Goal: Navigation & Orientation: Find specific page/section

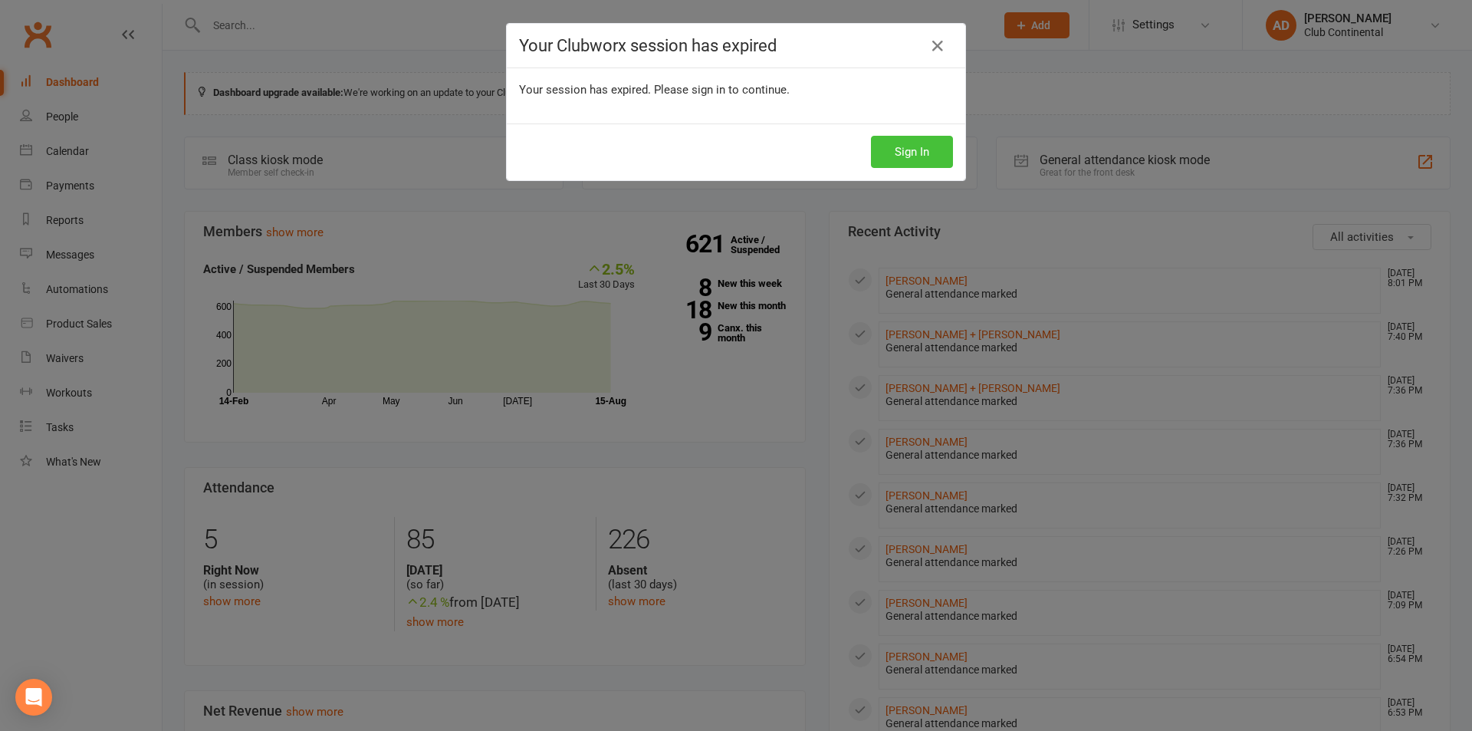
click at [927, 159] on button "Sign In" at bounding box center [912, 152] width 82 height 32
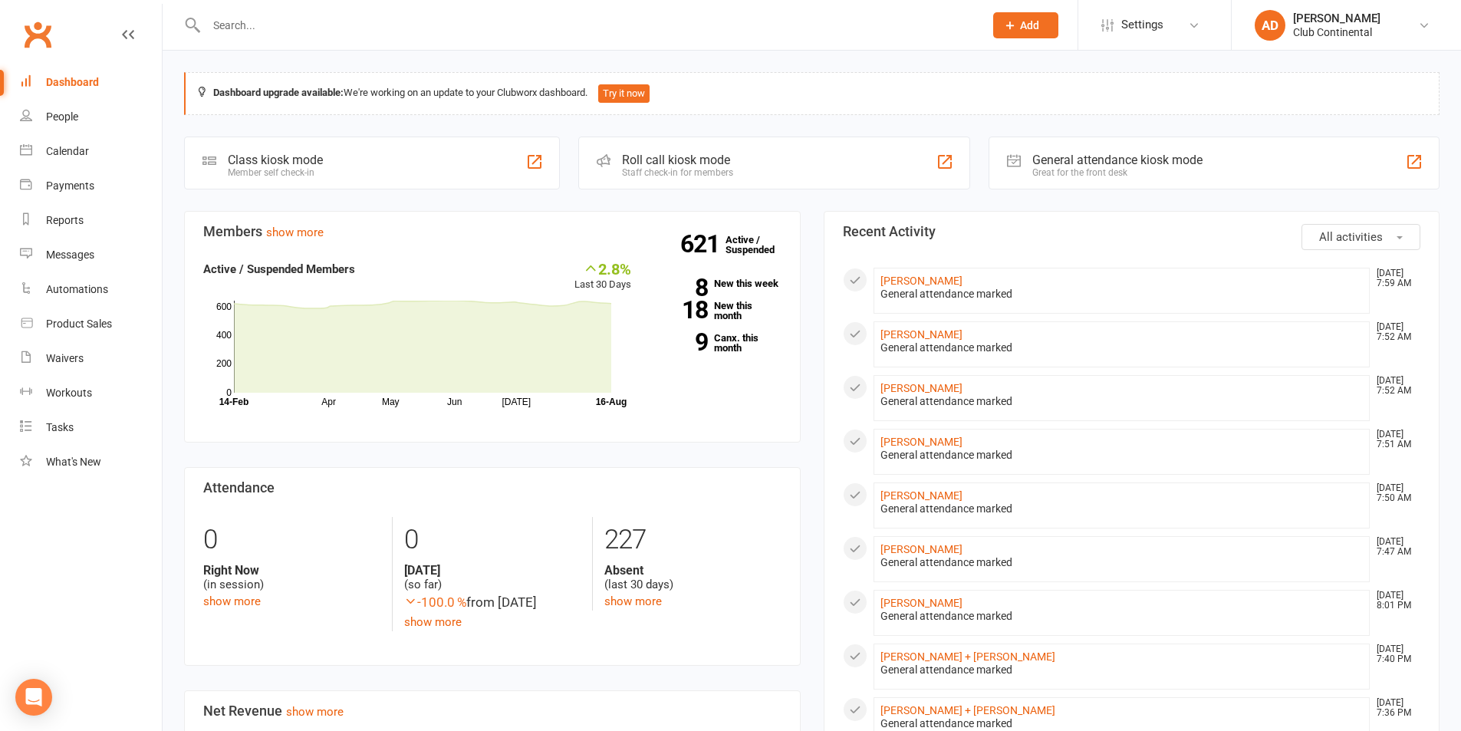
click at [165, 53] on div "Dashboard upgrade available: We're working on an update to your Clubworx dashbo…" at bounding box center [812, 723] width 1298 height 1344
click at [1330, 243] on span "All activities" at bounding box center [1351, 237] width 64 height 14
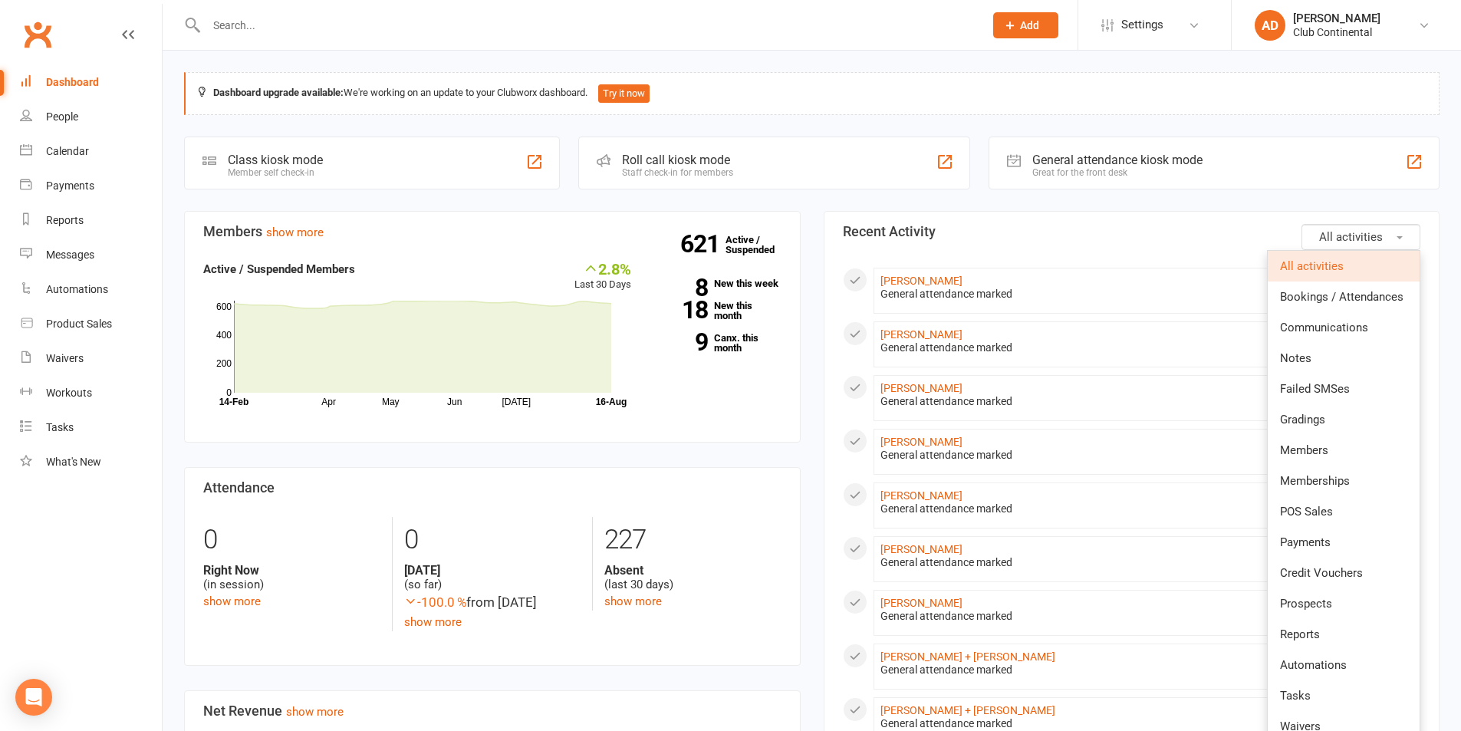
click at [1330, 243] on span "All activities" at bounding box center [1351, 237] width 64 height 14
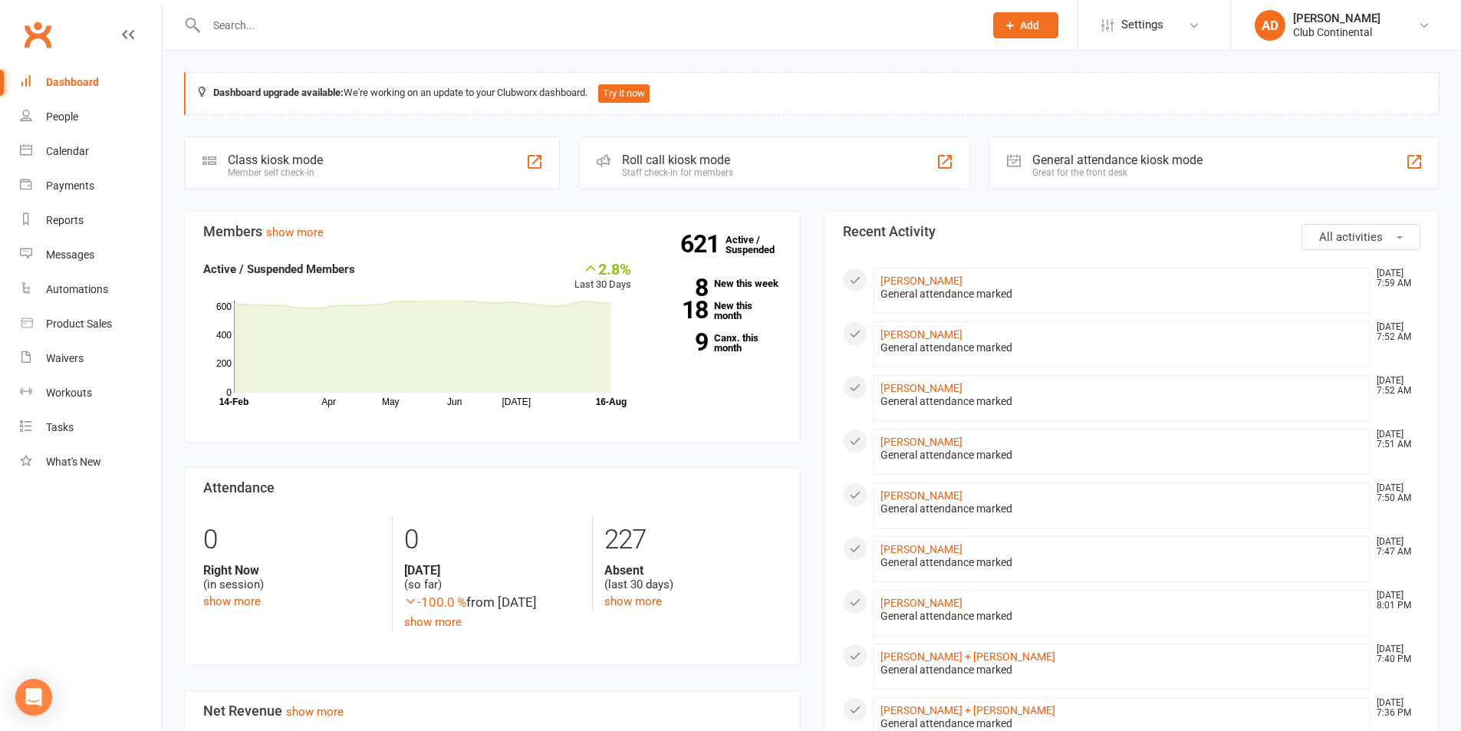
click at [811, 196] on div "Dashboard upgrade available: We're working on an update to your Clubworx dashbo…" at bounding box center [812, 723] width 1298 height 1344
click at [809, 206] on div "Dashboard upgrade available: We're working on an update to your Clubworx dashbo…" at bounding box center [812, 723] width 1298 height 1344
click at [812, 199] on div "Dashboard upgrade available: We're working on an update to your Clubworx dashbo…" at bounding box center [812, 723] width 1298 height 1344
click at [1360, 227] on button "All activities" at bounding box center [1360, 237] width 119 height 26
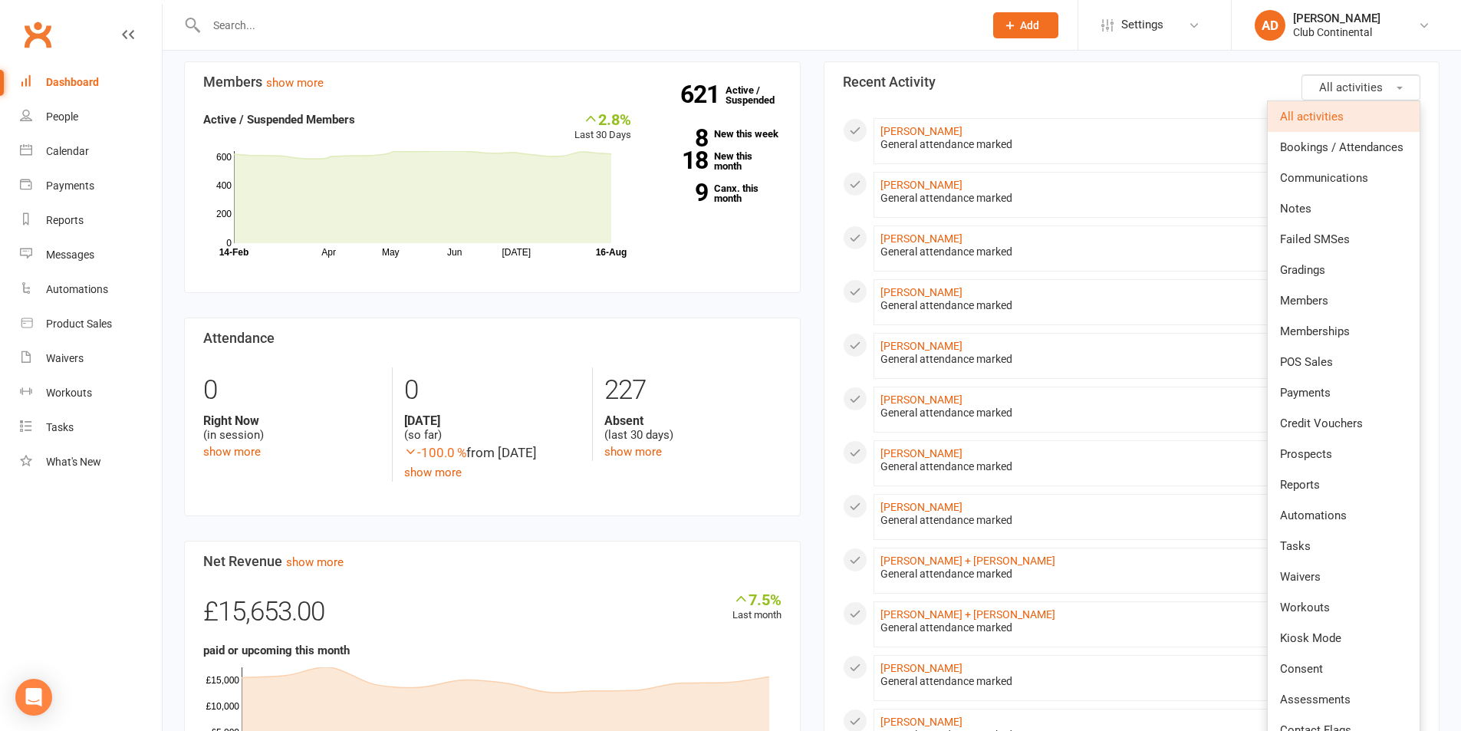
scroll to position [153, 0]
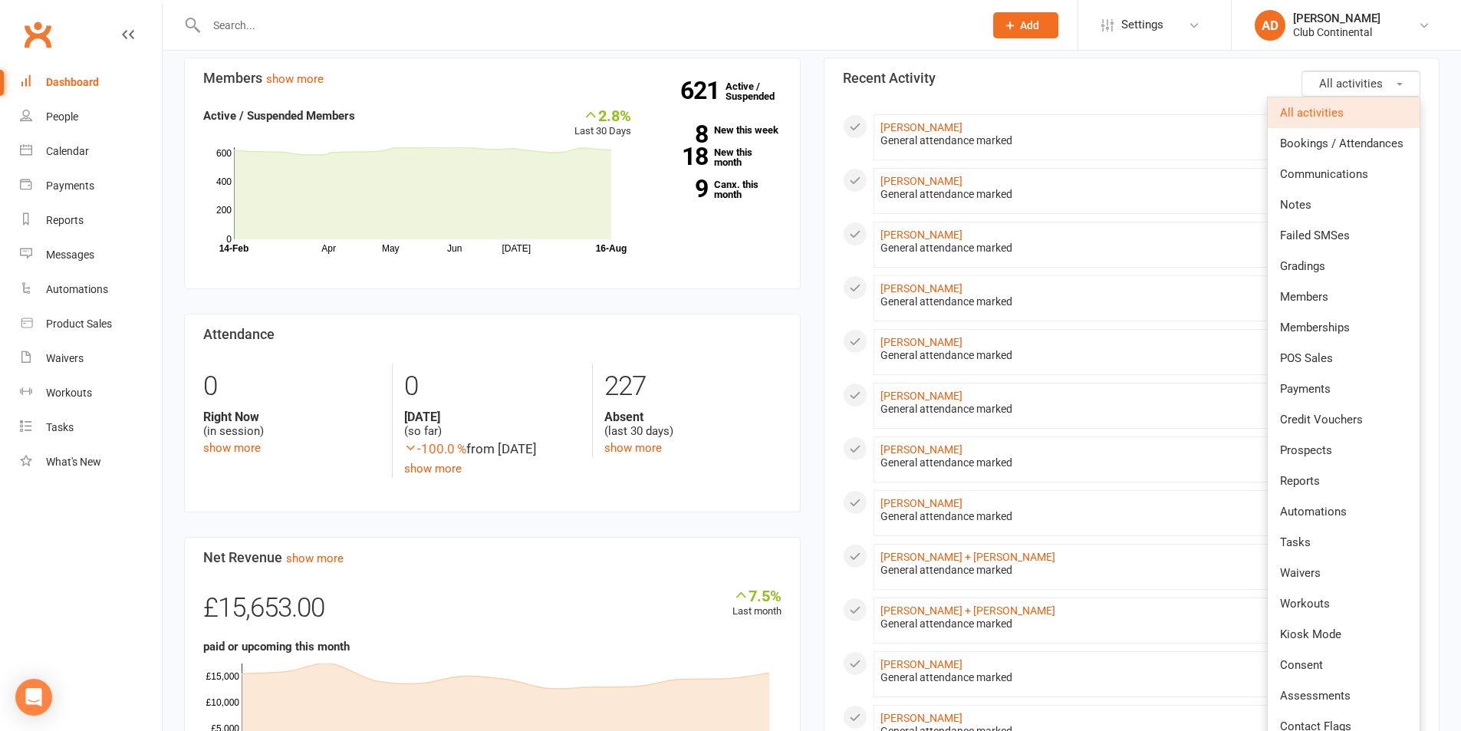
click at [1173, 521] on div "General attendance marked" at bounding box center [1121, 516] width 483 height 13
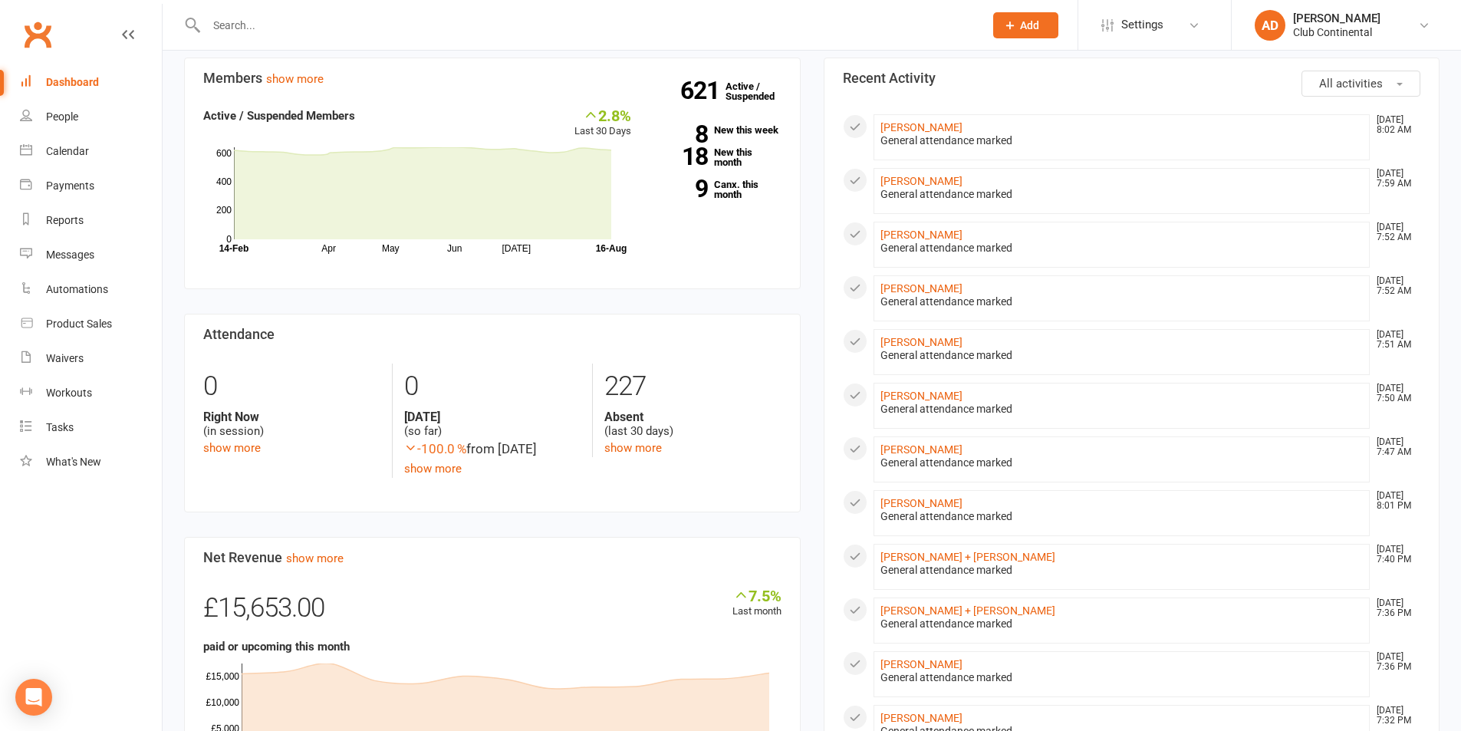
scroll to position [0, 0]
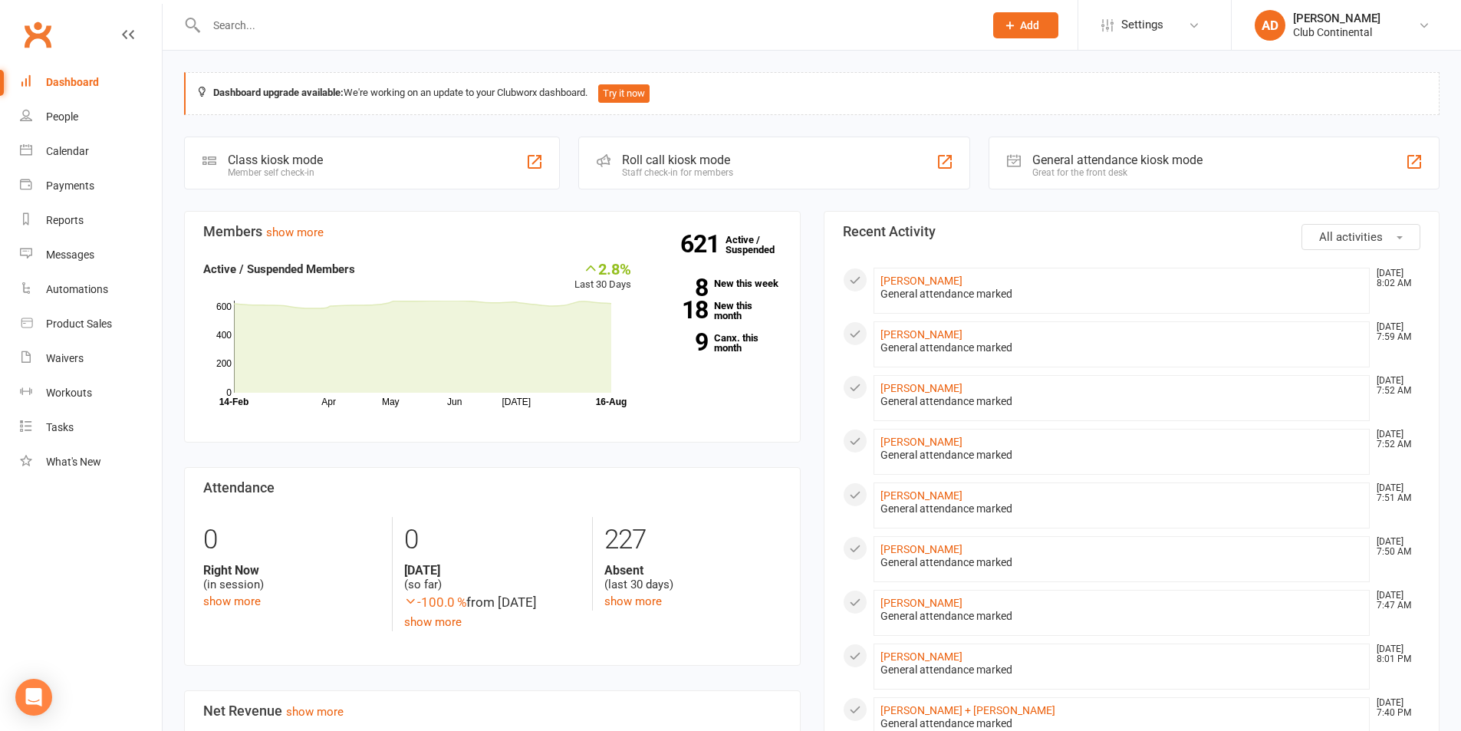
click at [1380, 245] on button "All activities" at bounding box center [1360, 237] width 119 height 26
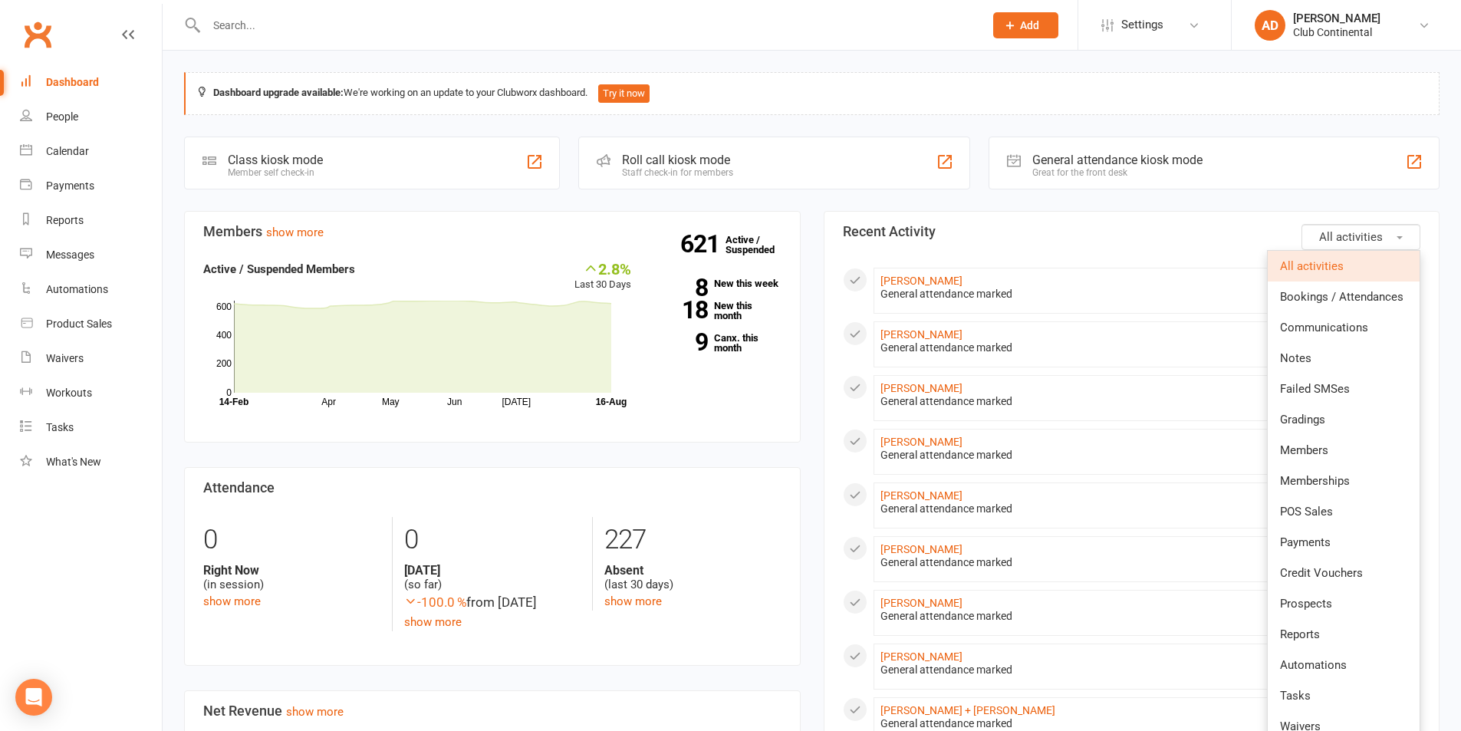
click at [961, 381] on li "Derek Pook Aug 16, 7:52 AM General attendance marked" at bounding box center [1122, 398] width 497 height 46
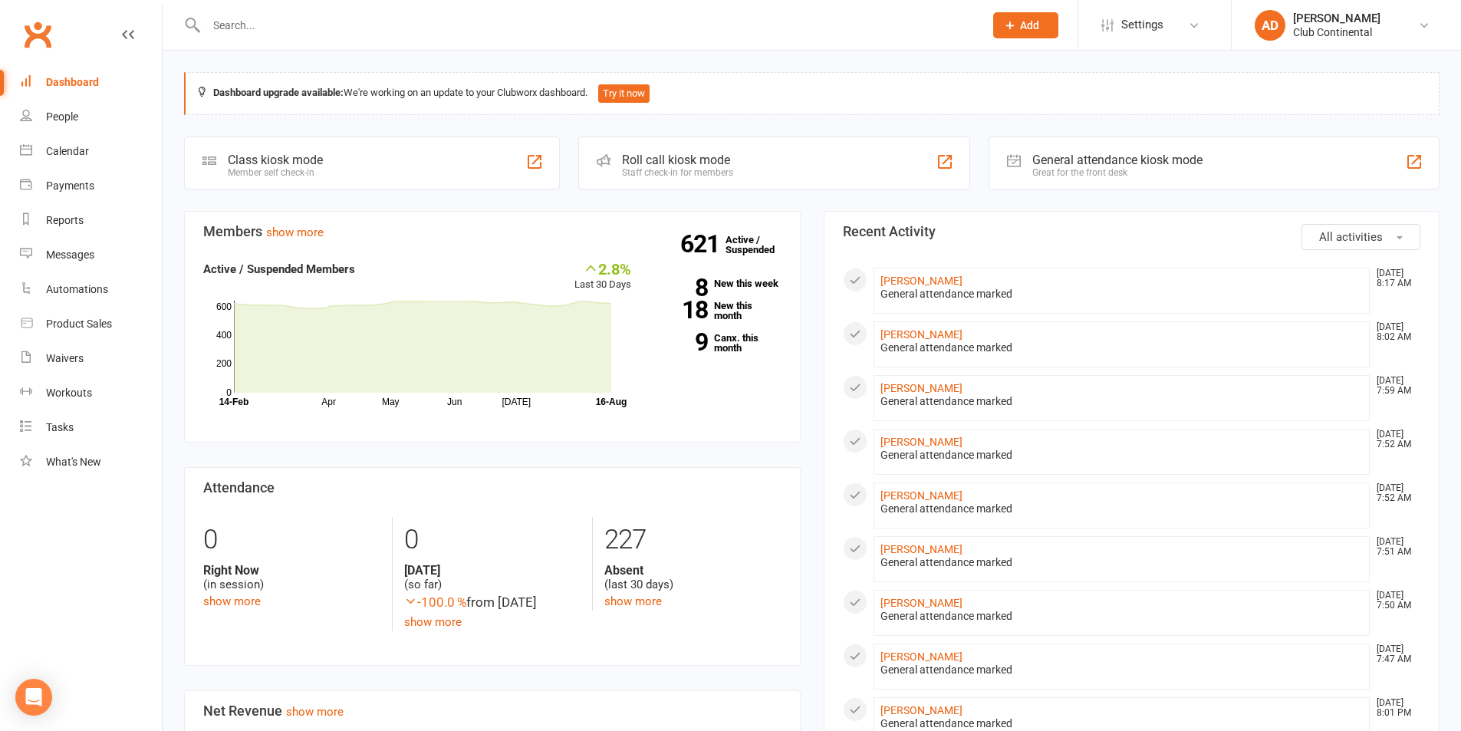
click at [212, 610] on div "0 Right Now (in session) show more" at bounding box center [292, 564] width 200 height 94
click at [219, 604] on link "show more" at bounding box center [232, 601] width 58 height 14
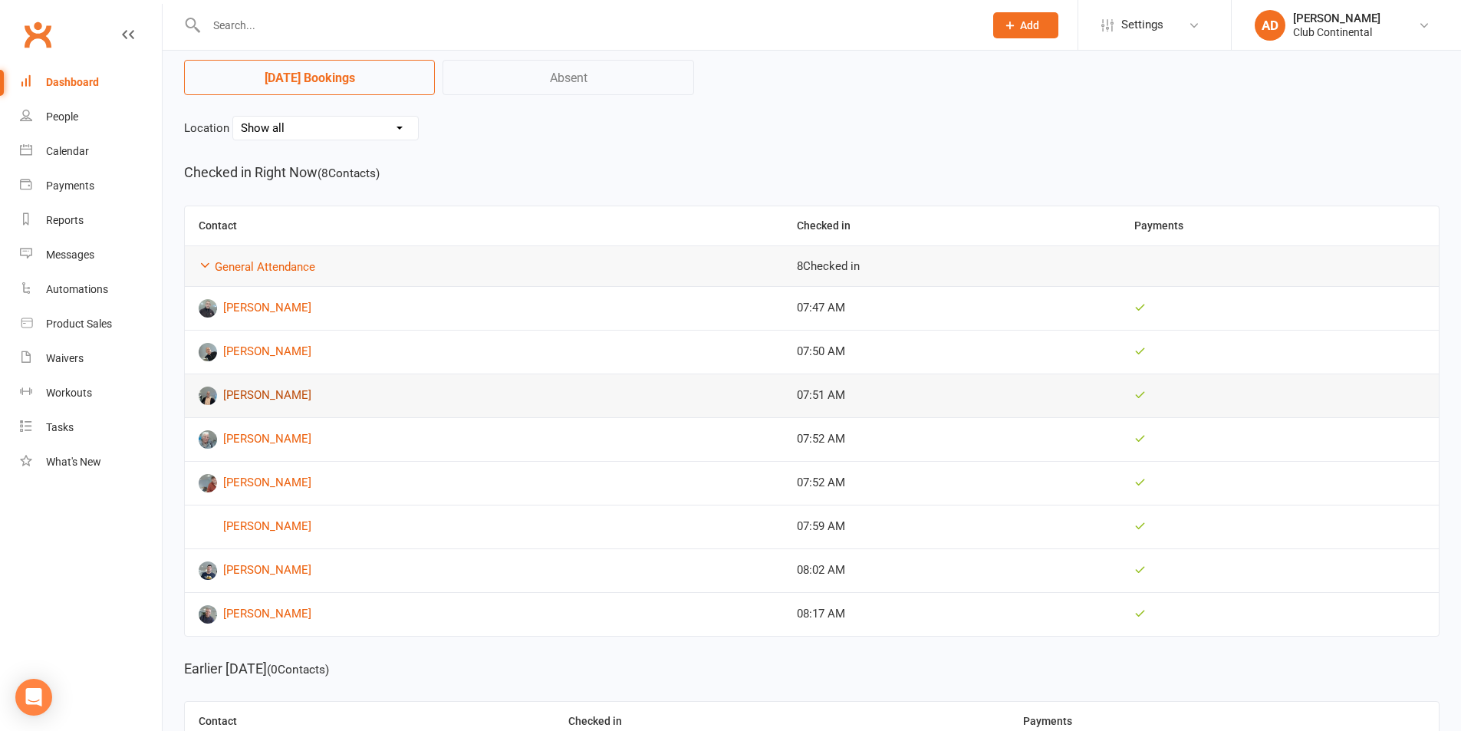
scroll to position [173, 0]
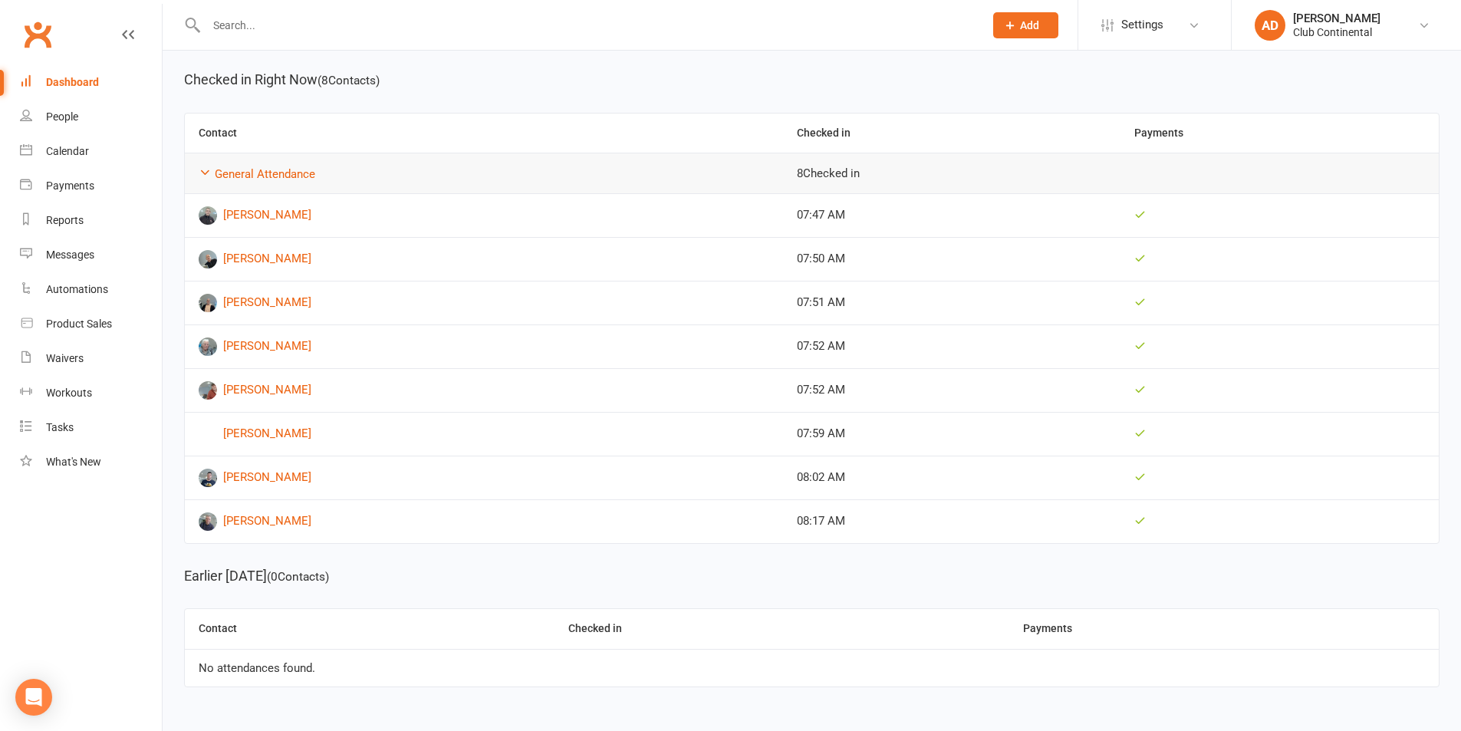
click at [63, 81] on div "Dashboard" at bounding box center [72, 82] width 53 height 12
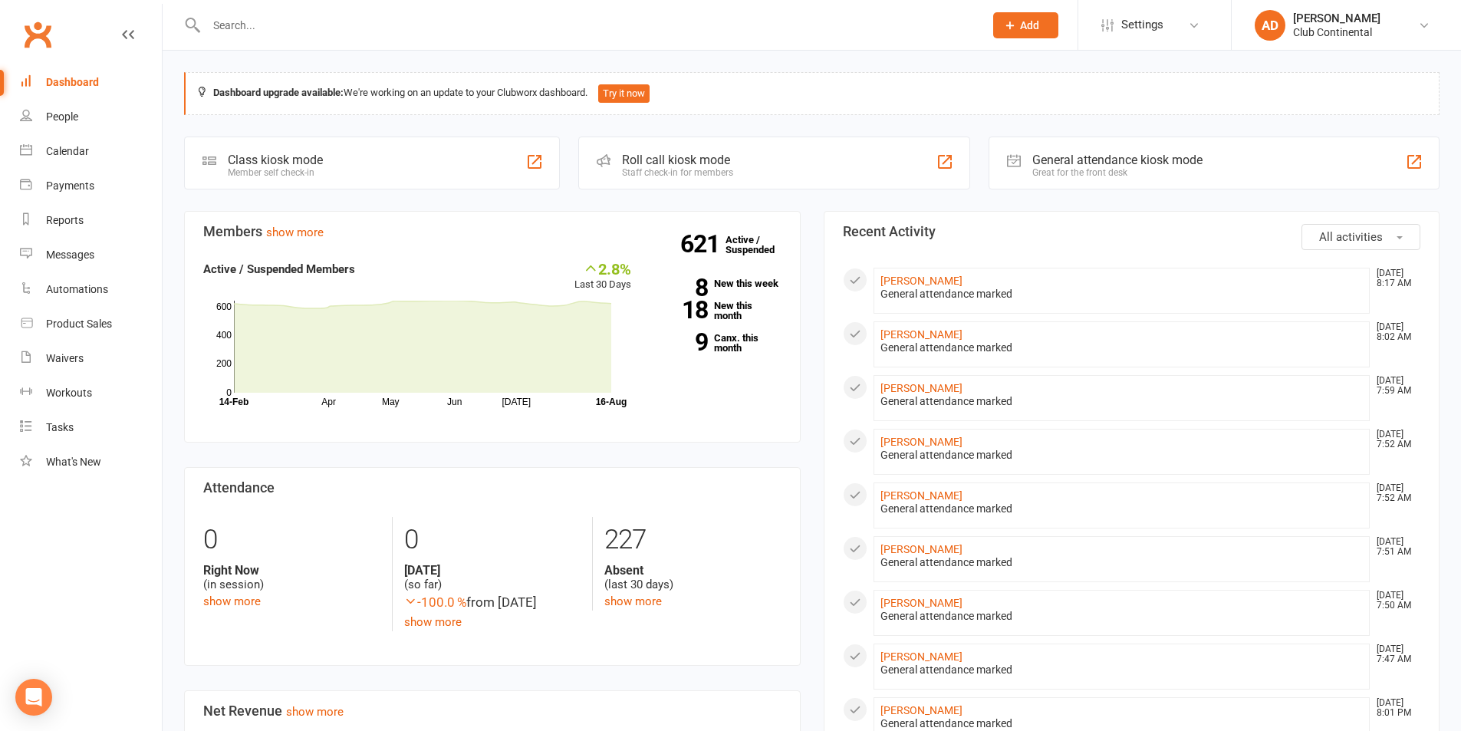
drag, startPoint x: 1292, startPoint y: 232, endPoint x: 1321, endPoint y: 231, distance: 28.4
click at [1316, 231] on header "All activities Recent Activity" at bounding box center [1132, 231] width 578 height 15
click at [1321, 231] on span "All activities" at bounding box center [1351, 237] width 64 height 14
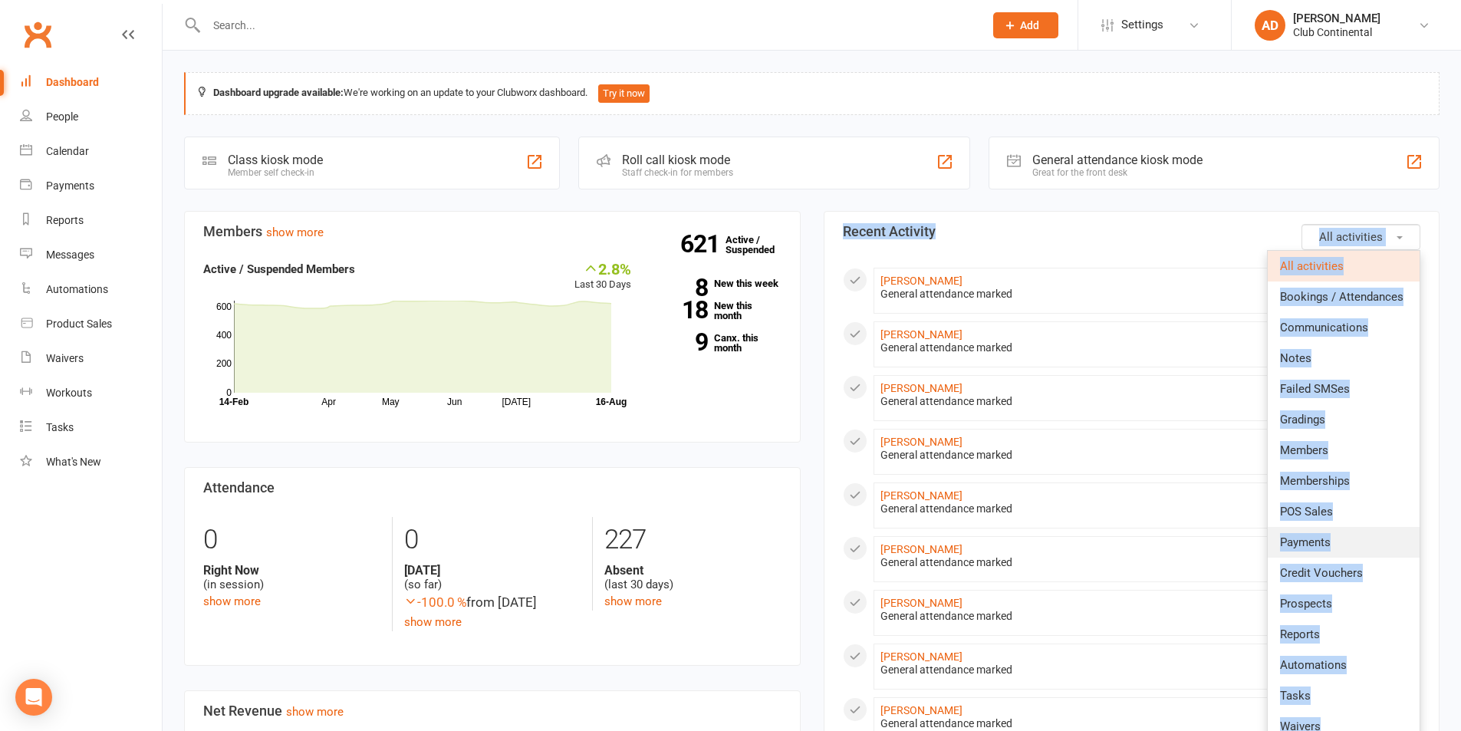
click at [1334, 537] on link "Payments" at bounding box center [1344, 542] width 152 height 31
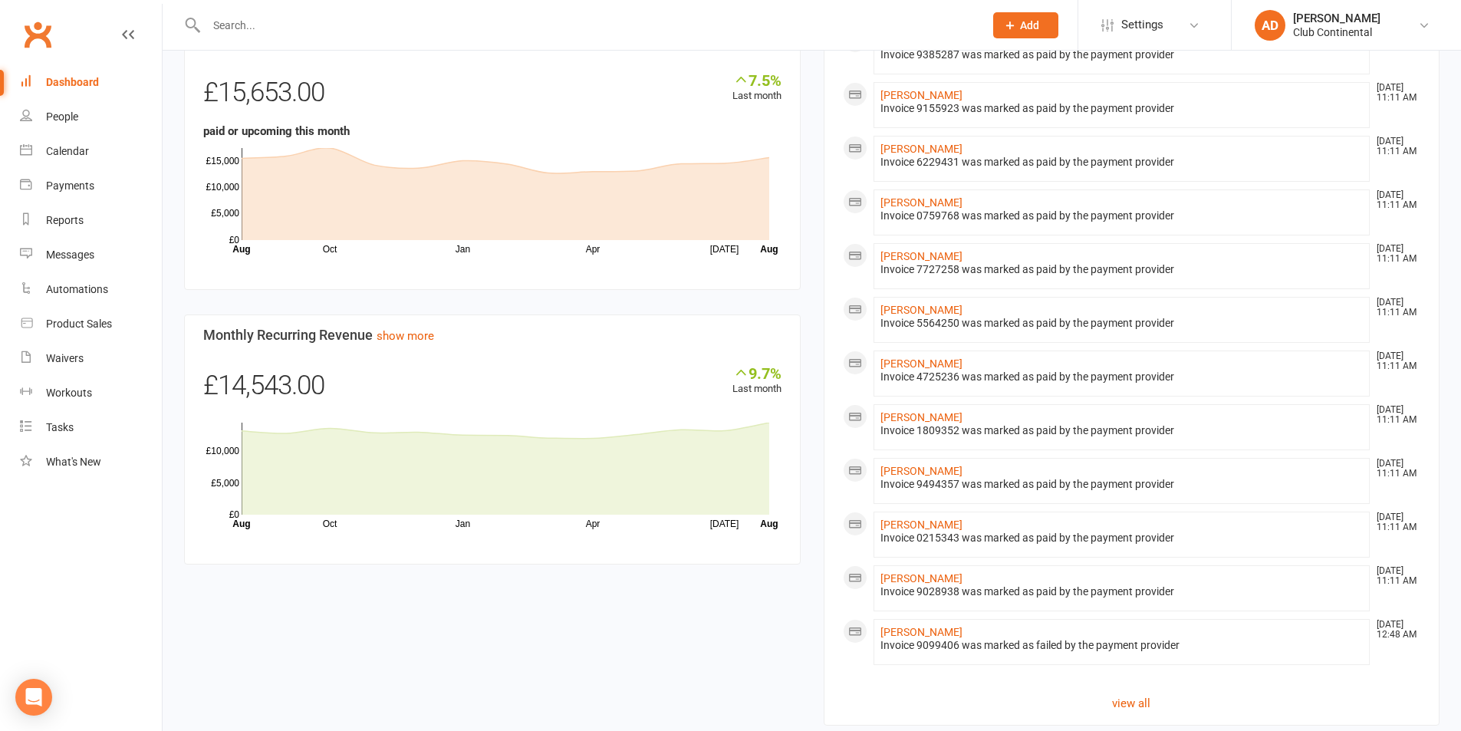
scroll to position [725, 0]
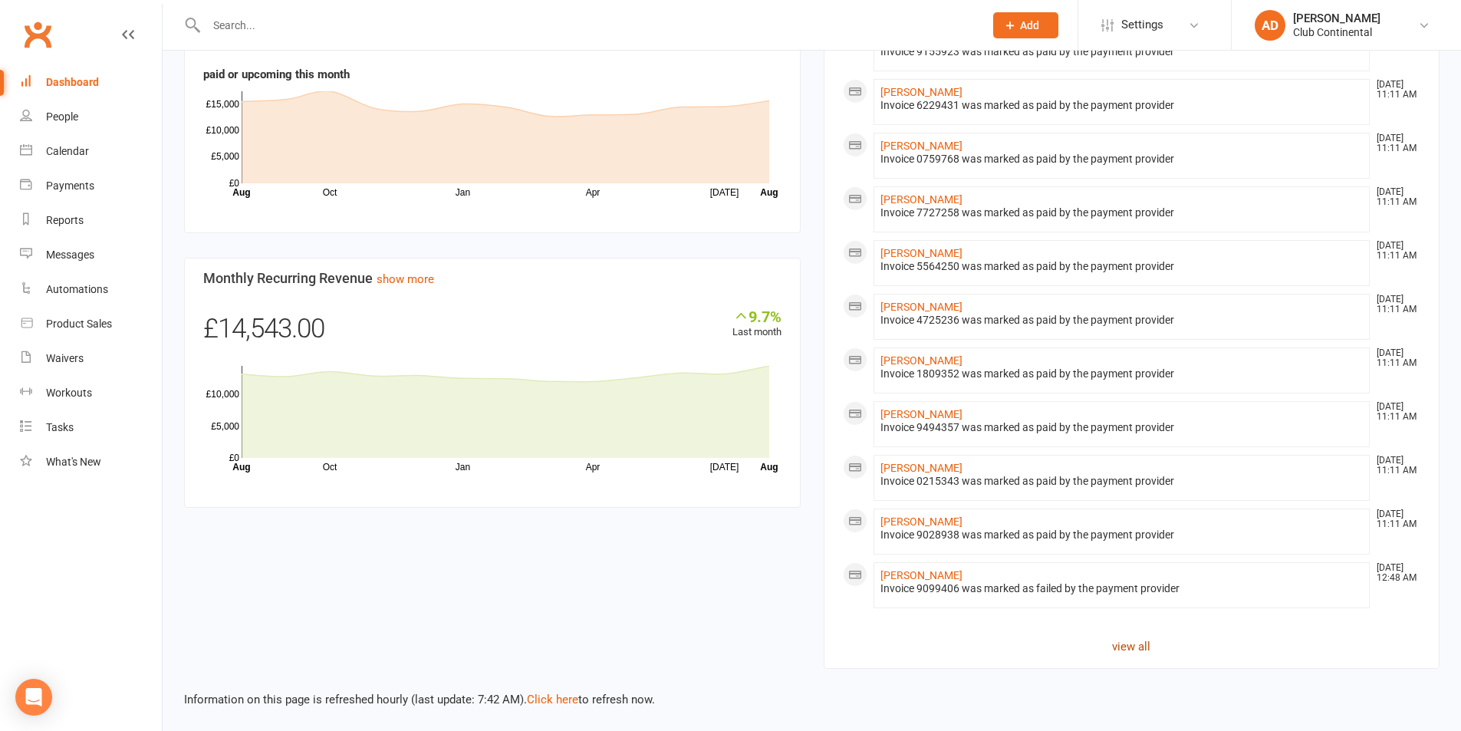
click at [1133, 640] on link "view all" at bounding box center [1132, 646] width 578 height 18
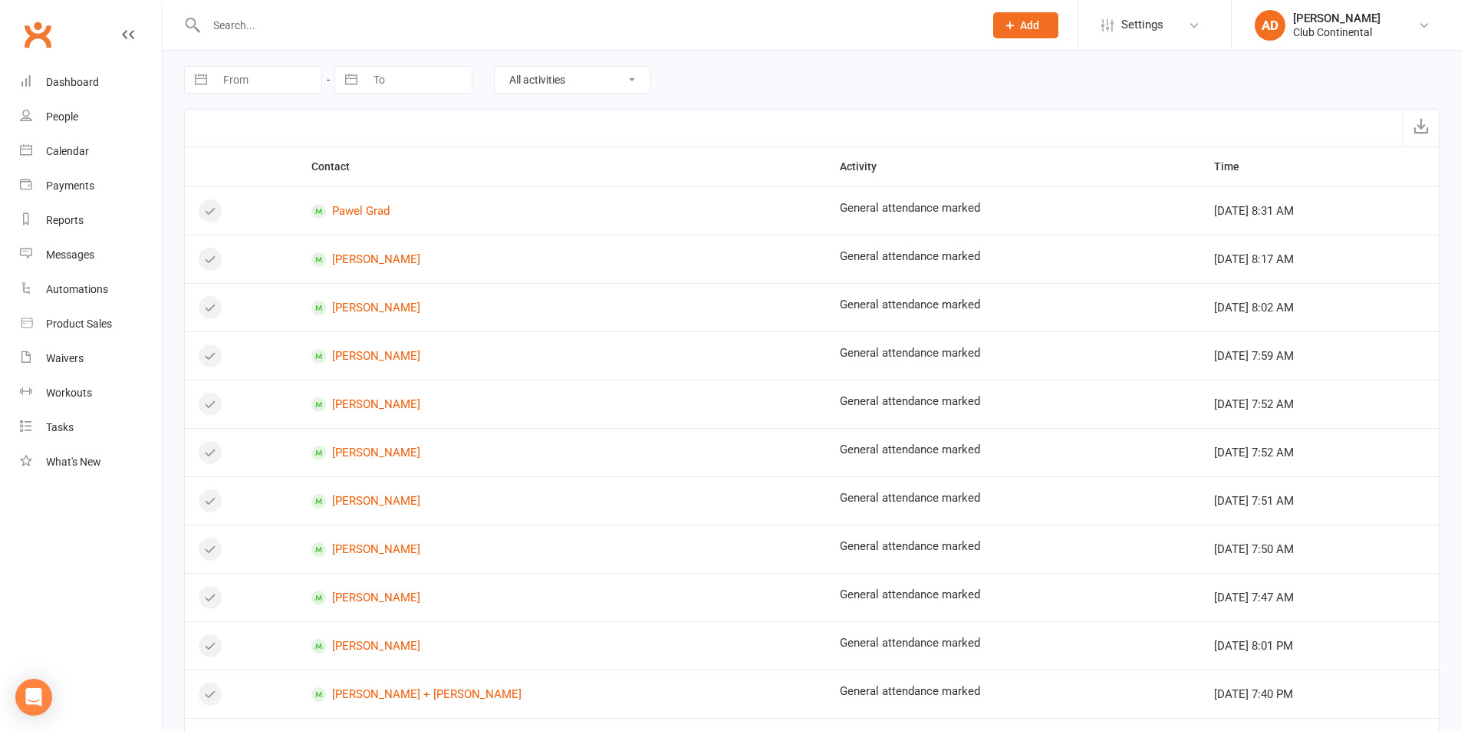
click at [628, 88] on select "All activities Bookings / Attendances Communications Notes Failed SMSes Grading…" at bounding box center [573, 80] width 156 height 26
select select "InvoiceLogEntry"
click at [495, 67] on select "All activities Bookings / Attendances Communications Notes Failed SMSes Grading…" at bounding box center [573, 80] width 156 height 26
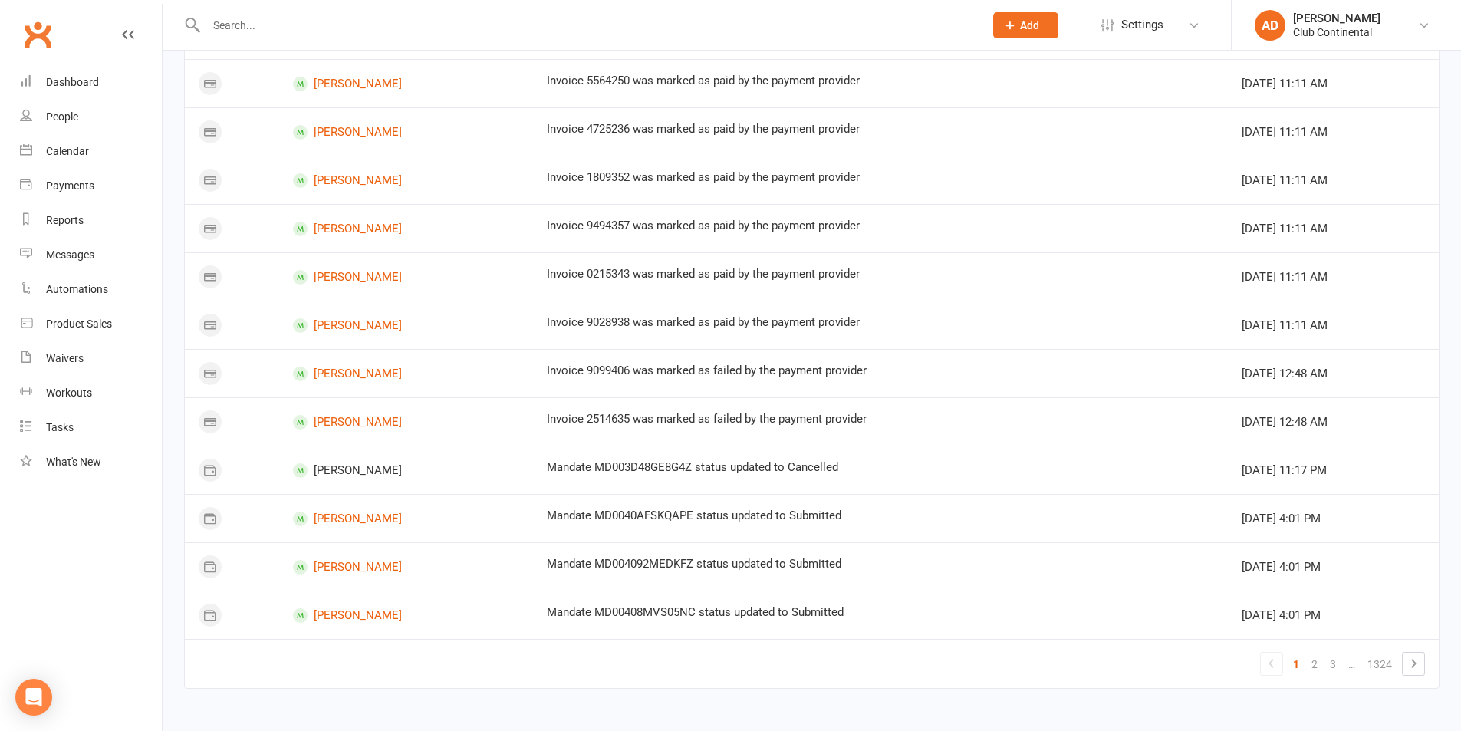
scroll to position [757, 0]
click at [97, 76] on div "Dashboard" at bounding box center [72, 82] width 53 height 12
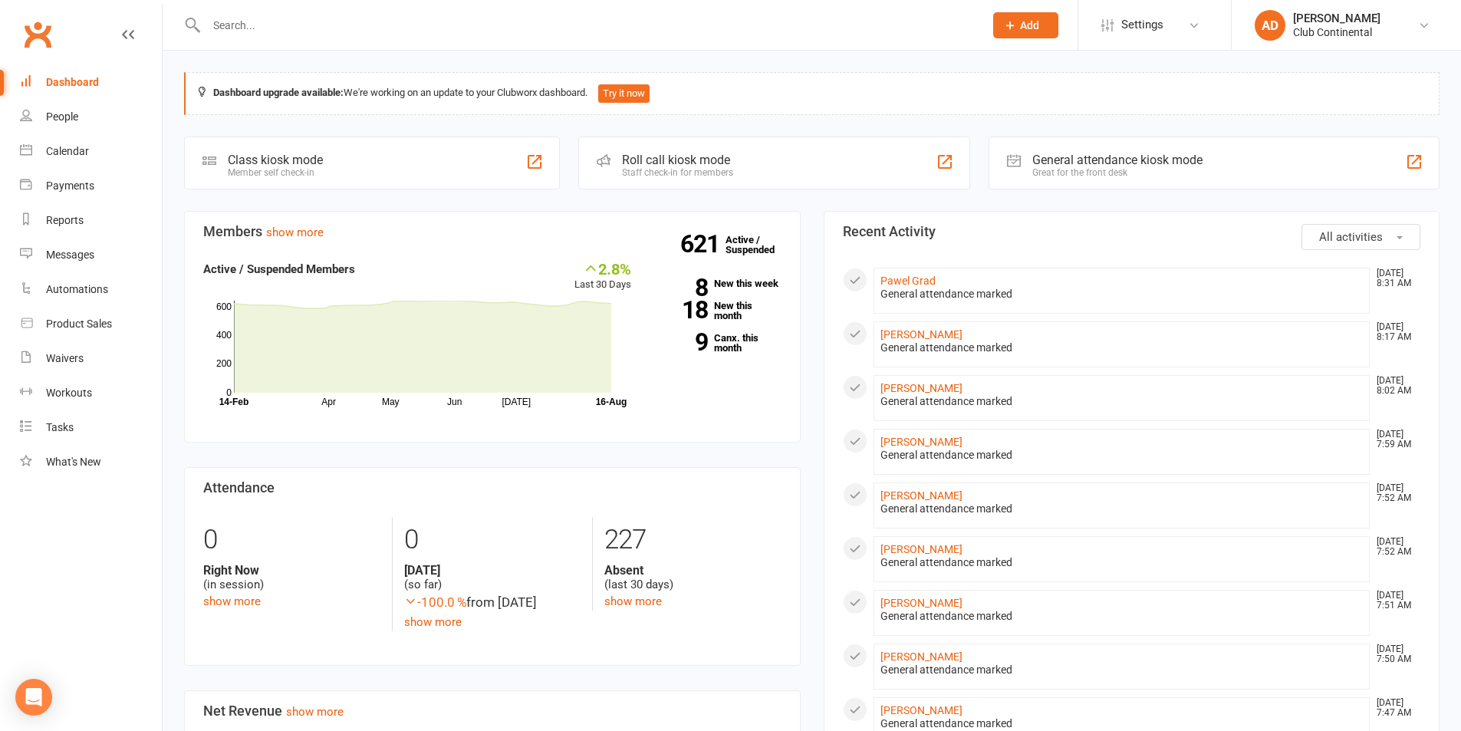
click at [849, 16] on input "text" at bounding box center [588, 25] width 772 height 21
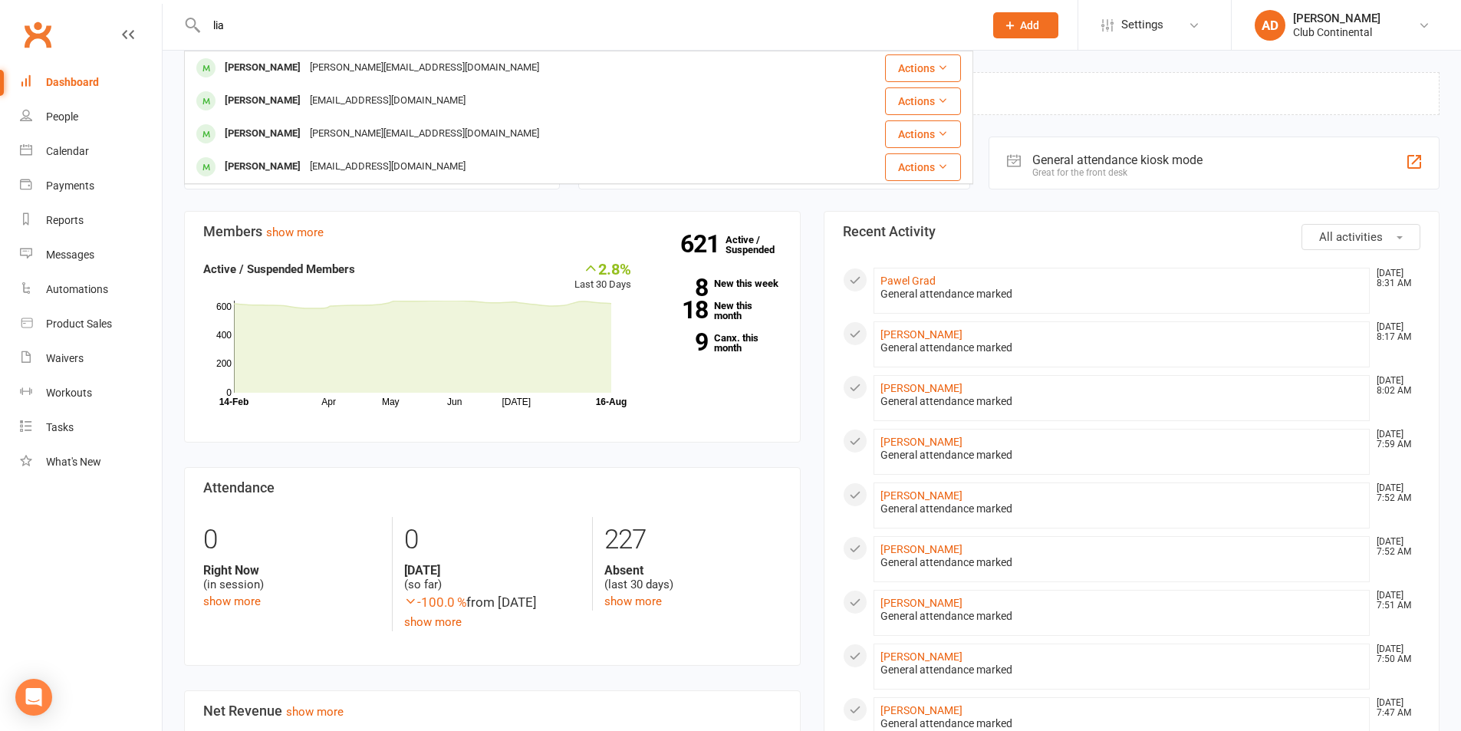
click at [535, 16] on input "lia" at bounding box center [588, 25] width 772 height 21
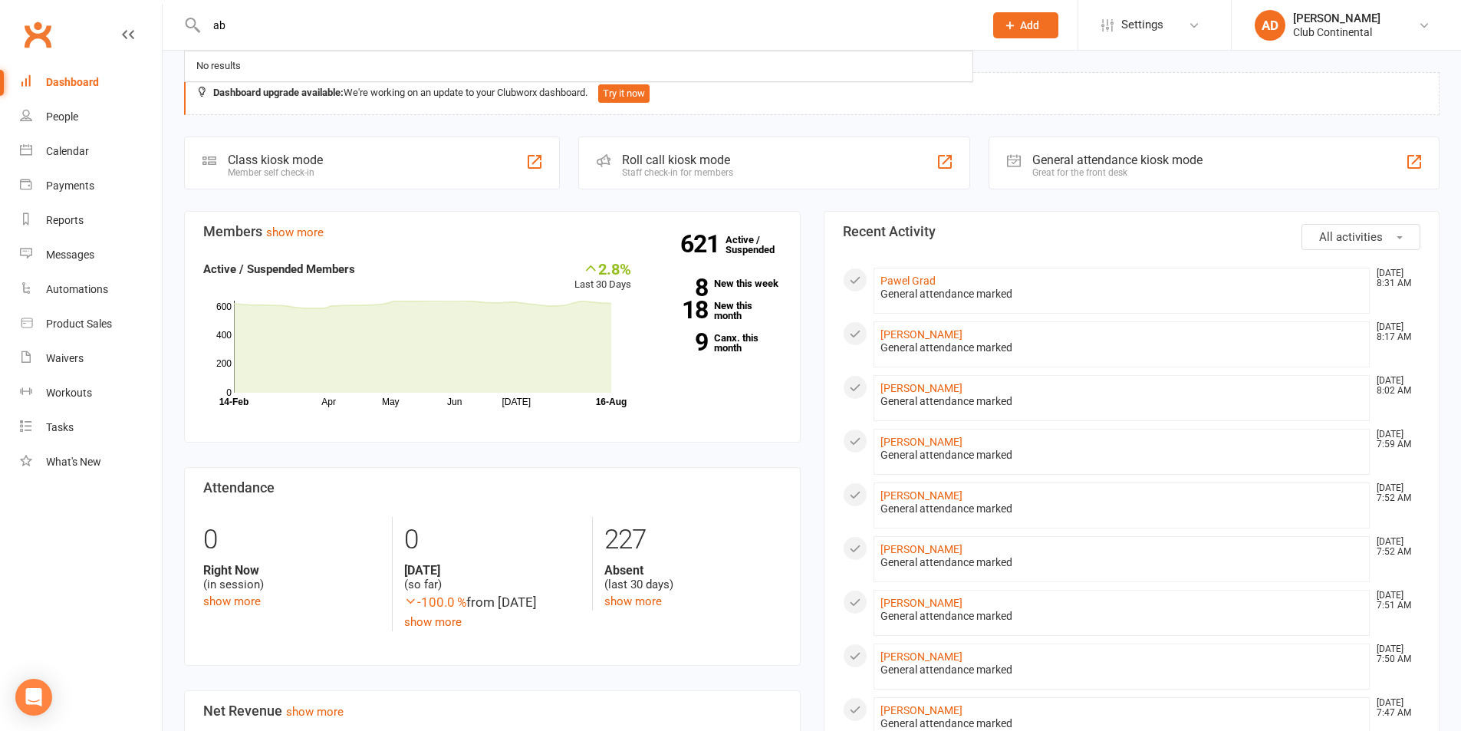
type input "abd"
click at [524, 18] on input "abd" at bounding box center [588, 25] width 772 height 21
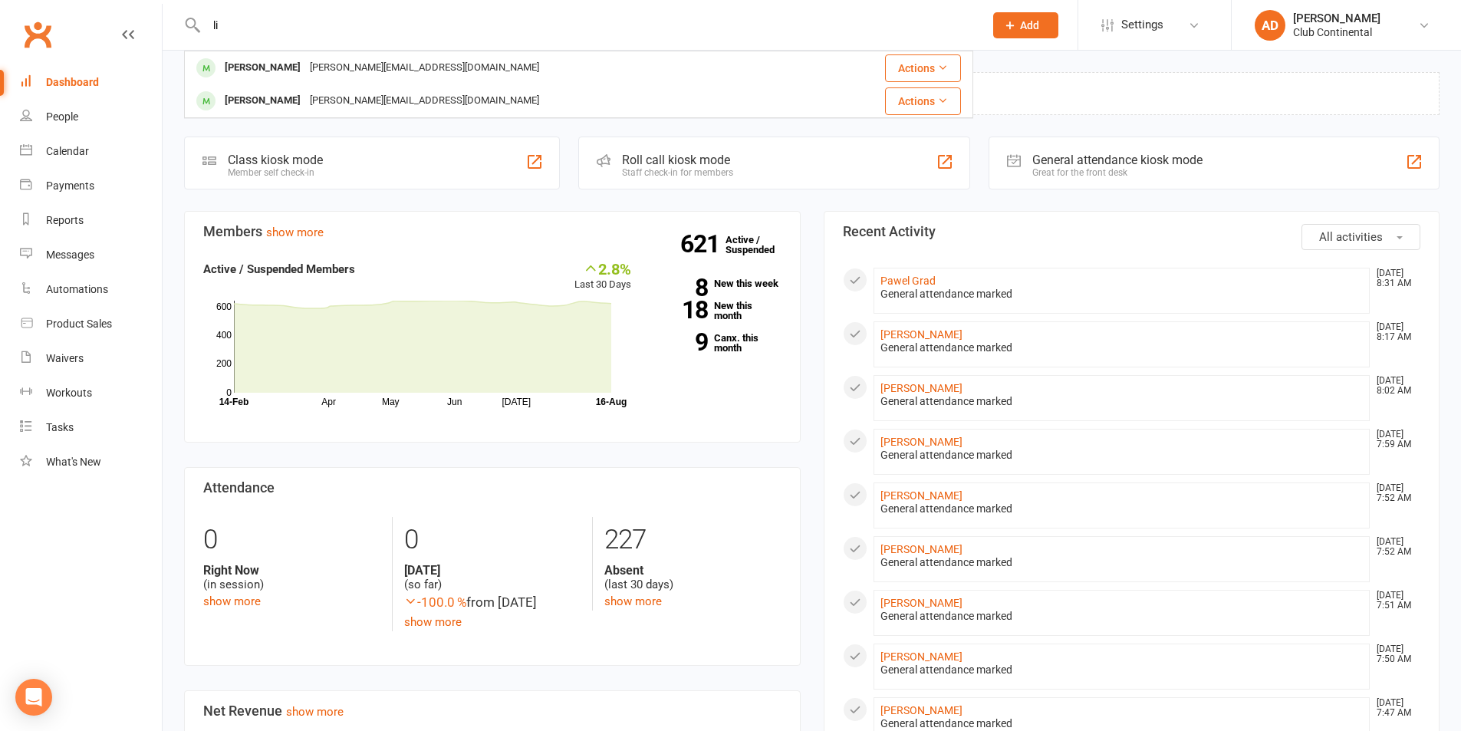
type input "l"
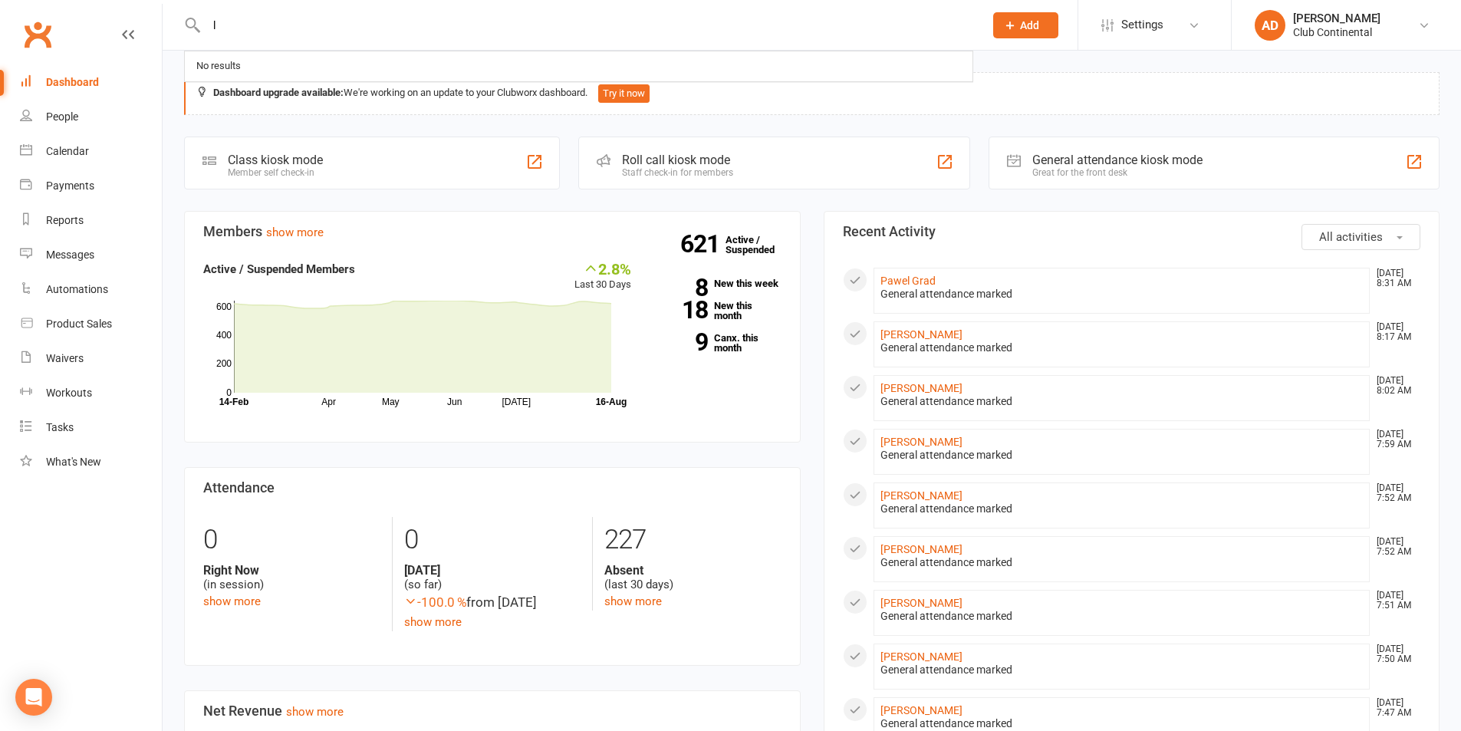
click at [441, 21] on input "l" at bounding box center [588, 25] width 772 height 21
click at [237, 59] on div "Dashboard upgrade available: We're working on an update to your Clubworx dashbo…" at bounding box center [812, 723] width 1298 height 1344
click at [166, 54] on div "Dashboard upgrade available: We're working on an update to your Clubworx dashbo…" at bounding box center [812, 723] width 1298 height 1344
drag, startPoint x: 742, startPoint y: 320, endPoint x: 804, endPoint y: 324, distance: 61.5
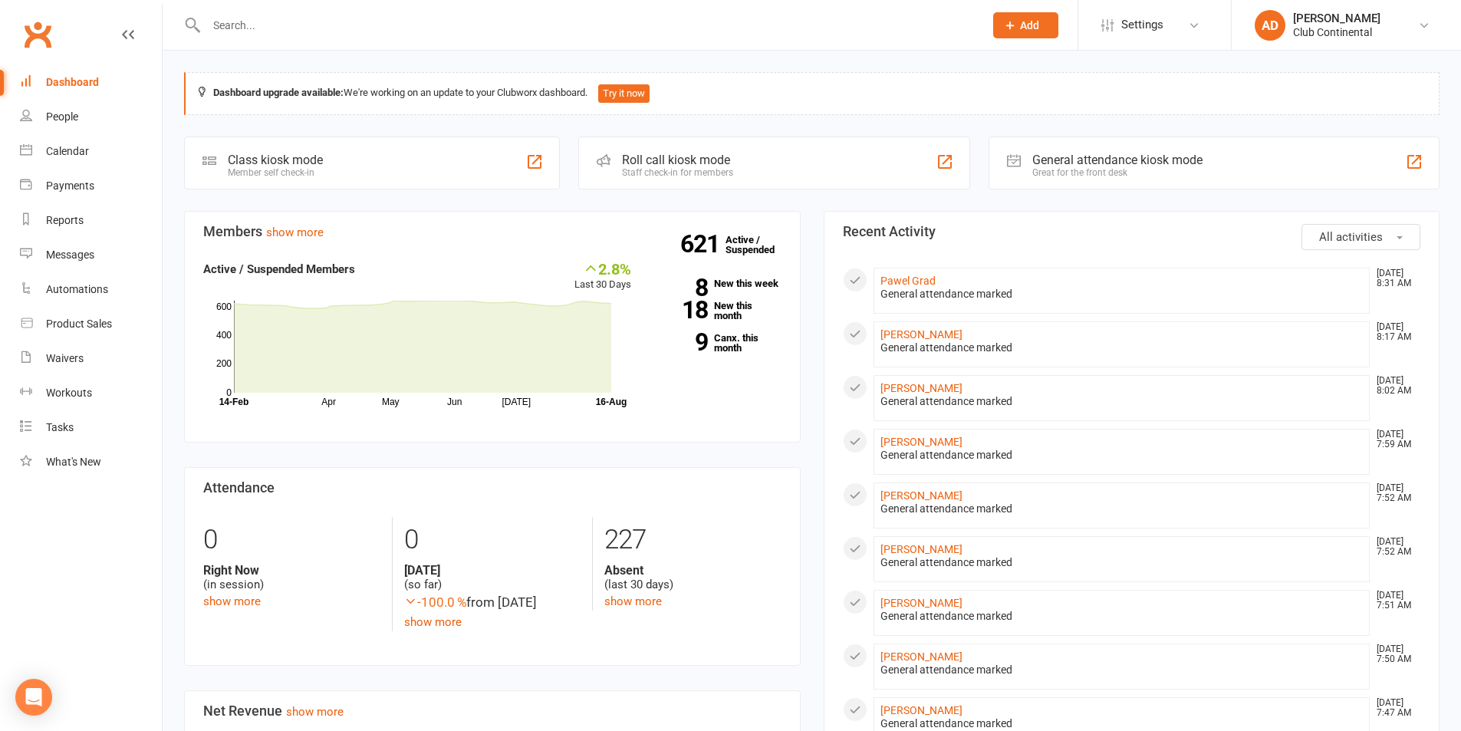
click at [804, 324] on div "Members show more 2.8% Last 30 Days Active / Suspended Members Apr May Jun [DAT…" at bounding box center [493, 734] width 640 height 1047
click at [744, 347] on link "9 Canx. this month" at bounding box center [717, 343] width 127 height 20
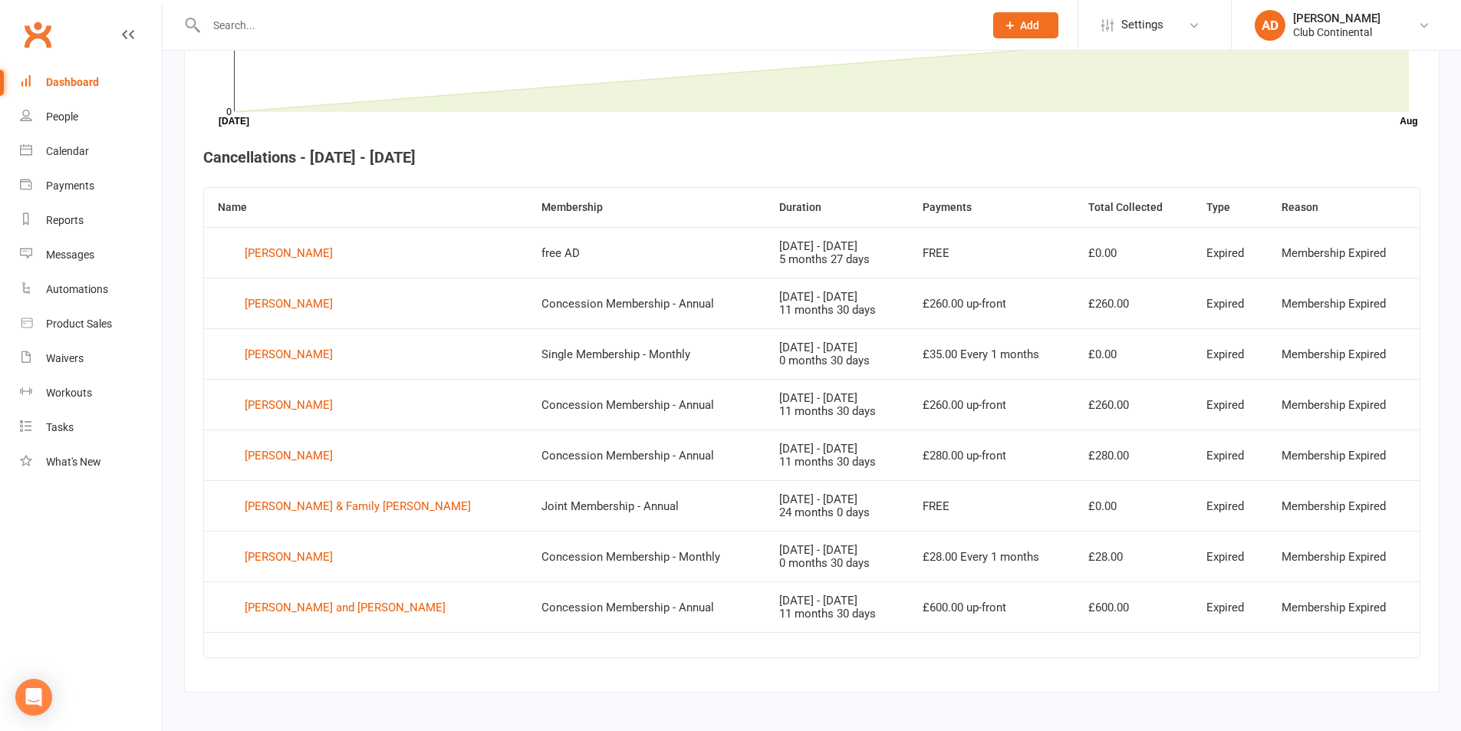
scroll to position [522, 0]
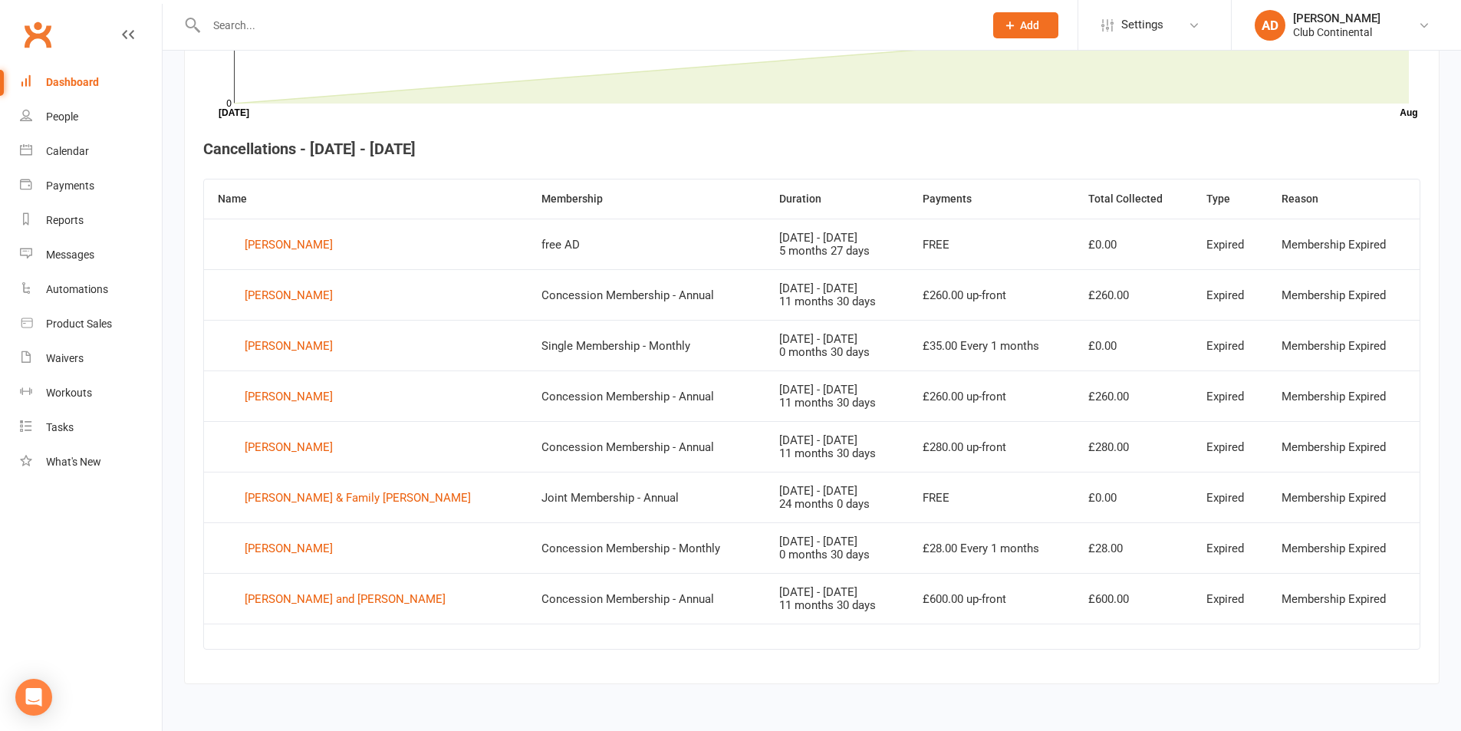
click at [89, 84] on div "Dashboard" at bounding box center [72, 82] width 53 height 12
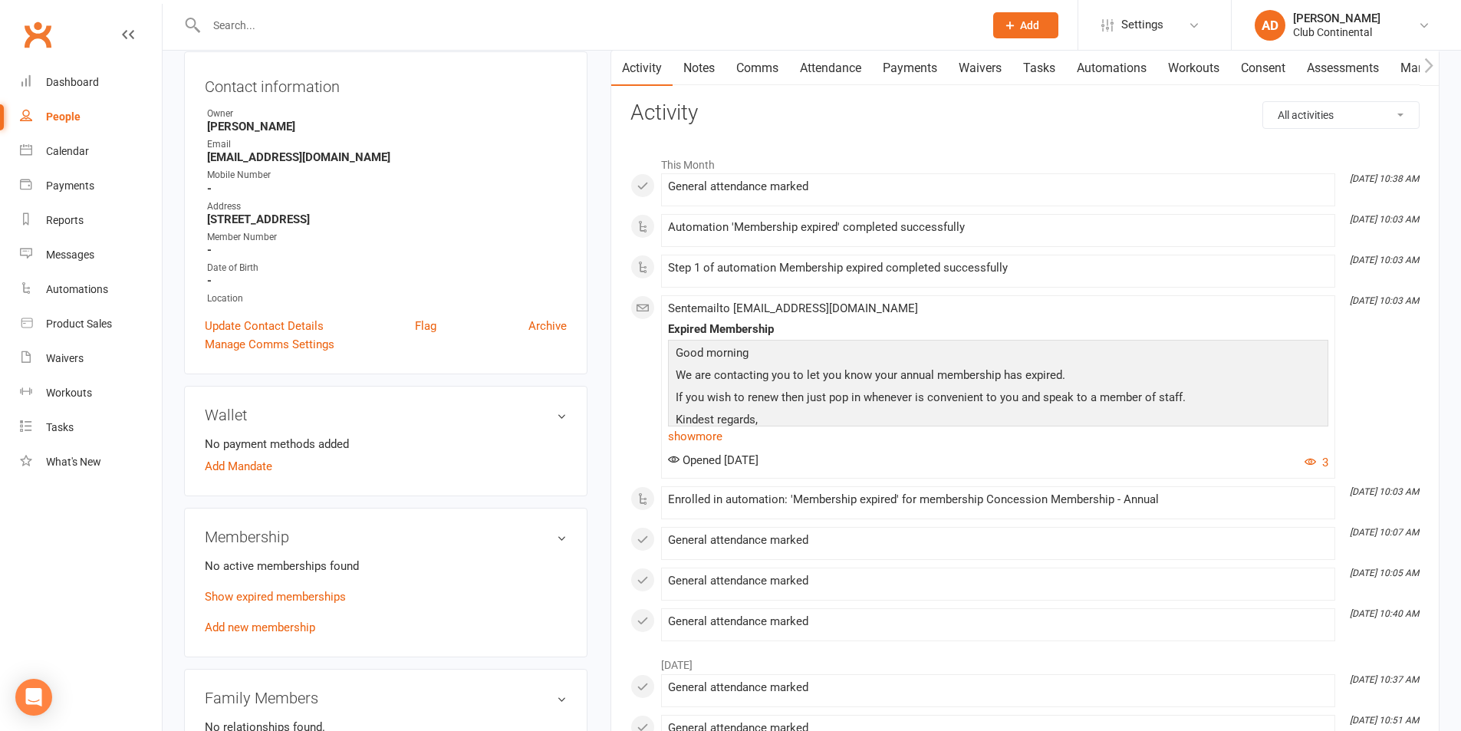
scroll to position [153, 0]
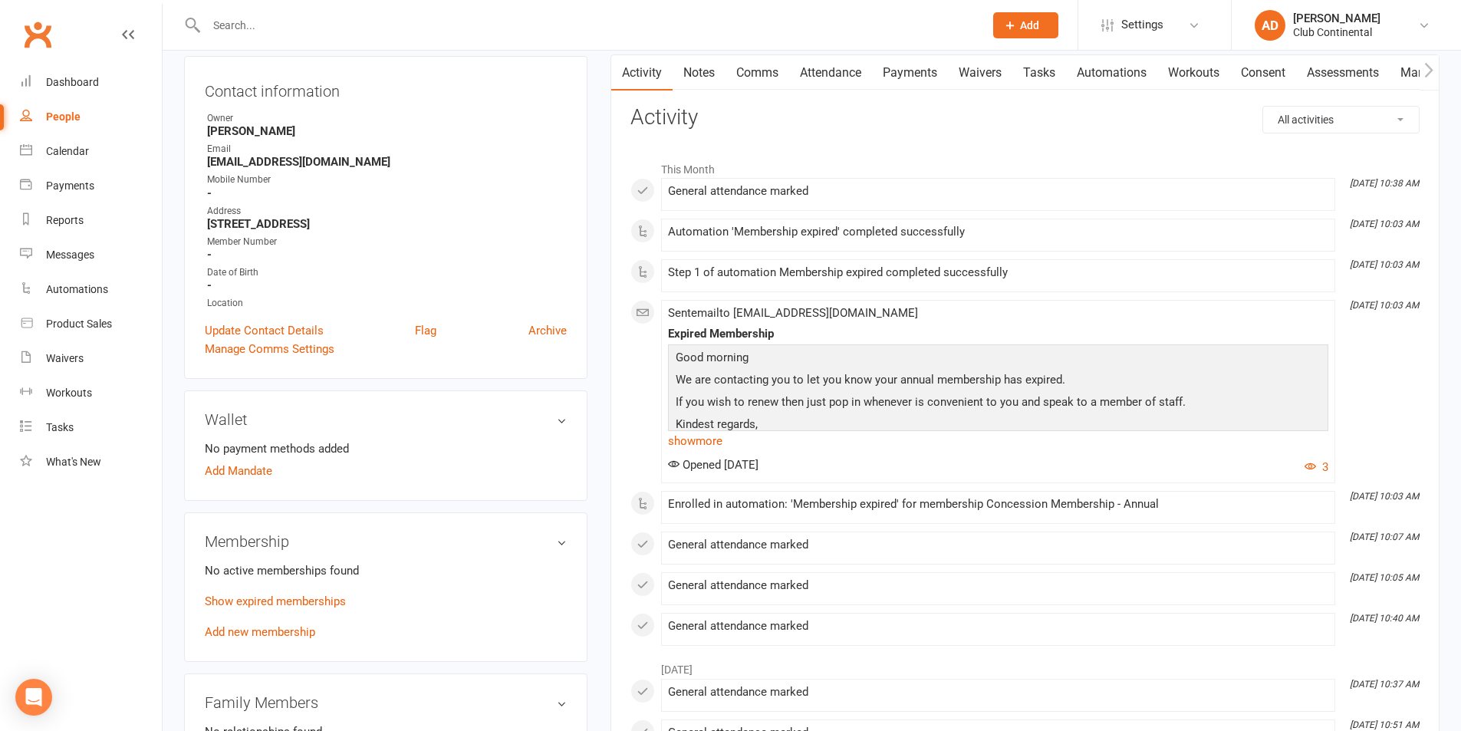
drag, startPoint x: 962, startPoint y: 568, endPoint x: 962, endPoint y: 555, distance: 12.3
click at [962, 568] on div "This Month Aug 14, 10:38 AM General attendance marked Aug 14, 10:03 AM Automati…" at bounding box center [1024, 399] width 789 height 492
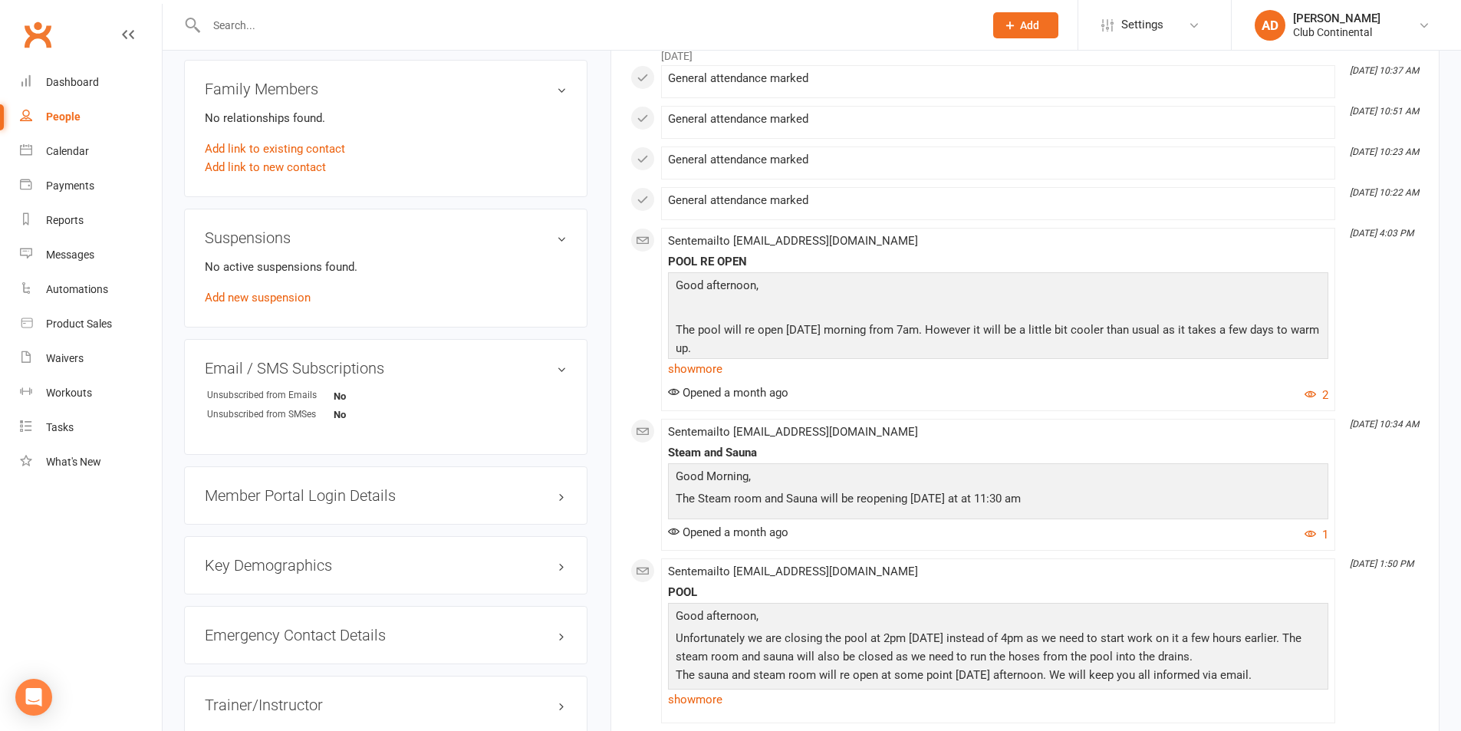
scroll to position [614, 0]
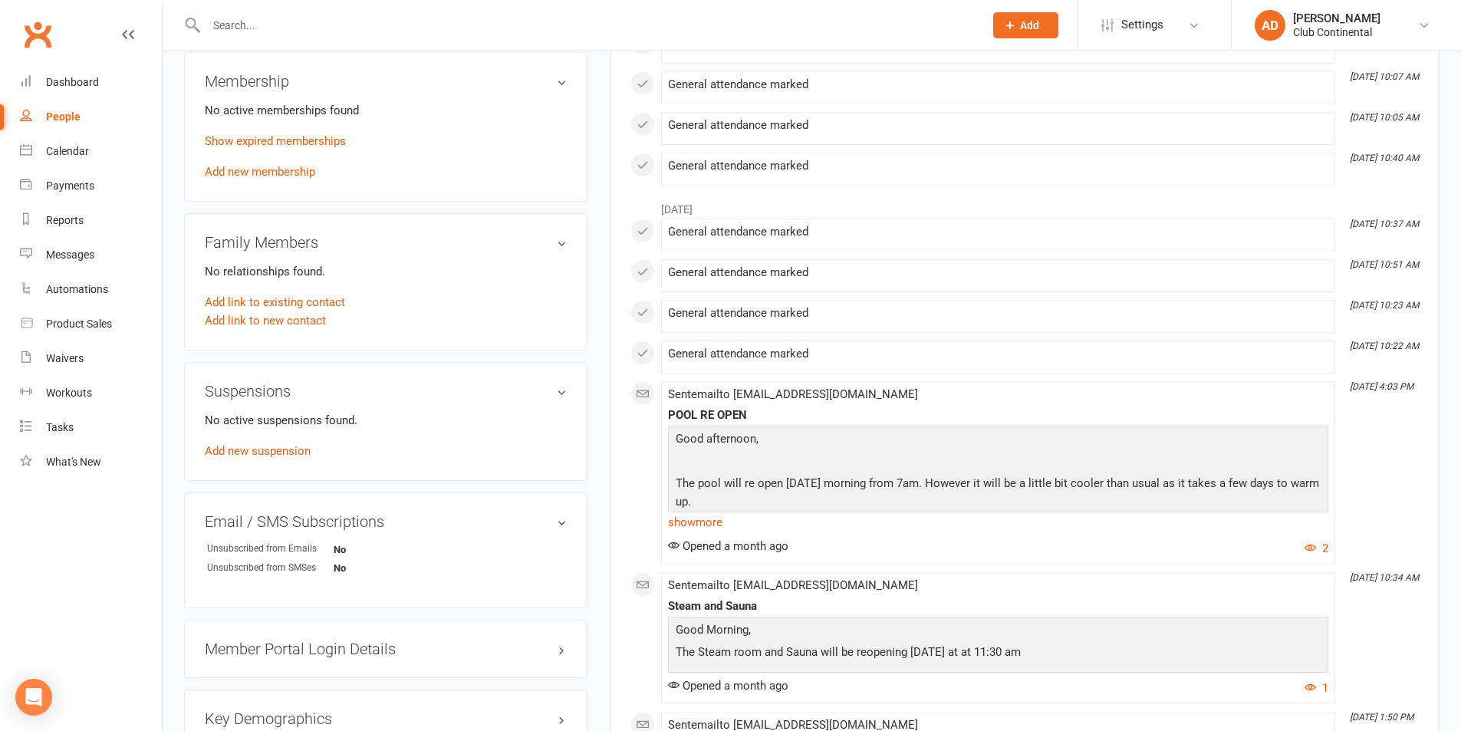
drag, startPoint x: 835, startPoint y: 252, endPoint x: 870, endPoint y: 235, distance: 38.8
click at [839, 249] on div "July 2025 Jul 31, 10:37 AM General attendance marked Jul 29, 10:51 AM General a…" at bounding box center [1024, 711] width 789 height 1036
click at [873, 230] on div "General attendance marked" at bounding box center [998, 231] width 660 height 13
click at [805, 243] on div "General attendance marked" at bounding box center [998, 234] width 660 height 19
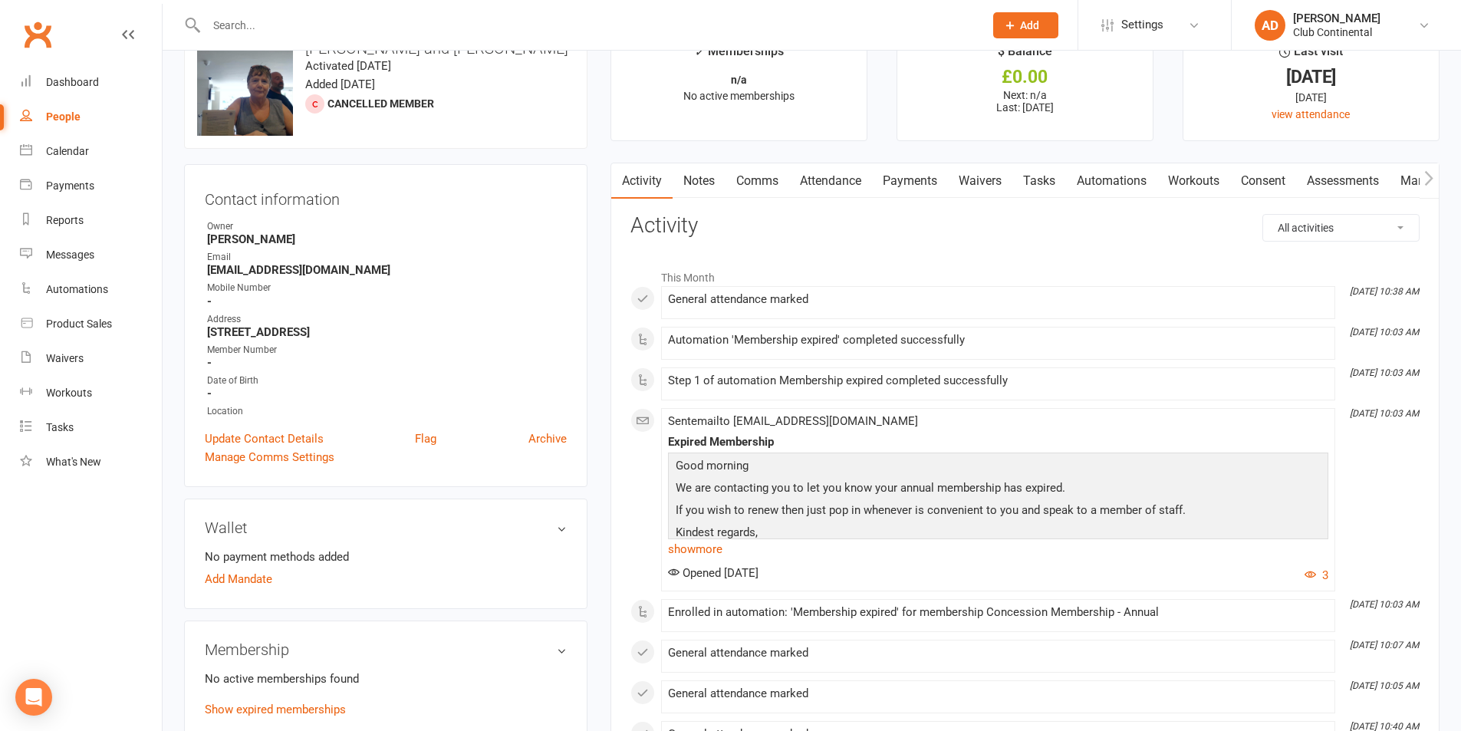
scroll to position [0, 0]
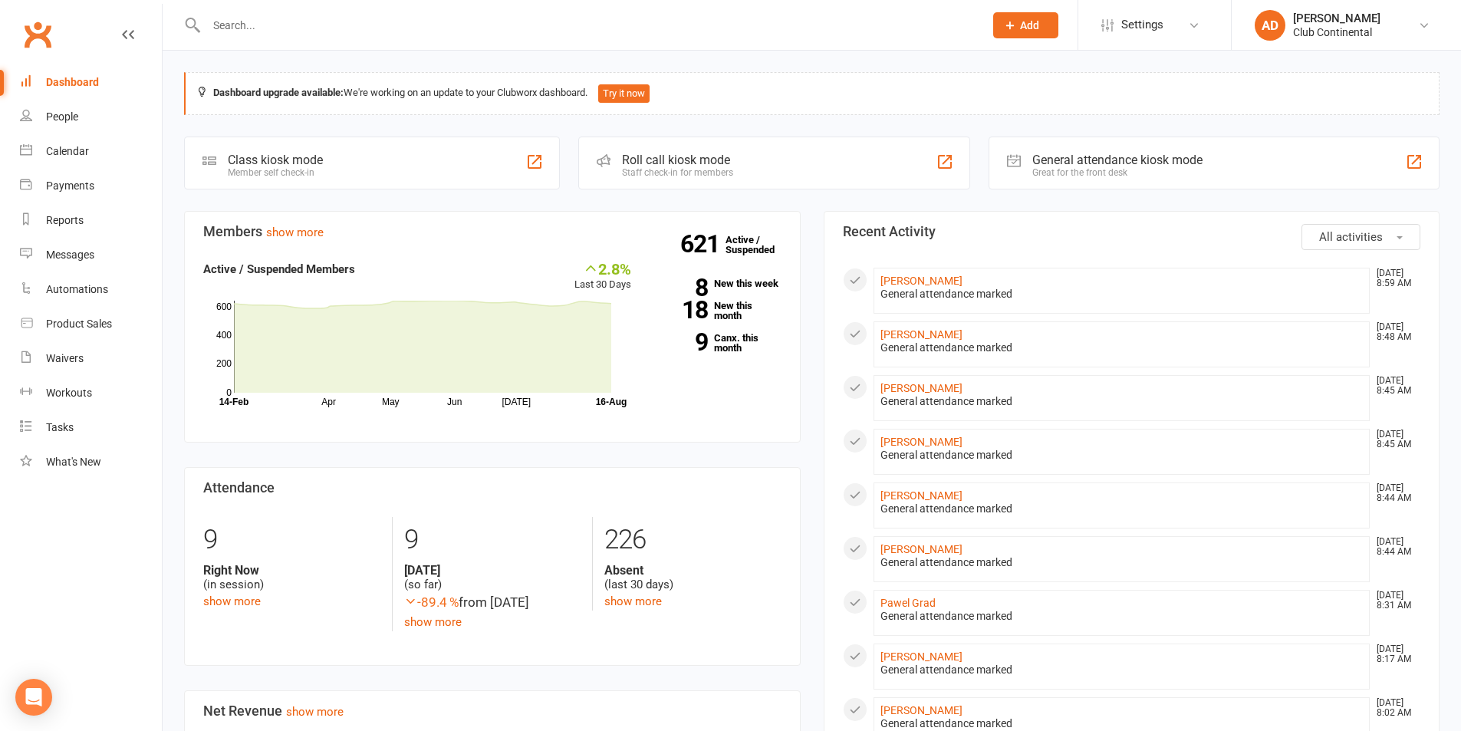
drag, startPoint x: 811, startPoint y: 200, endPoint x: 802, endPoint y: 199, distance: 8.6
click at [802, 199] on div "Dashboard upgrade available: We're working on an update to your Clubworx dashbo…" at bounding box center [812, 723] width 1298 height 1344
click at [810, 200] on div "Dashboard upgrade available: We're working on an update to your Clubworx dashbo…" at bounding box center [812, 723] width 1298 height 1344
click at [811, 196] on div "Dashboard upgrade available: We're working on an update to your Clubworx dashbo…" at bounding box center [812, 723] width 1298 height 1344
click at [932, 282] on link "Desider Carny" at bounding box center [913, 281] width 66 height 12
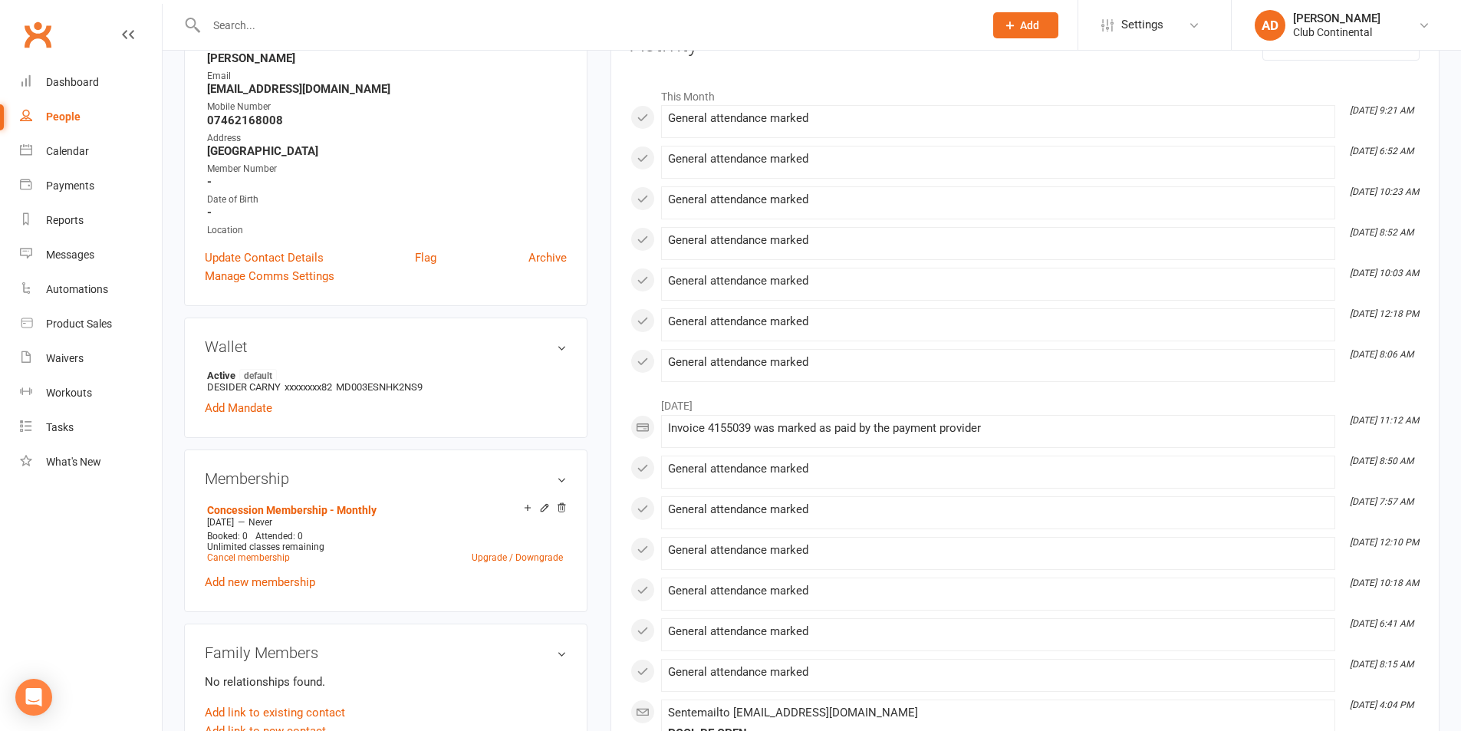
scroll to position [230, 0]
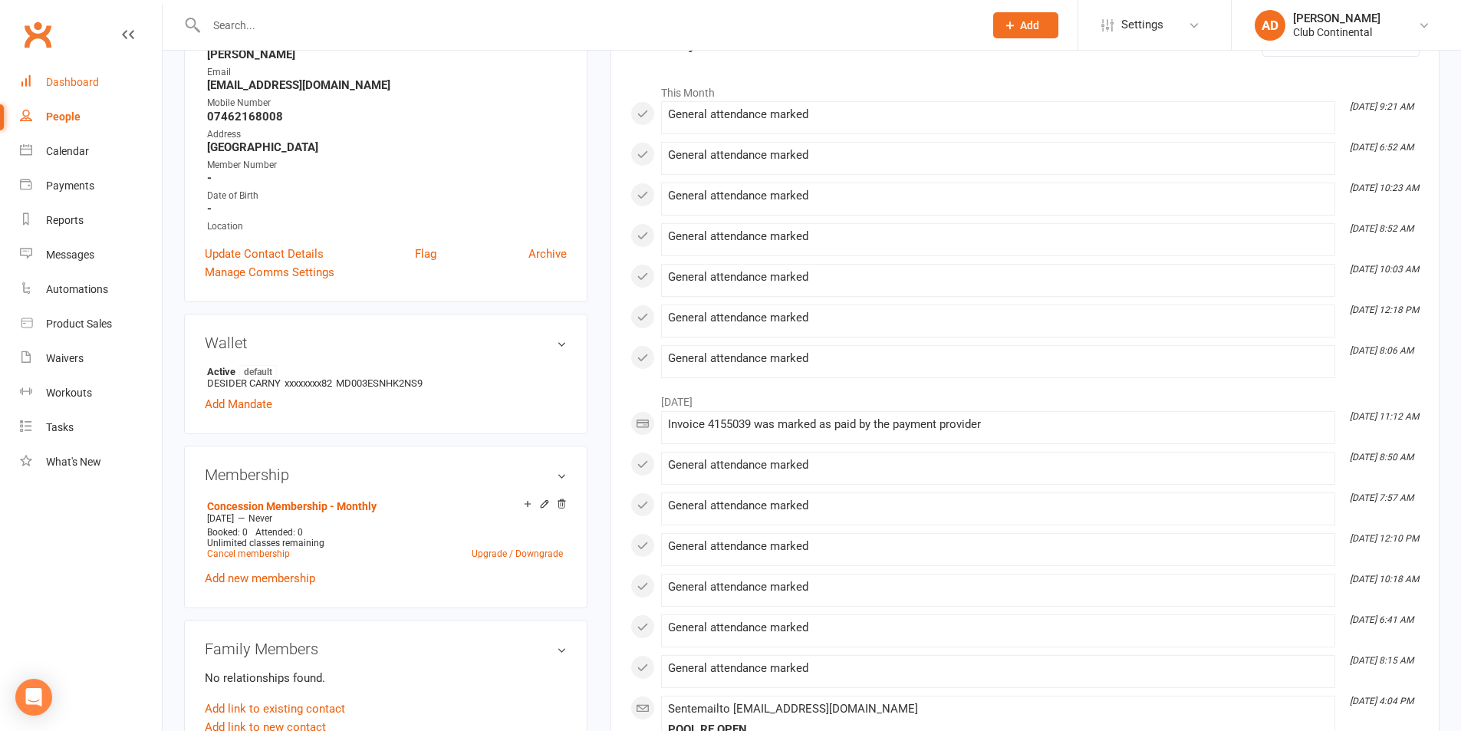
click at [112, 84] on link "Dashboard" at bounding box center [91, 82] width 142 height 35
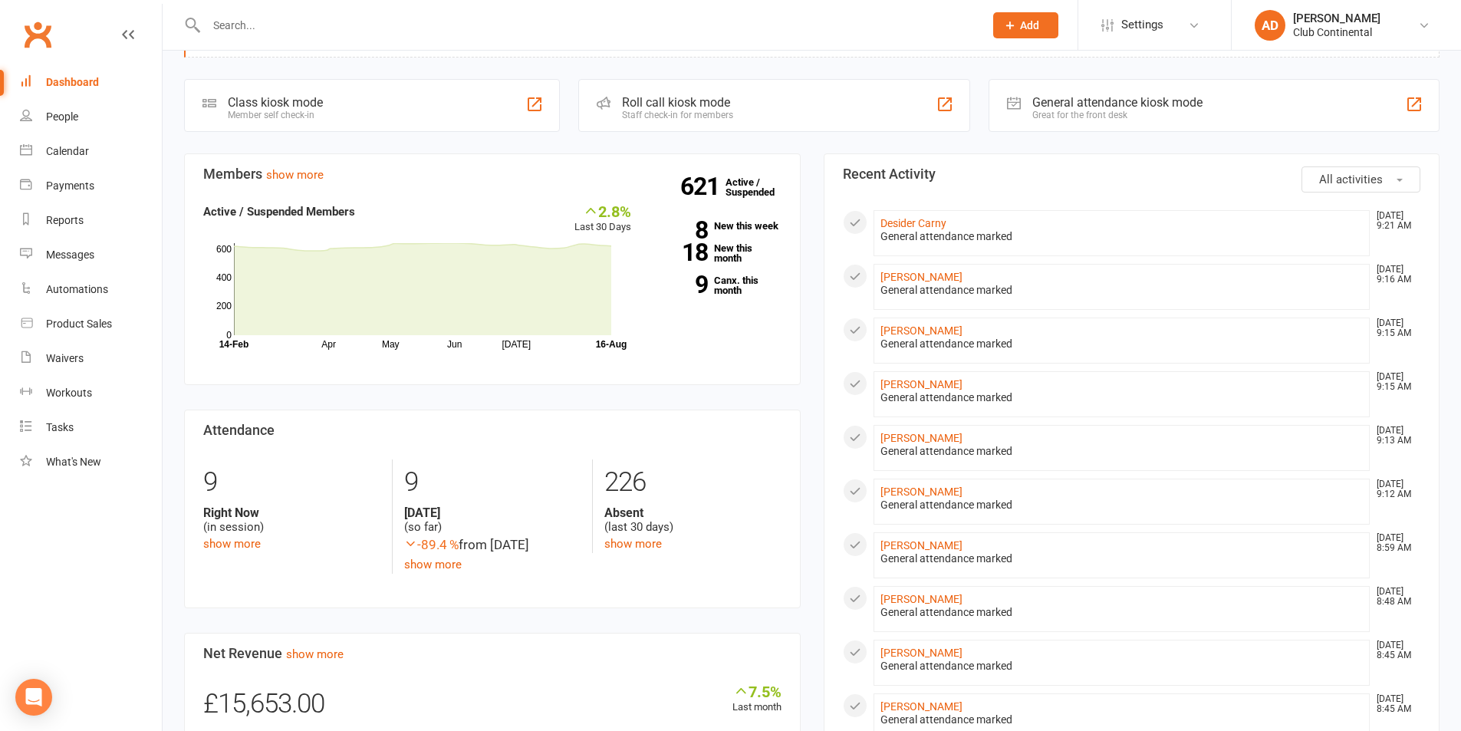
scroll to position [153, 0]
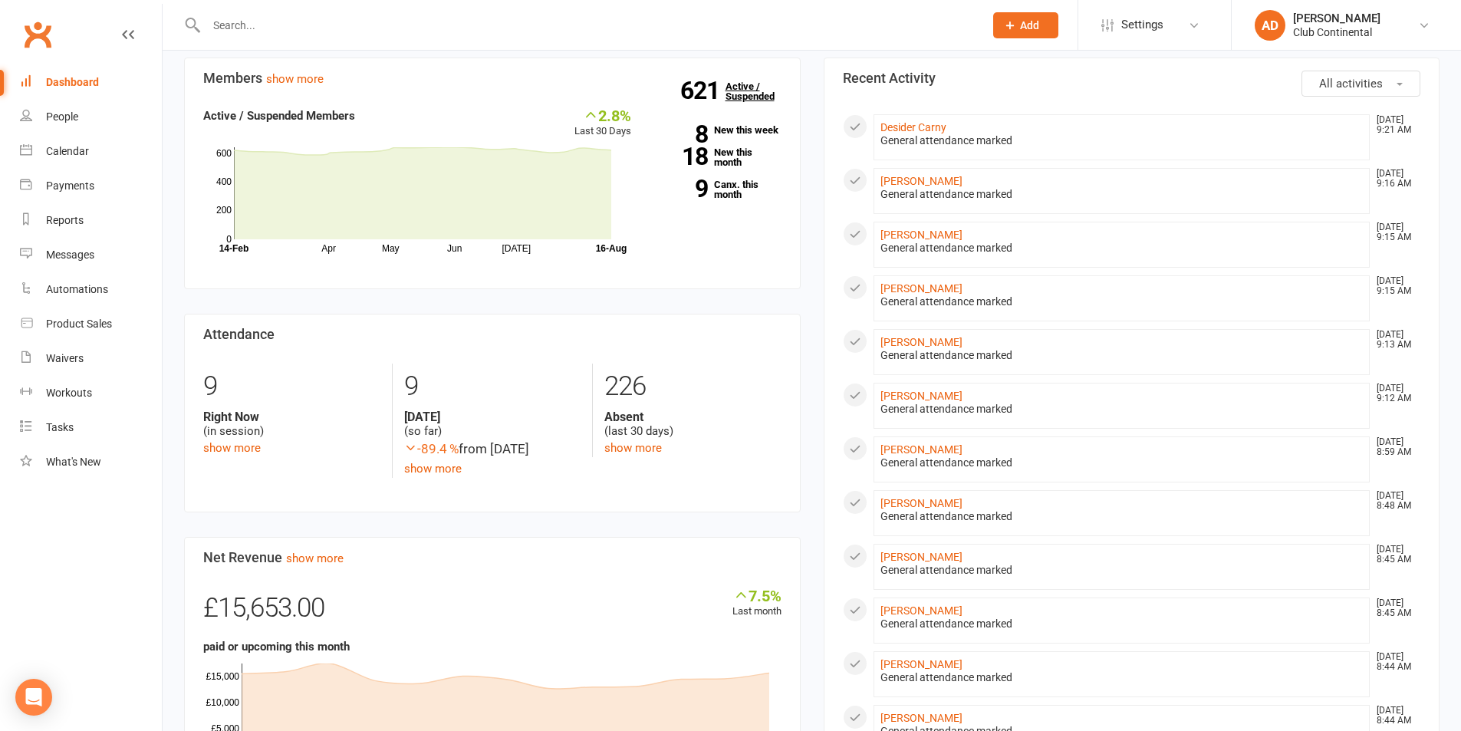
click at [698, 86] on strong "621" at bounding box center [702, 90] width 45 height 23
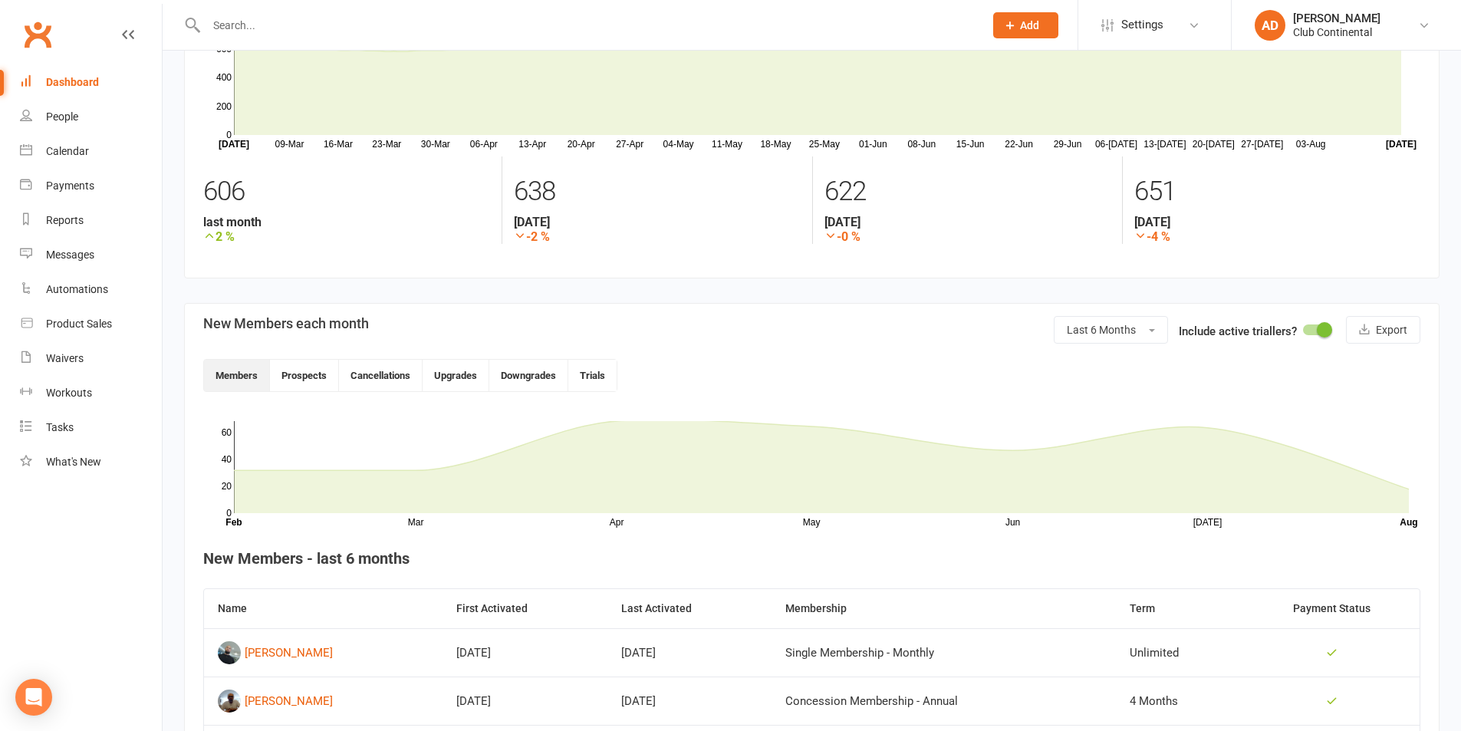
scroll to position [153, 0]
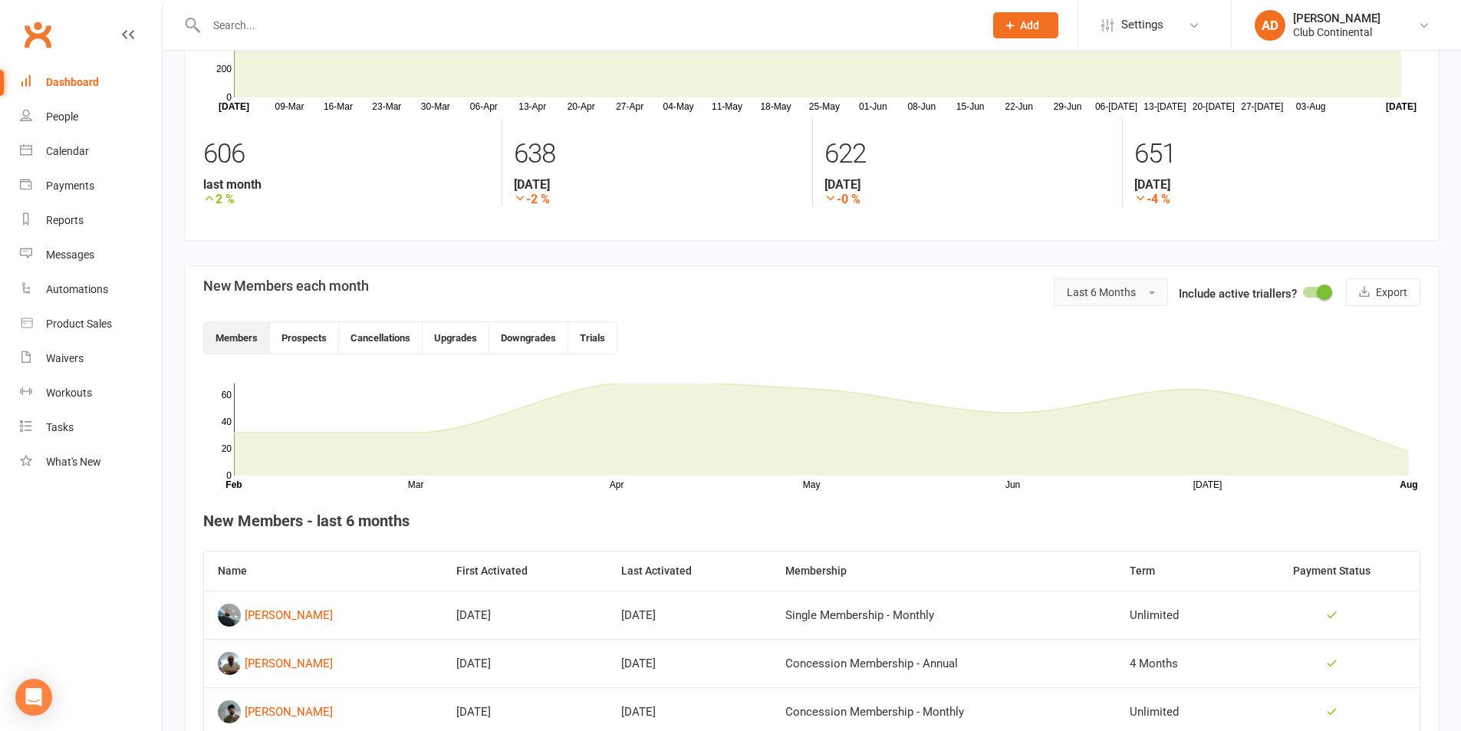
drag, startPoint x: 1161, startPoint y: 295, endPoint x: 1156, endPoint y: 301, distance: 8.2
click at [1160, 295] on button "Last 6 Months" at bounding box center [1111, 292] width 114 height 28
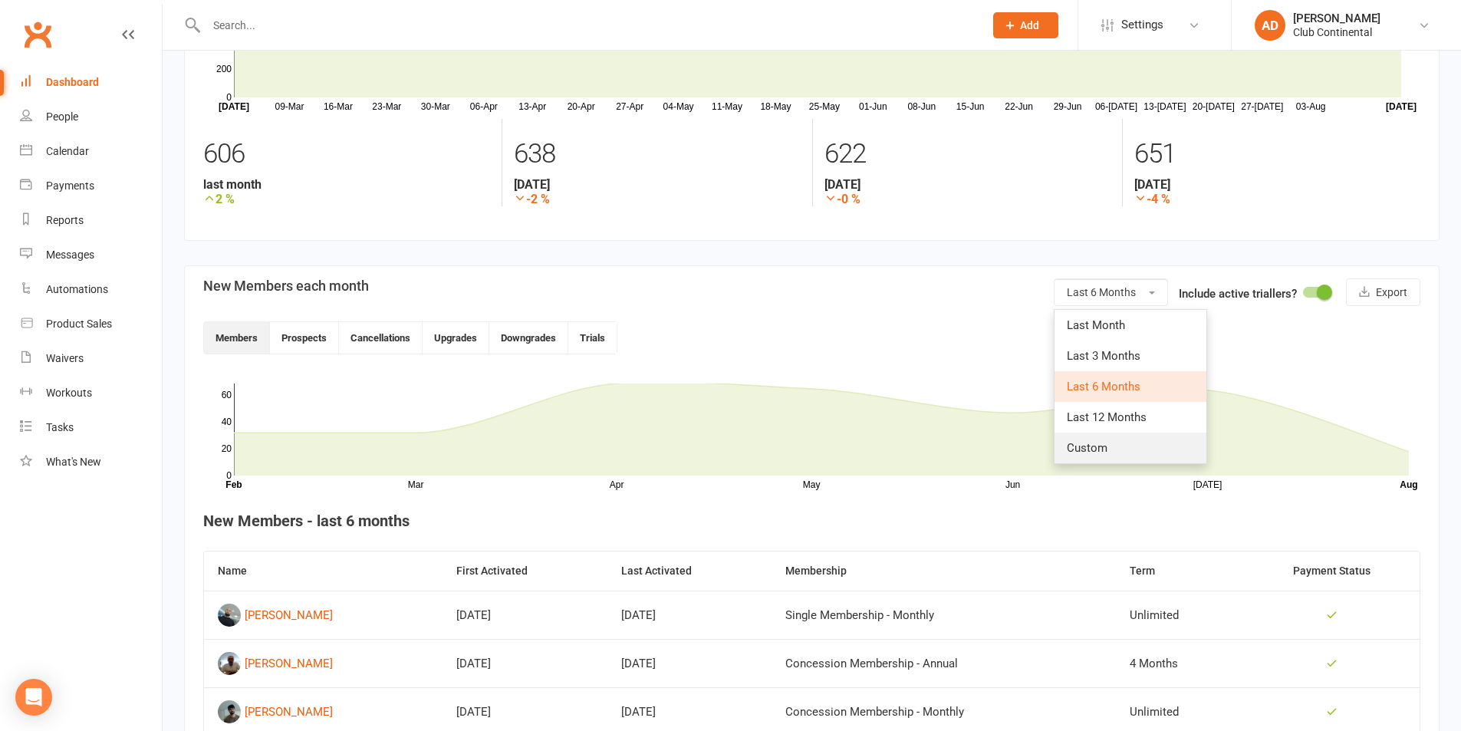
click at [1106, 446] on span "Custom" at bounding box center [1087, 448] width 41 height 14
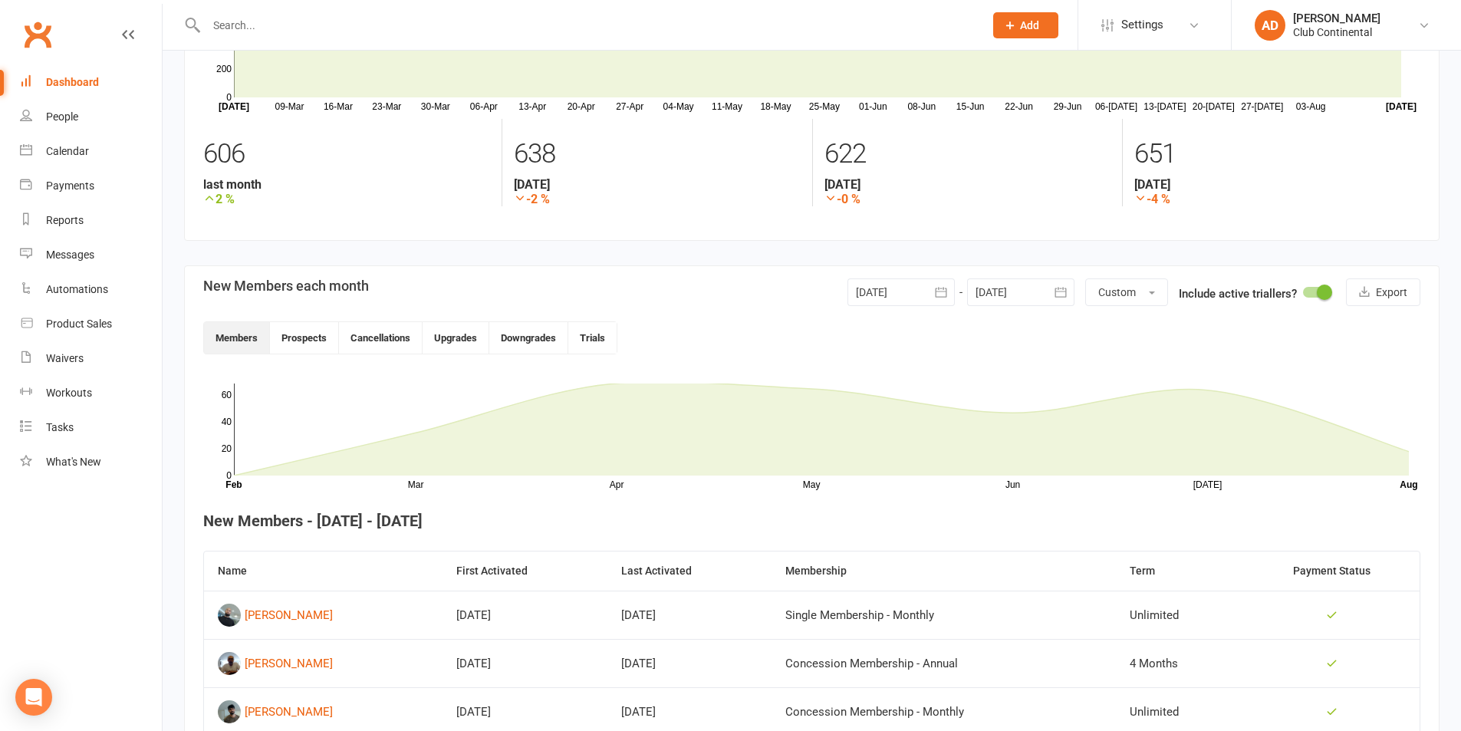
click at [903, 295] on div at bounding box center [900, 292] width 107 height 28
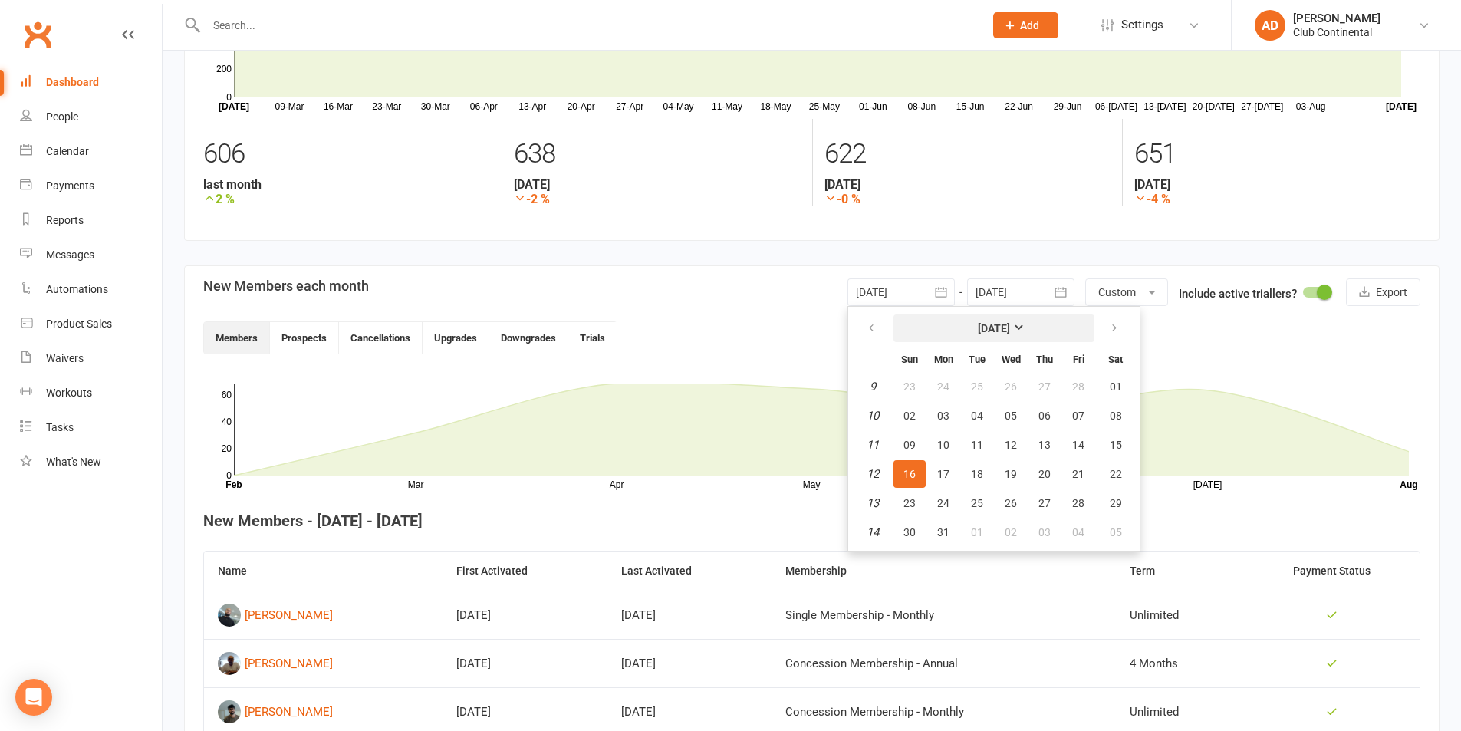
click at [1022, 335] on button "March 2025" at bounding box center [993, 328] width 201 height 28
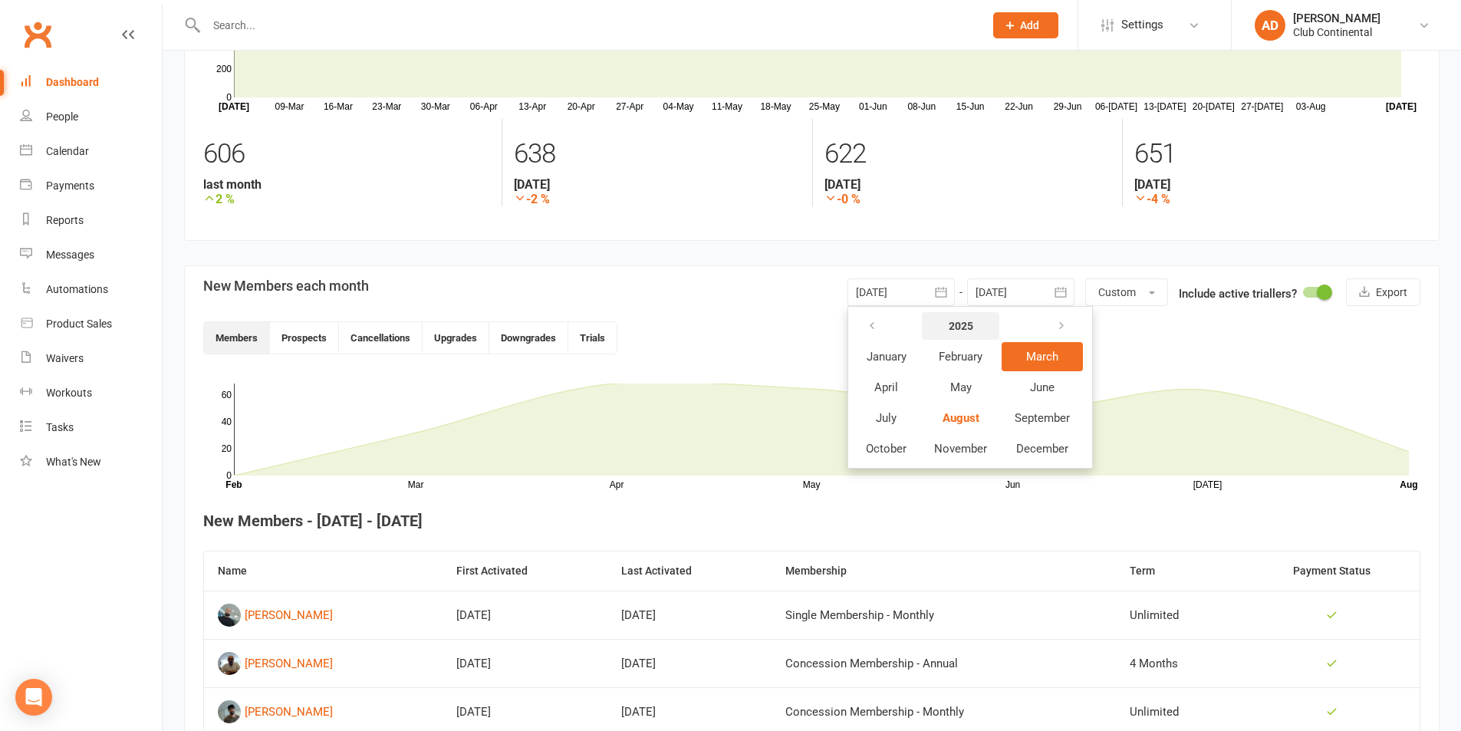
click at [956, 329] on strong "2025" at bounding box center [961, 326] width 25 height 12
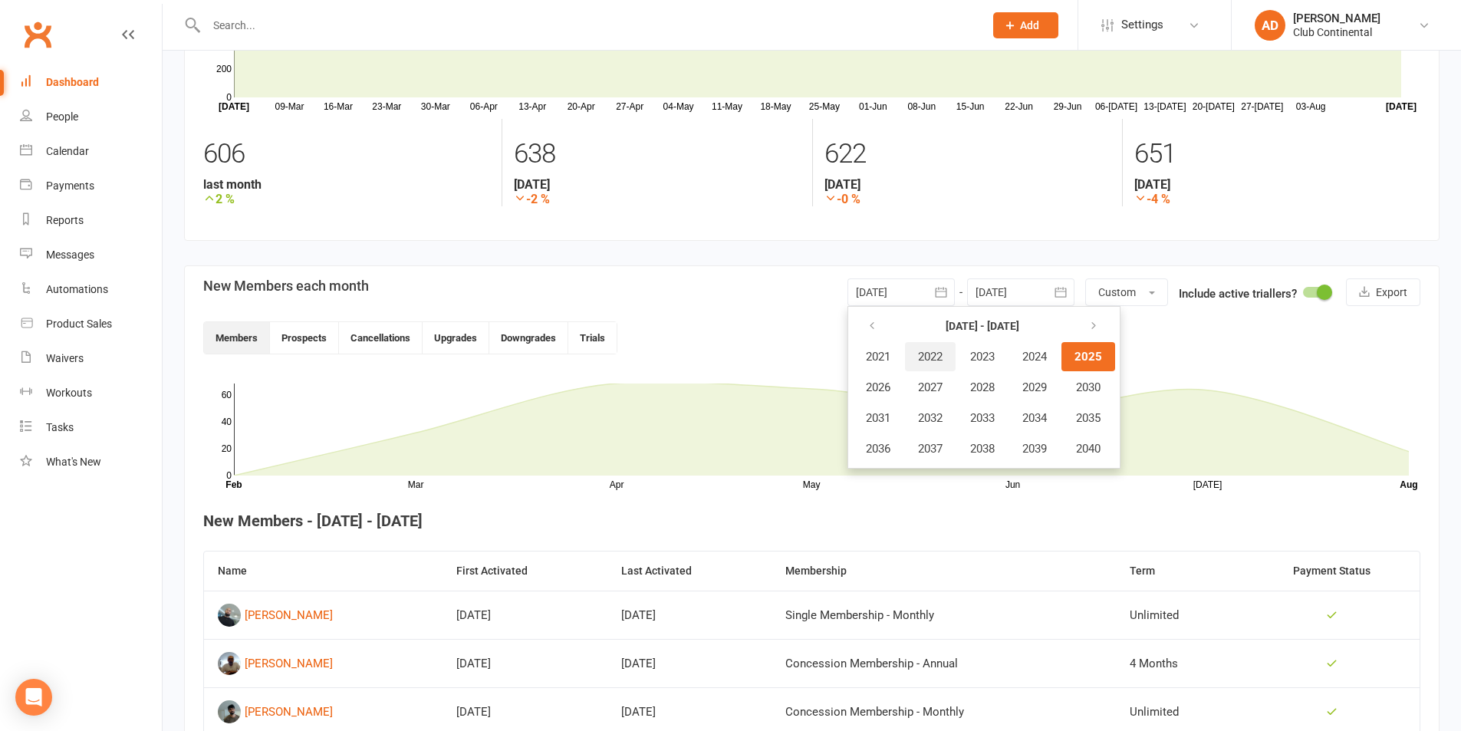
click at [927, 359] on span "2022" at bounding box center [930, 357] width 25 height 14
click at [892, 358] on span "January" at bounding box center [887, 357] width 40 height 14
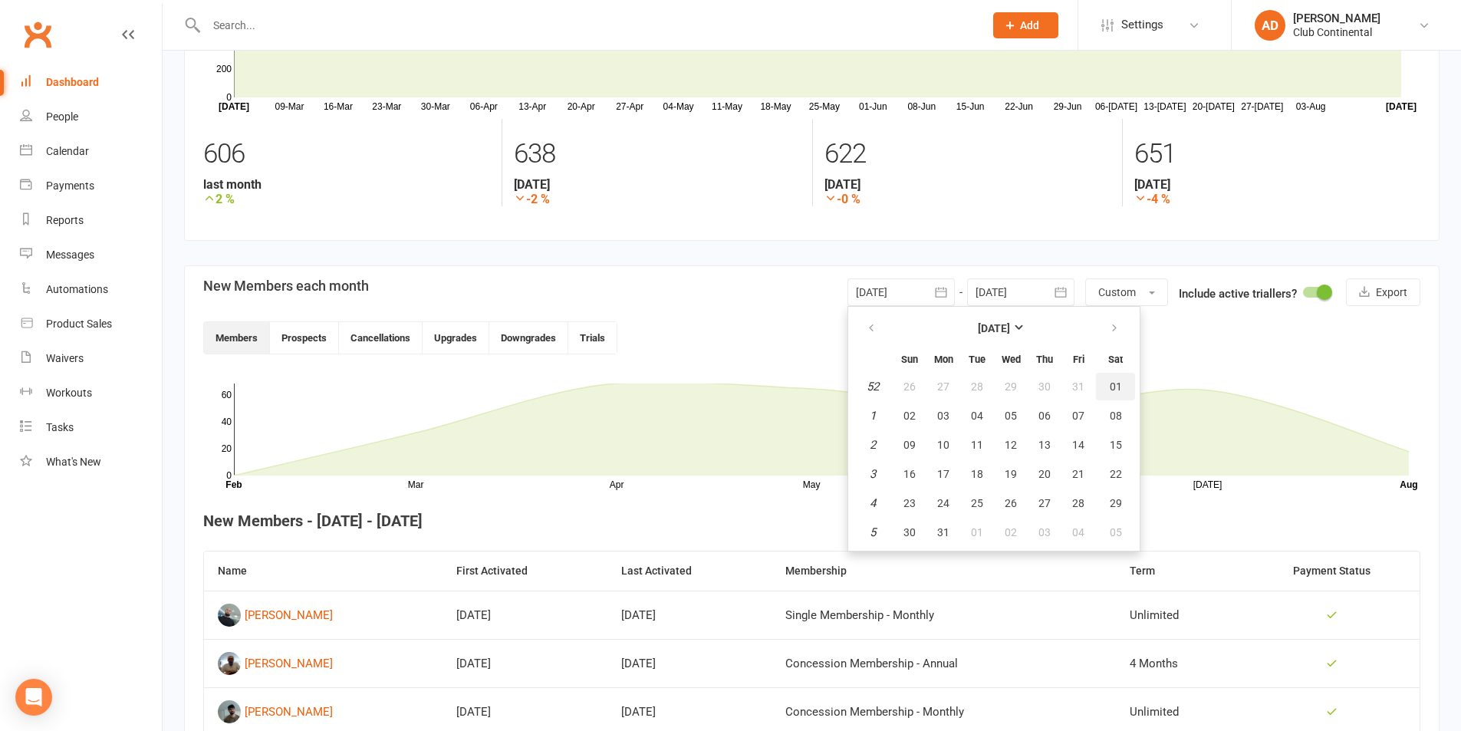
click at [1104, 382] on button "01" at bounding box center [1115, 387] width 39 height 28
type input "01 Jan 2022"
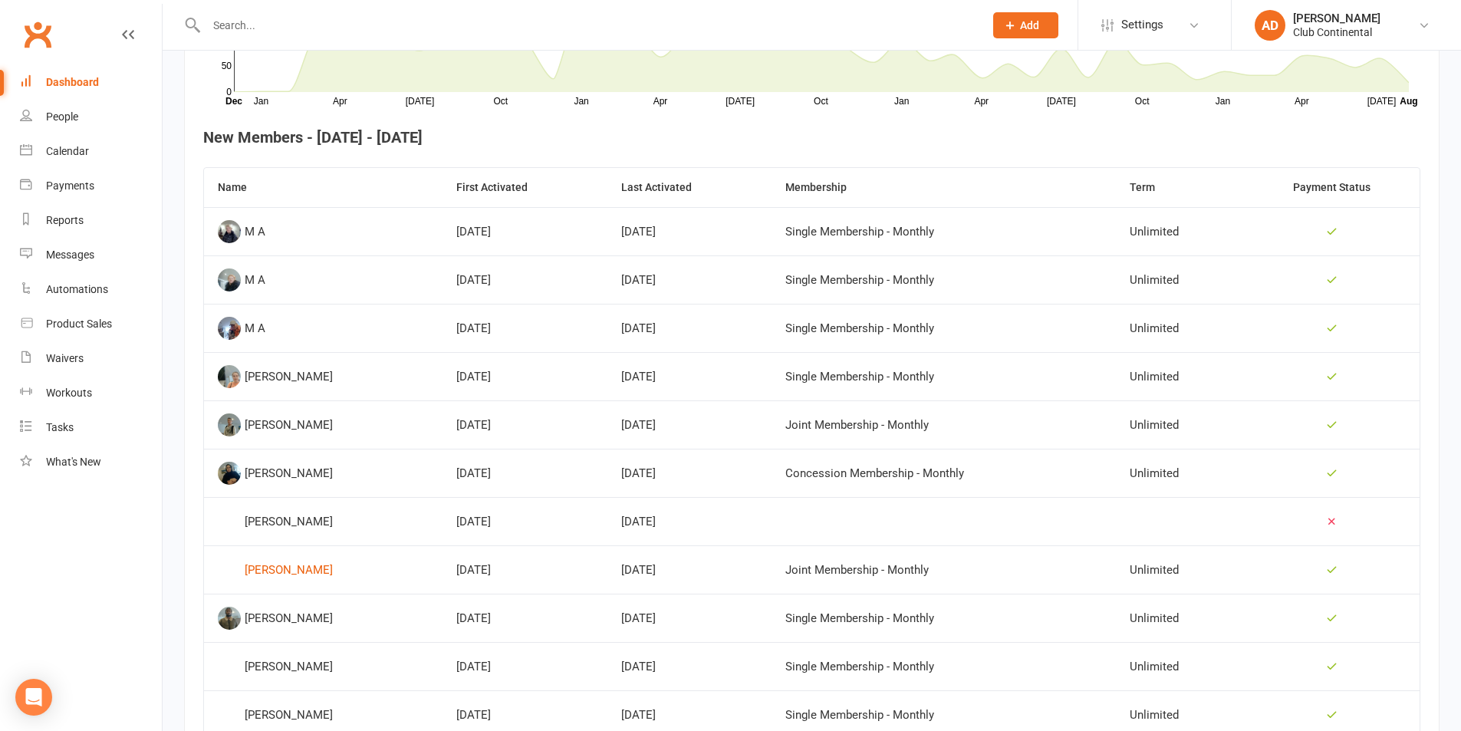
scroll to position [868, 0]
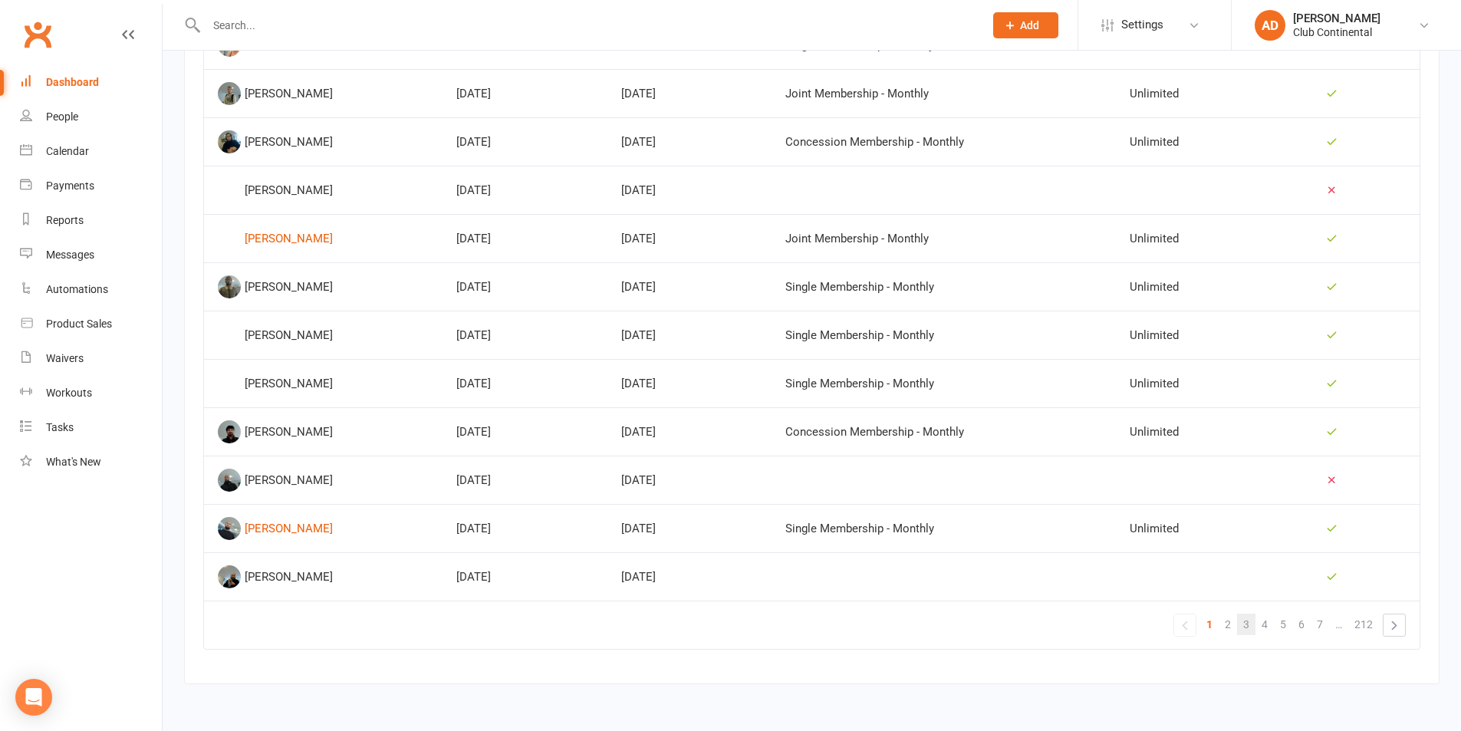
click at [1247, 620] on span "3" at bounding box center [1246, 624] width 6 height 21
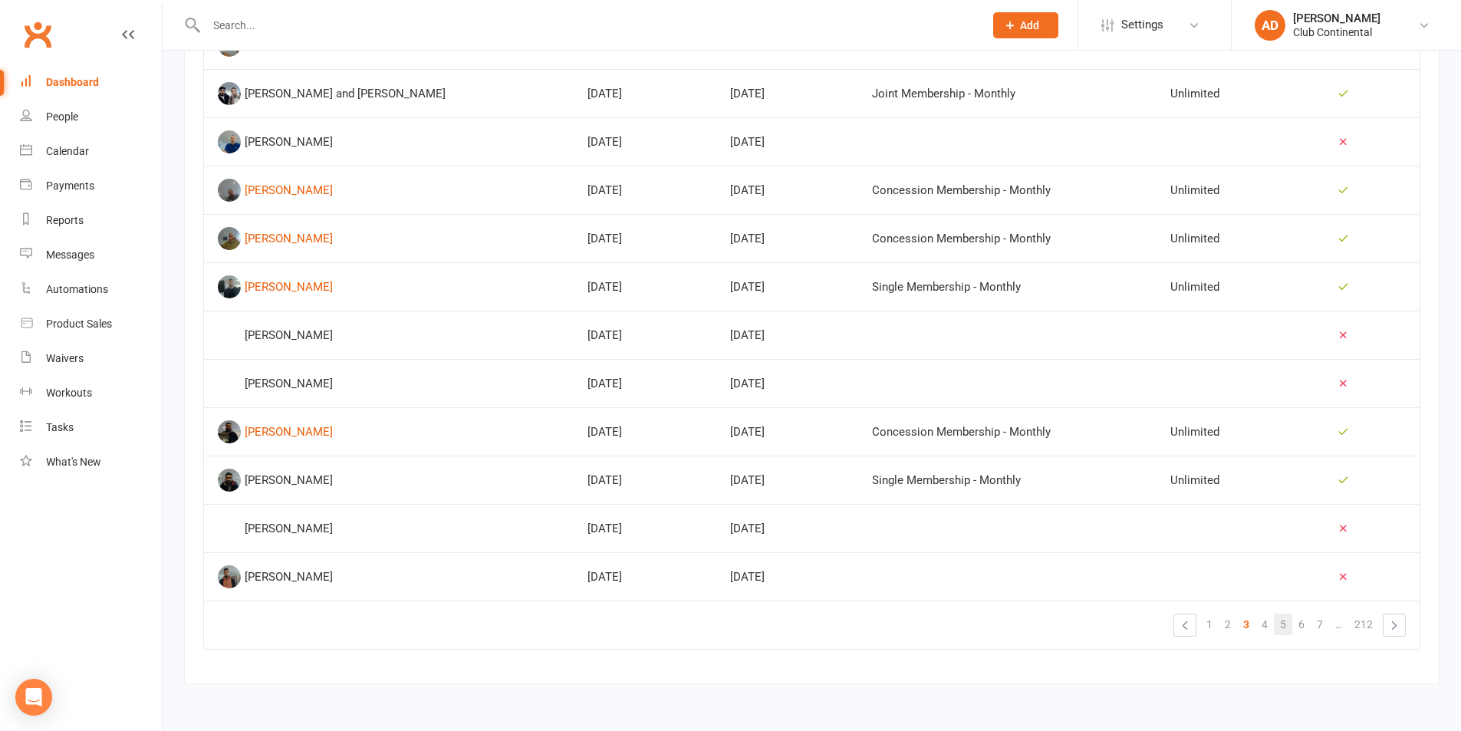
click at [1274, 630] on link "5" at bounding box center [1283, 624] width 18 height 21
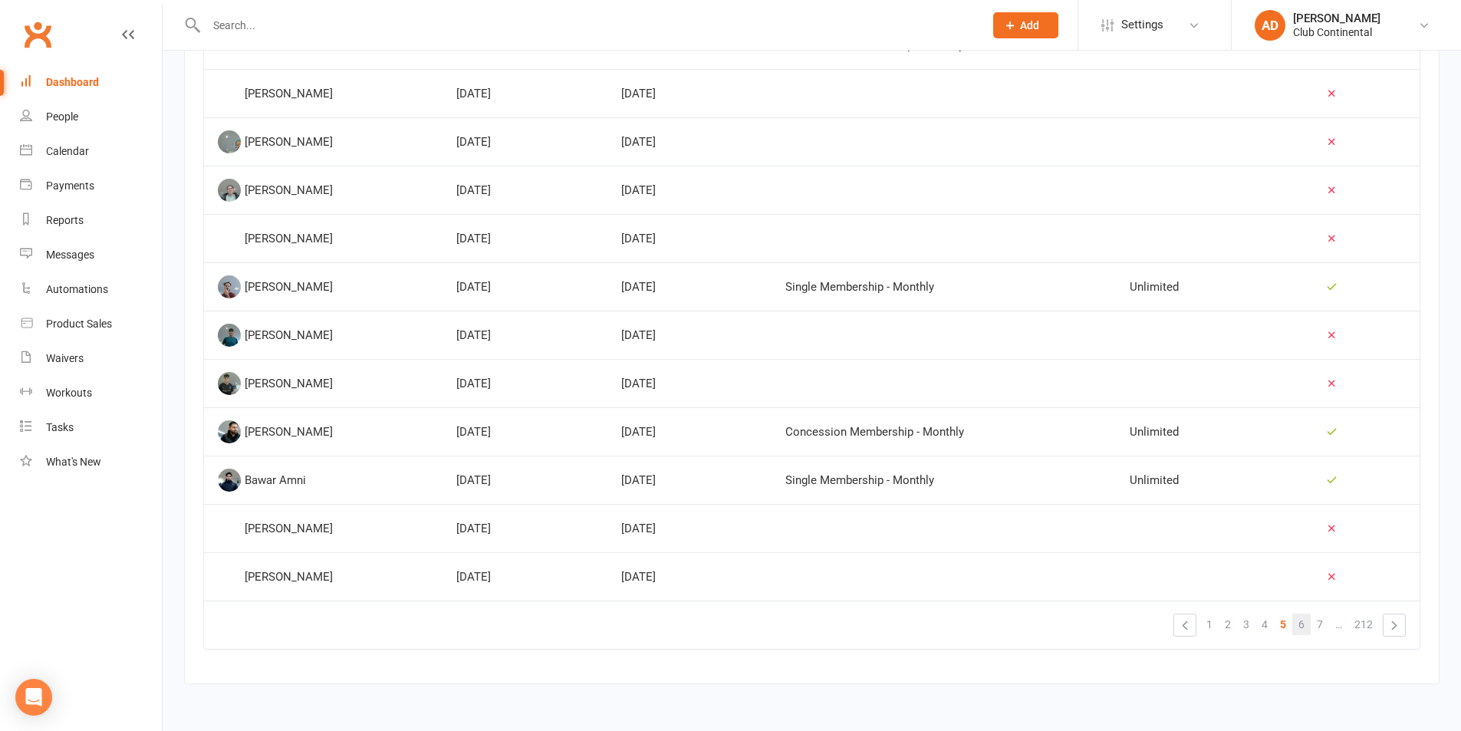
click at [1305, 625] on link "6" at bounding box center [1301, 624] width 18 height 21
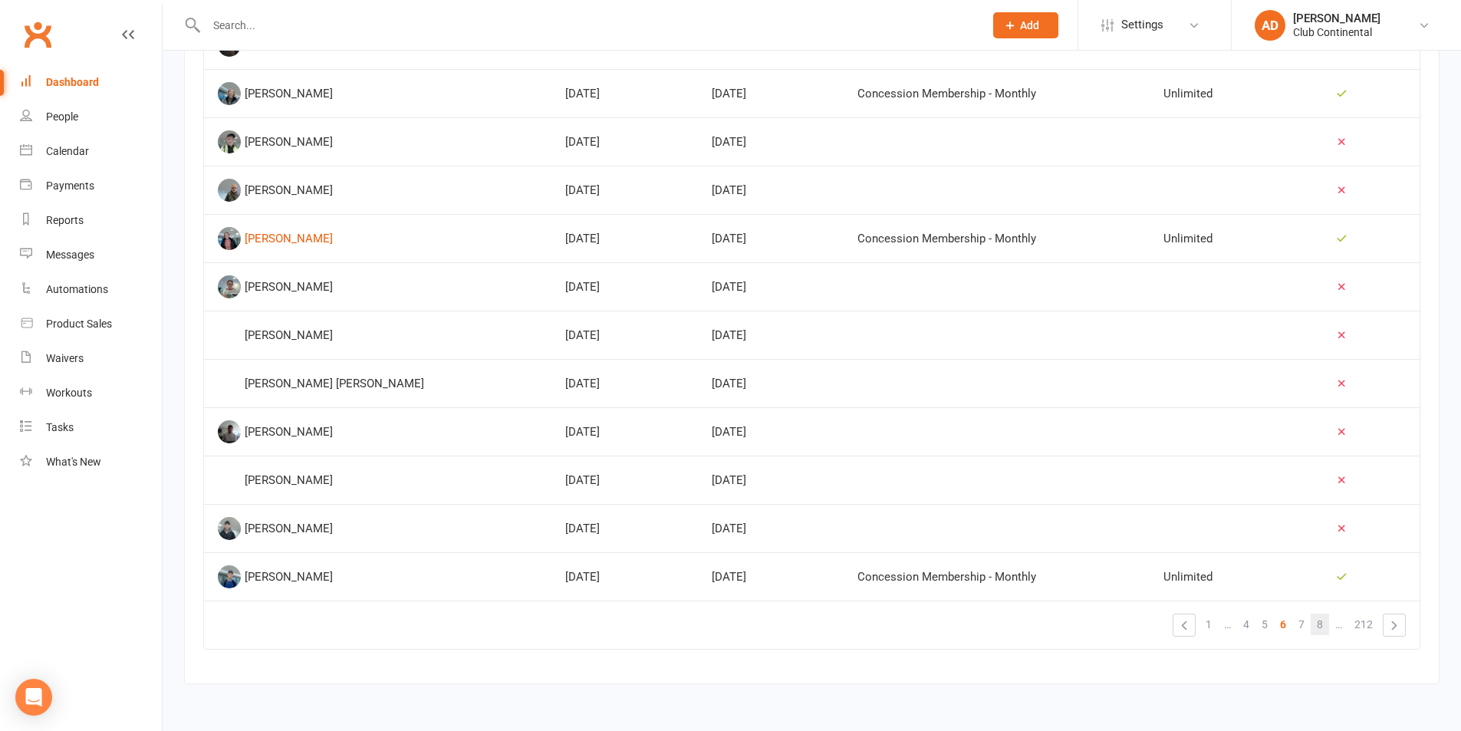
click at [1322, 627] on span "8" at bounding box center [1320, 624] width 6 height 21
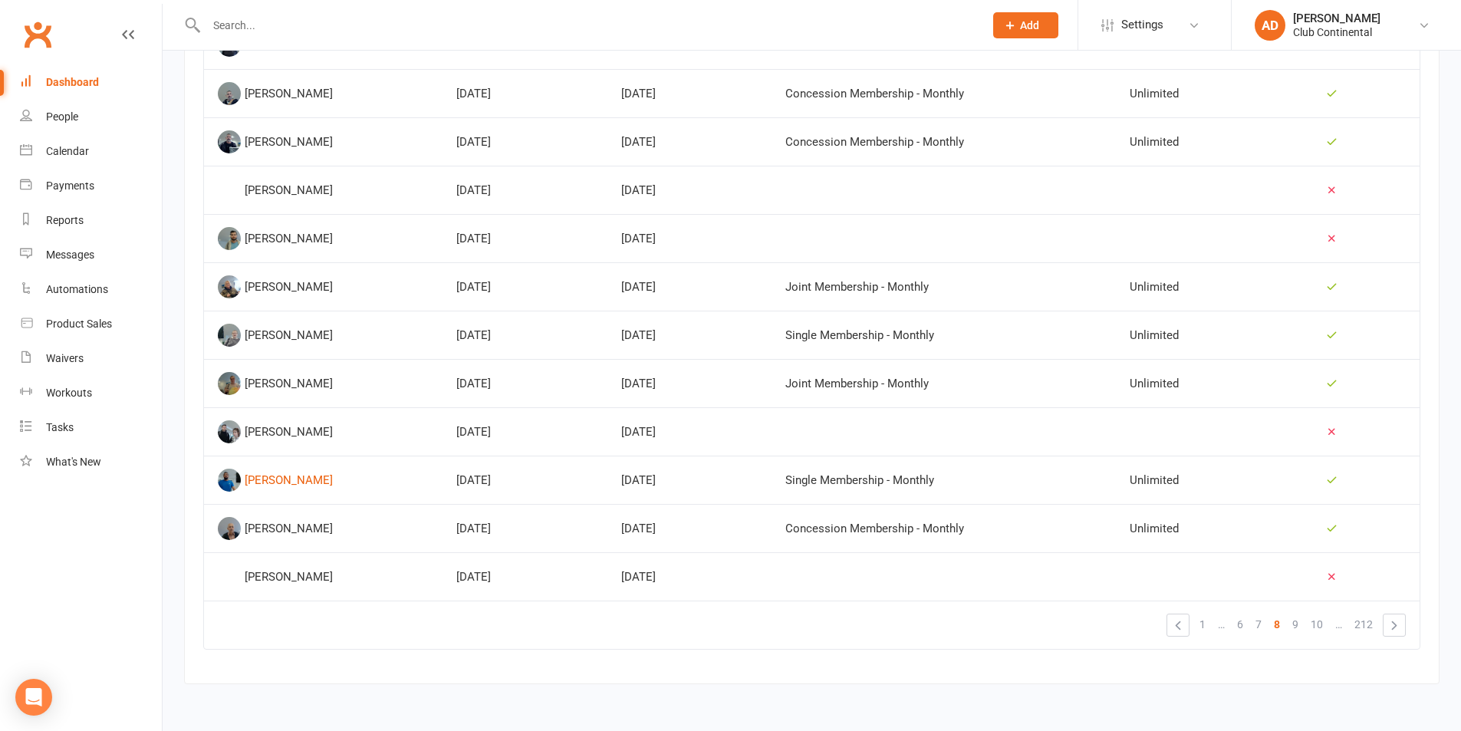
click at [1322, 627] on span "10" at bounding box center [1317, 624] width 12 height 21
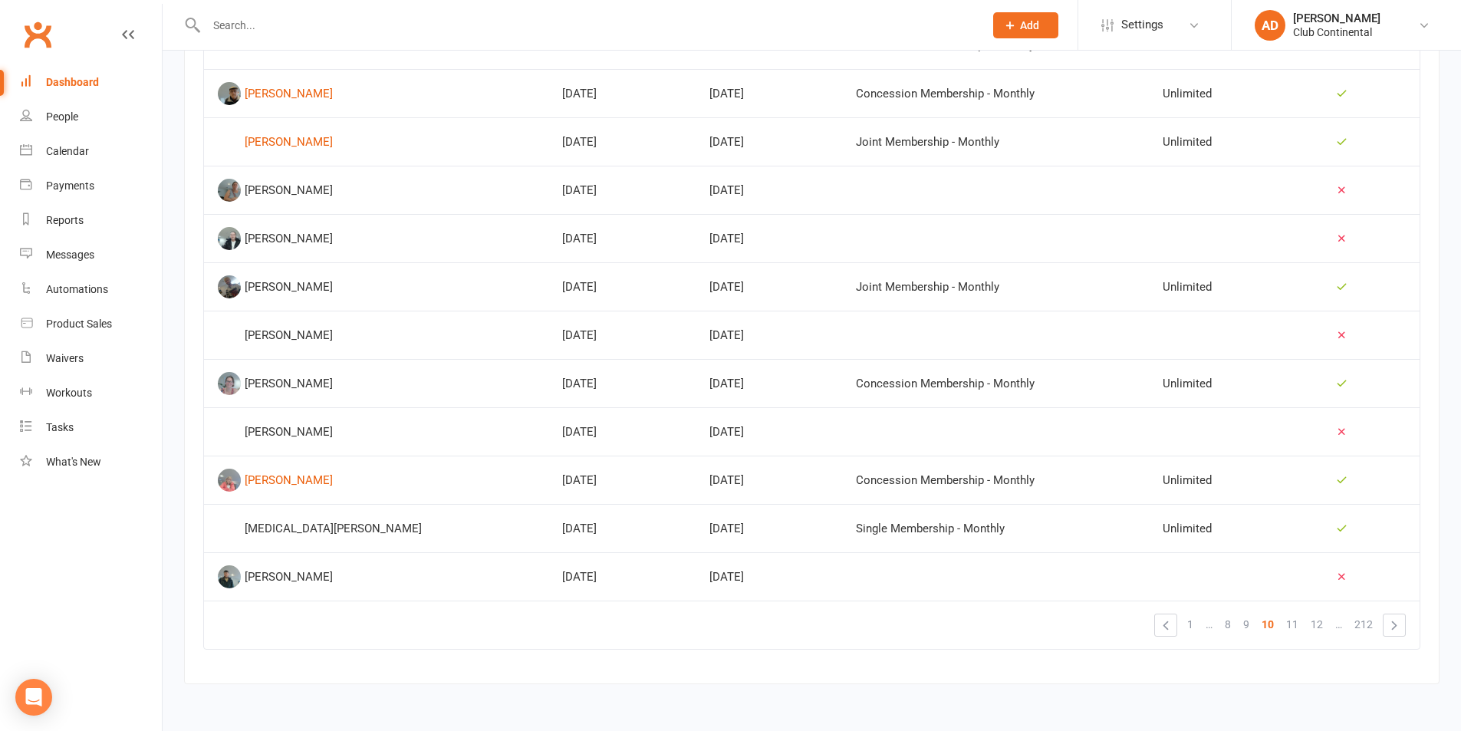
click at [1322, 627] on span "12" at bounding box center [1317, 624] width 12 height 21
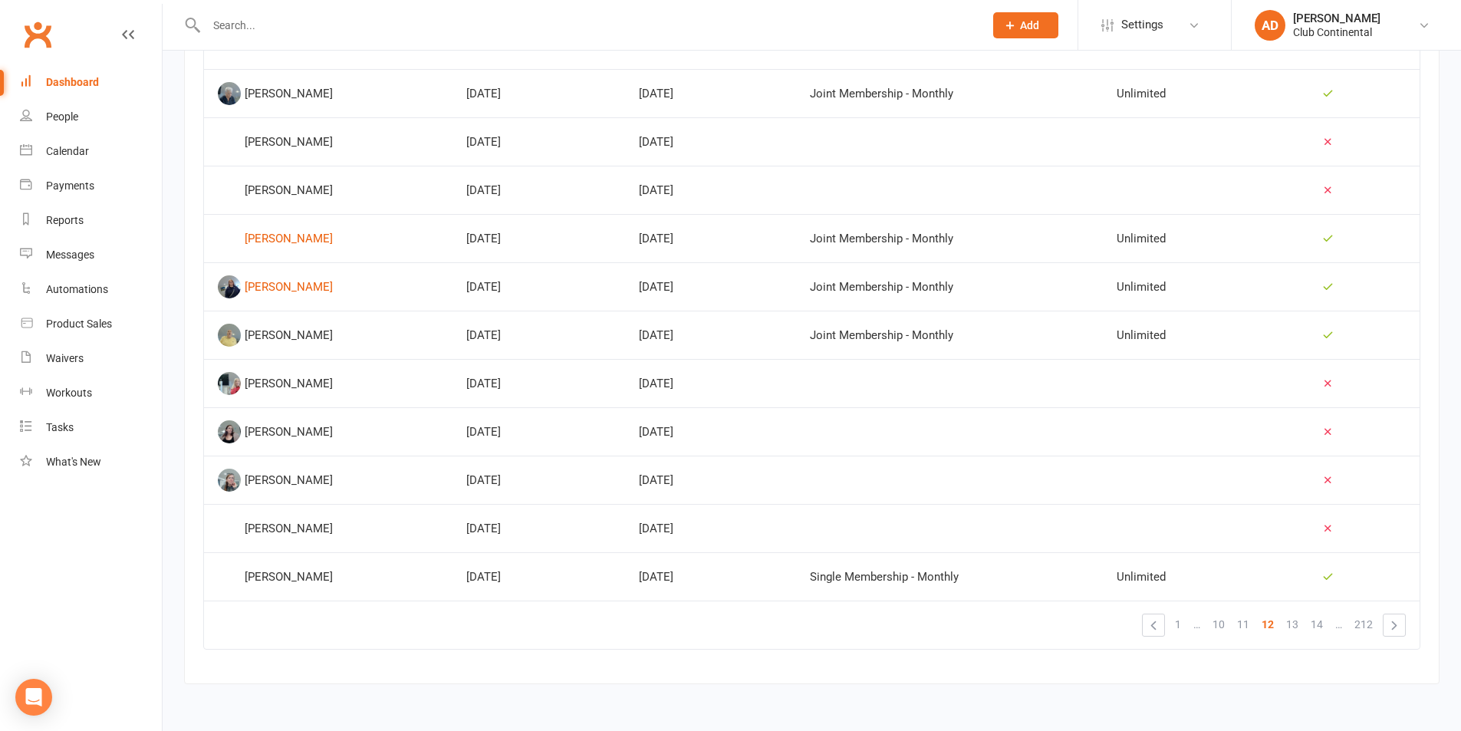
click at [1322, 627] on span "14" at bounding box center [1317, 624] width 12 height 21
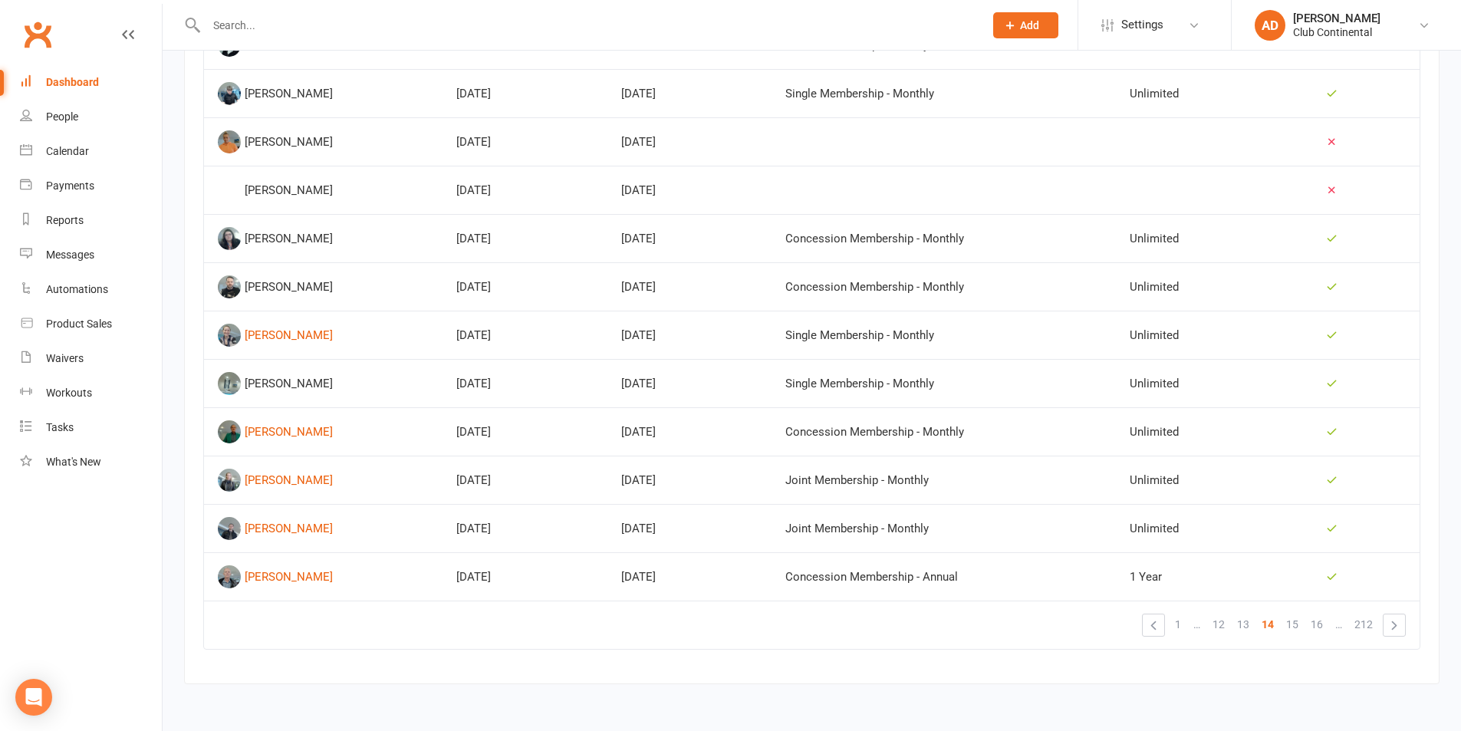
click at [1322, 627] on span "16" at bounding box center [1317, 624] width 12 height 21
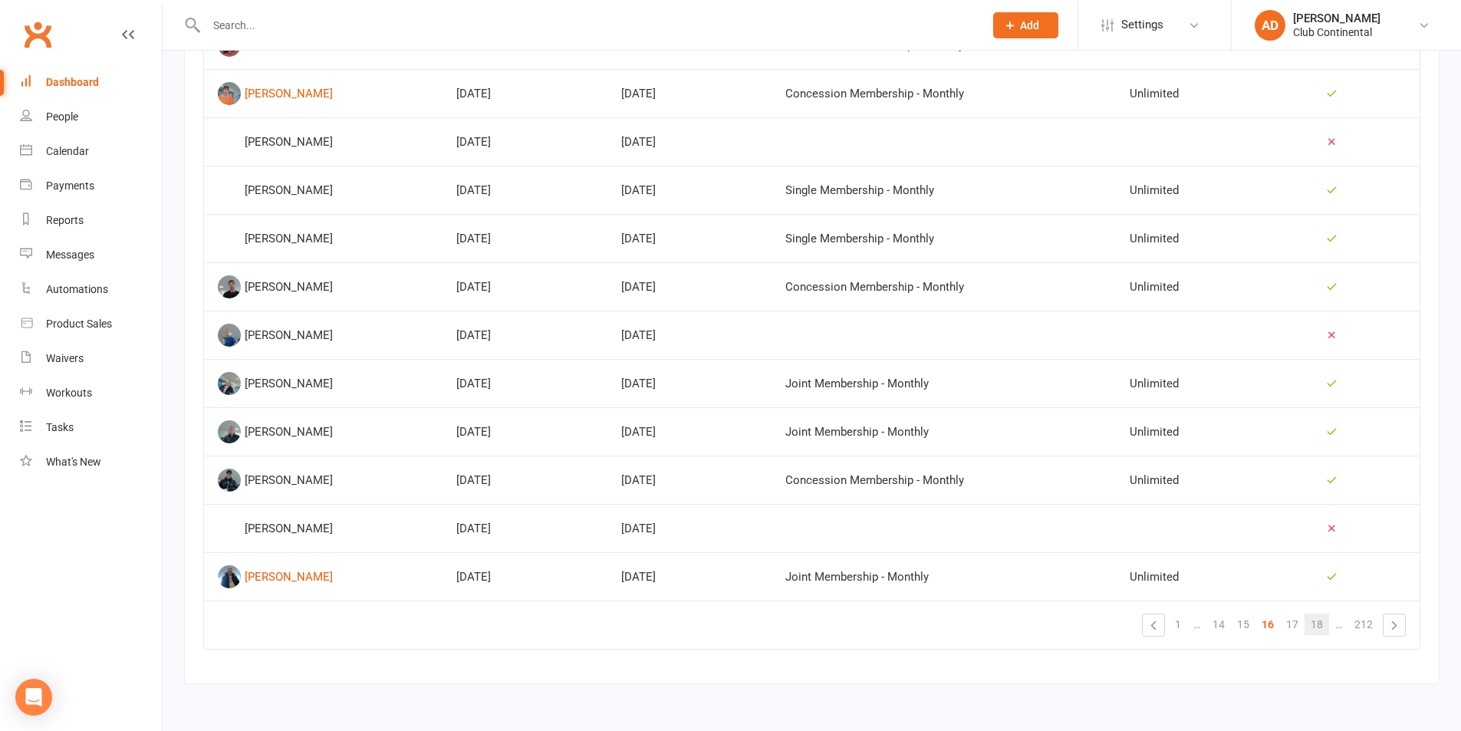
click at [1325, 624] on link "18" at bounding box center [1317, 624] width 25 height 21
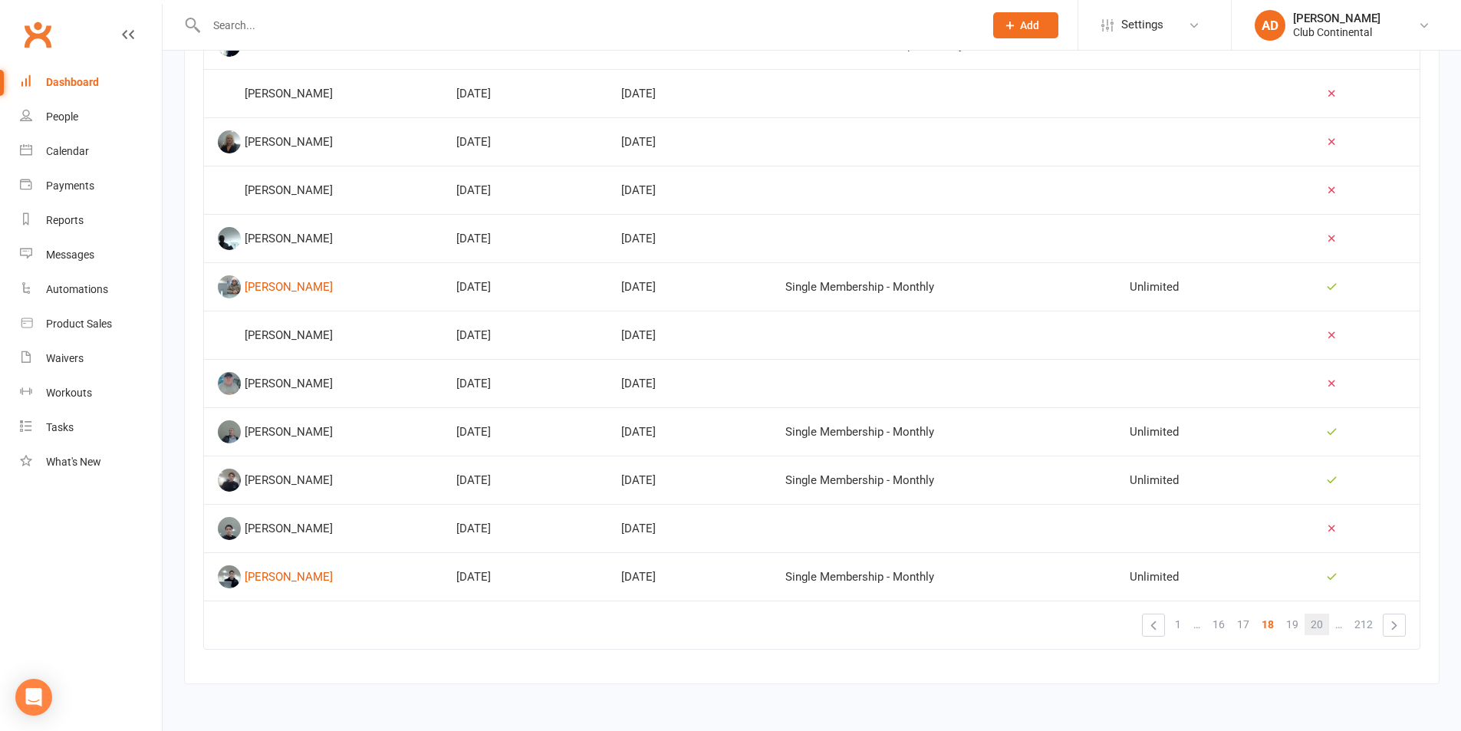
click at [1328, 623] on link "20" at bounding box center [1317, 624] width 25 height 21
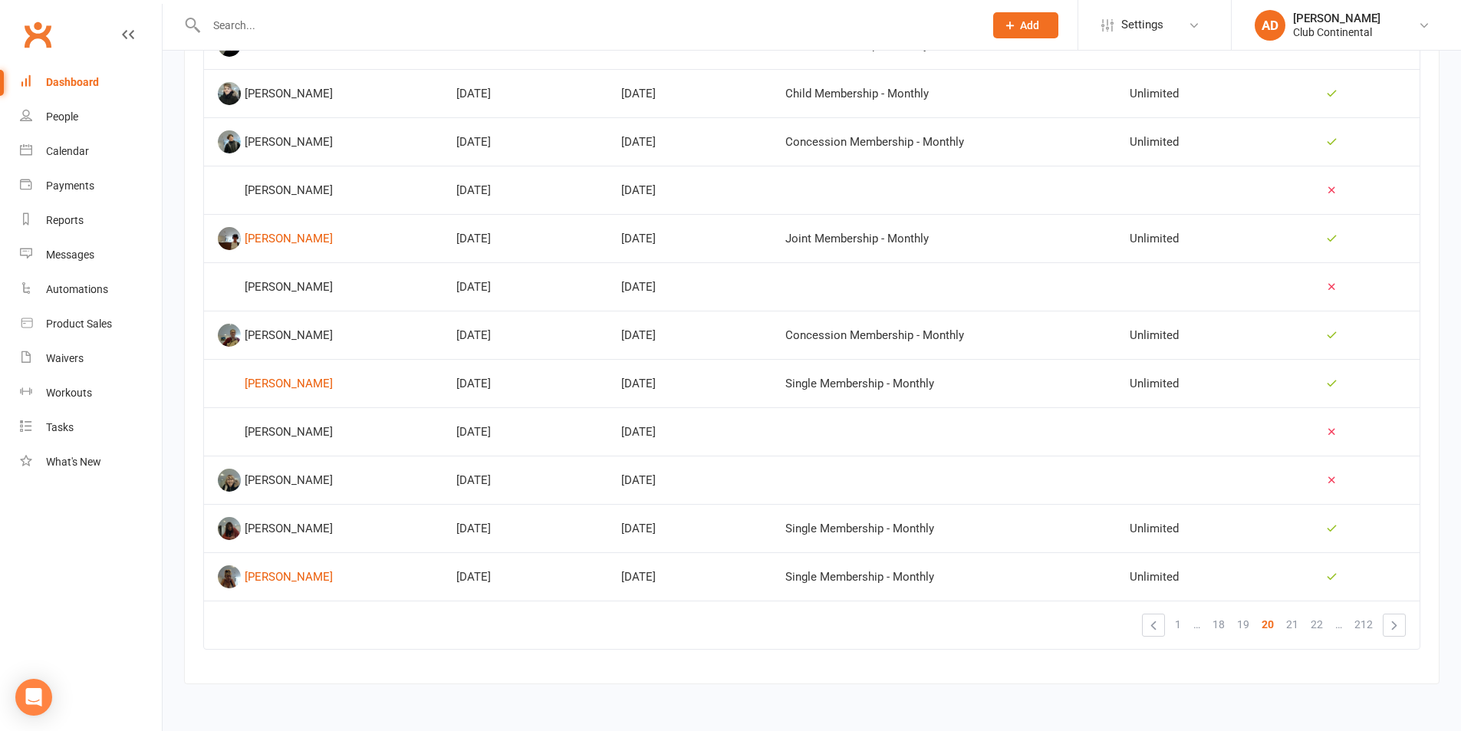
click at [1328, 623] on link "22" at bounding box center [1317, 624] width 25 height 21
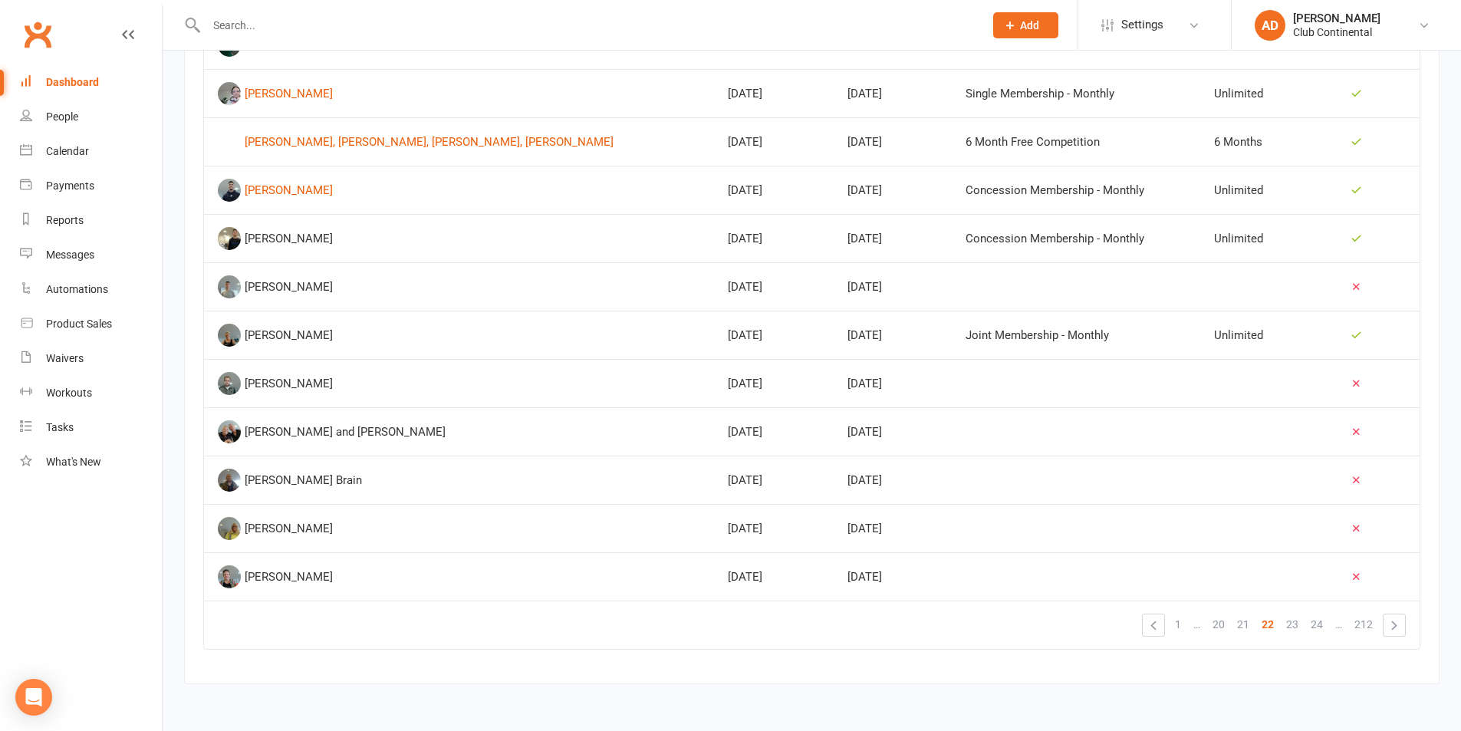
click at [1328, 623] on link "24" at bounding box center [1317, 624] width 25 height 21
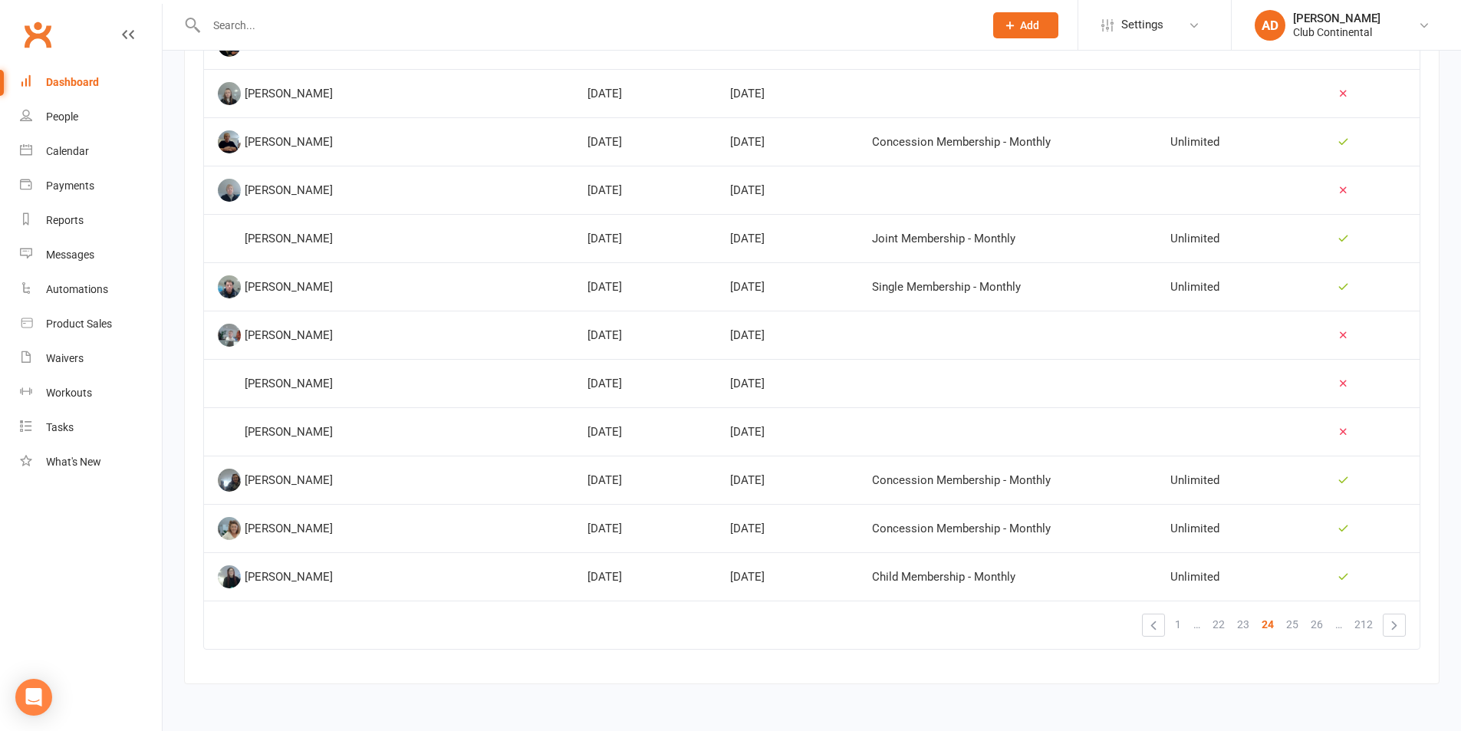
click at [1328, 623] on link "26" at bounding box center [1317, 624] width 25 height 21
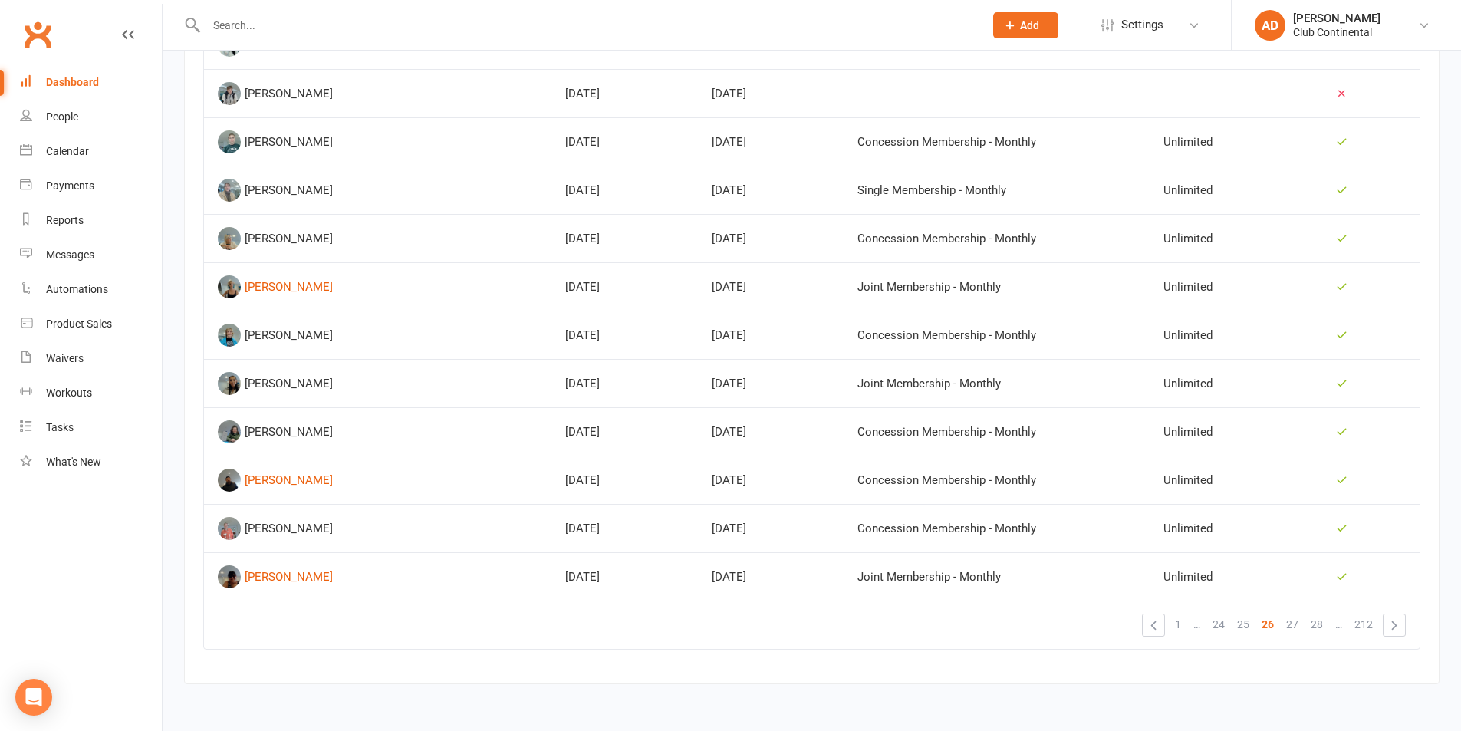
click at [1328, 623] on link "28" at bounding box center [1317, 624] width 25 height 21
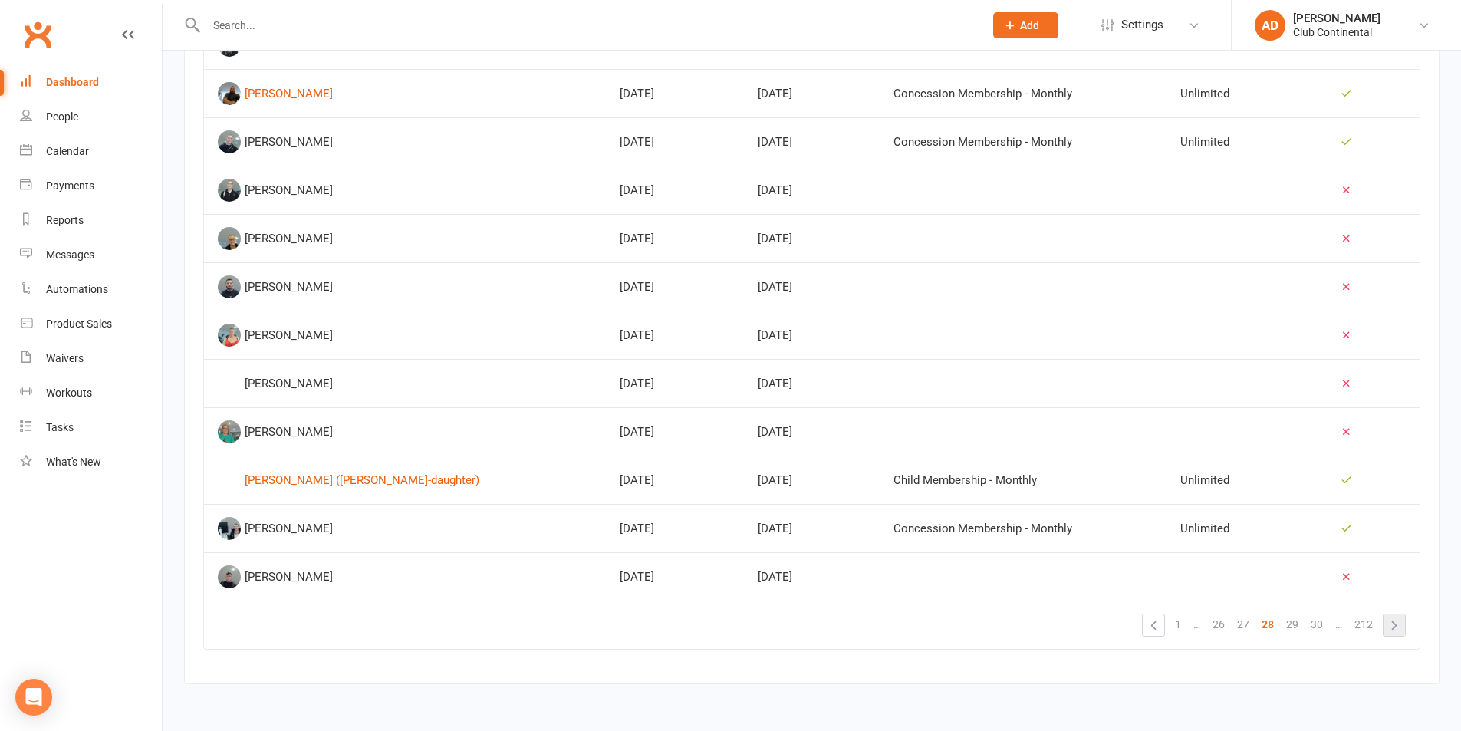
click at [1399, 635] on link "»" at bounding box center [1393, 624] width 21 height 21
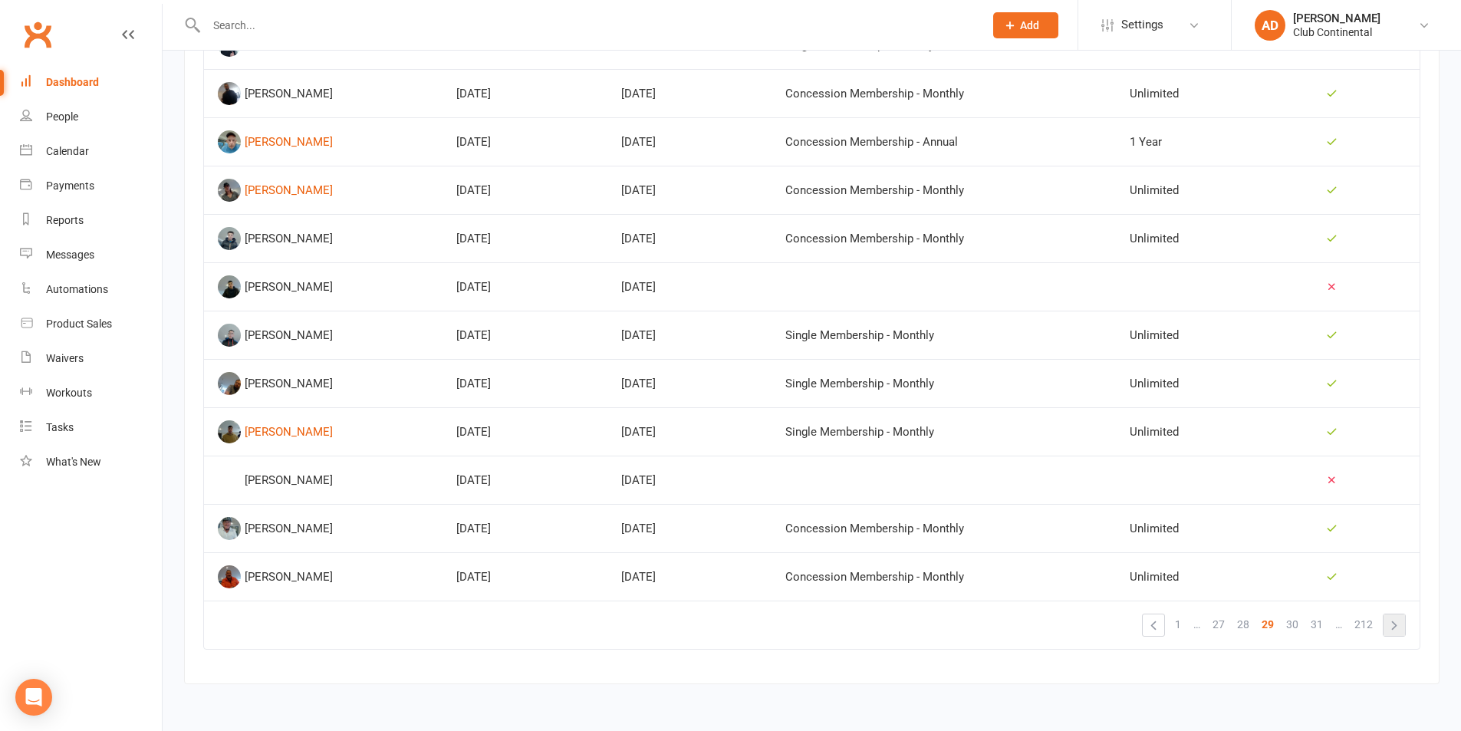
click at [1390, 625] on link "»" at bounding box center [1393, 624] width 21 height 21
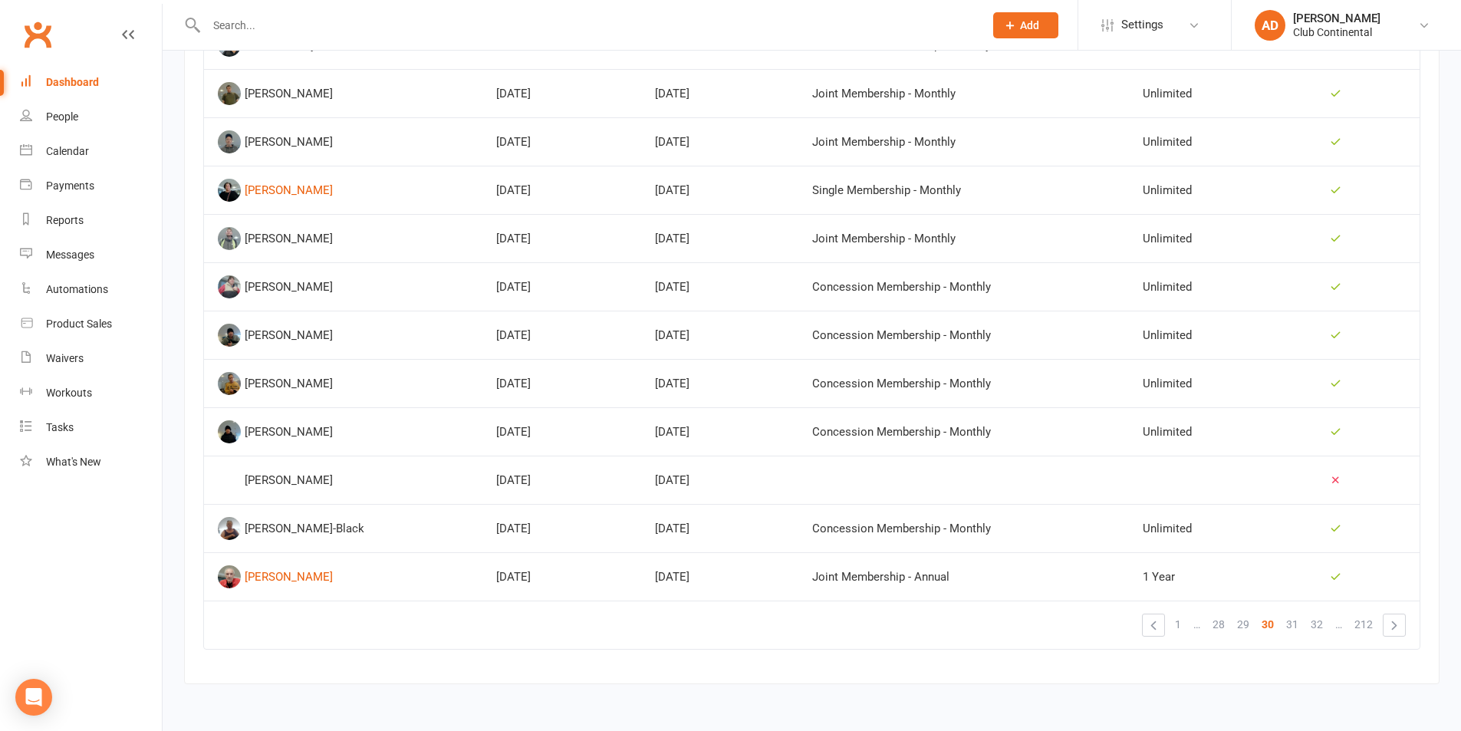
click at [58, 88] on div "Dashboard" at bounding box center [72, 82] width 53 height 12
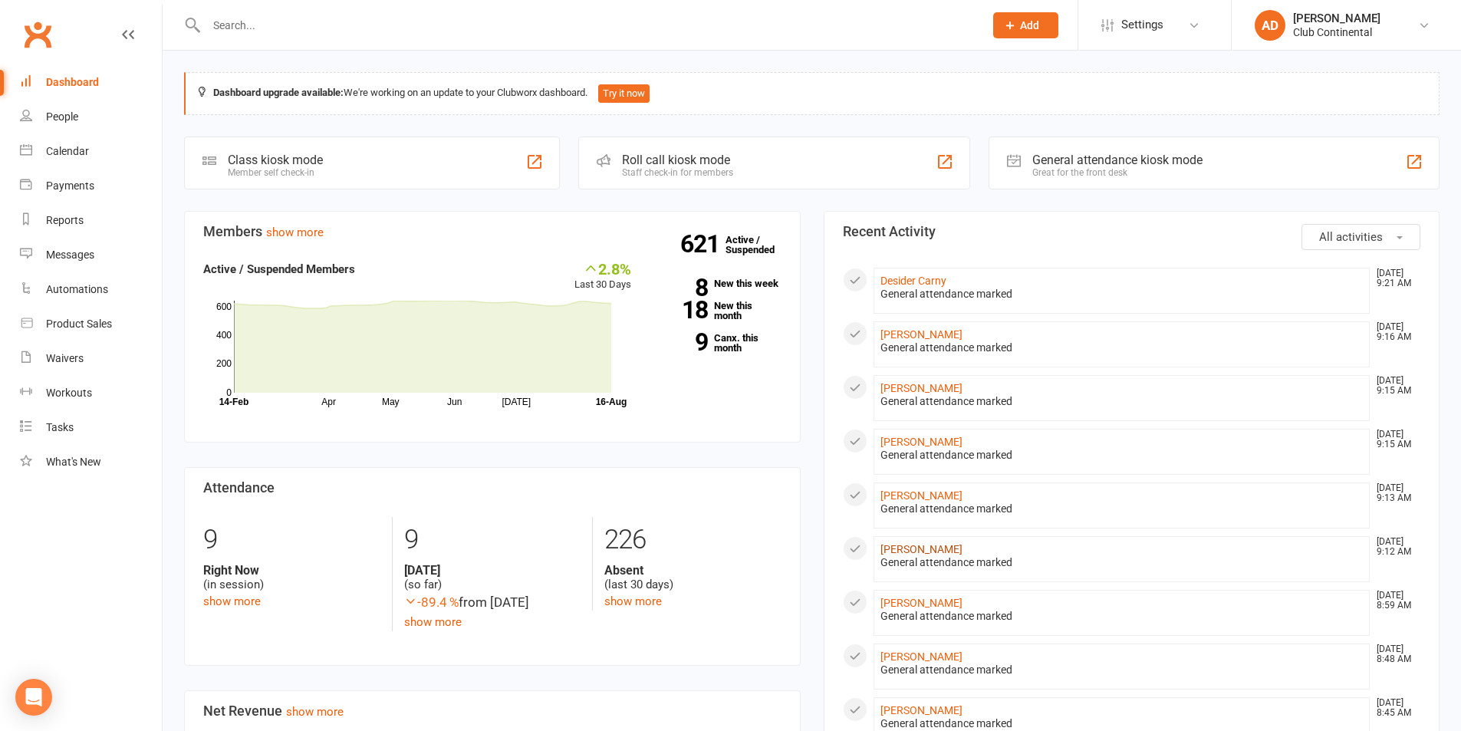
click at [960, 554] on link "Magdalena Kupiec" at bounding box center [921, 549] width 82 height 12
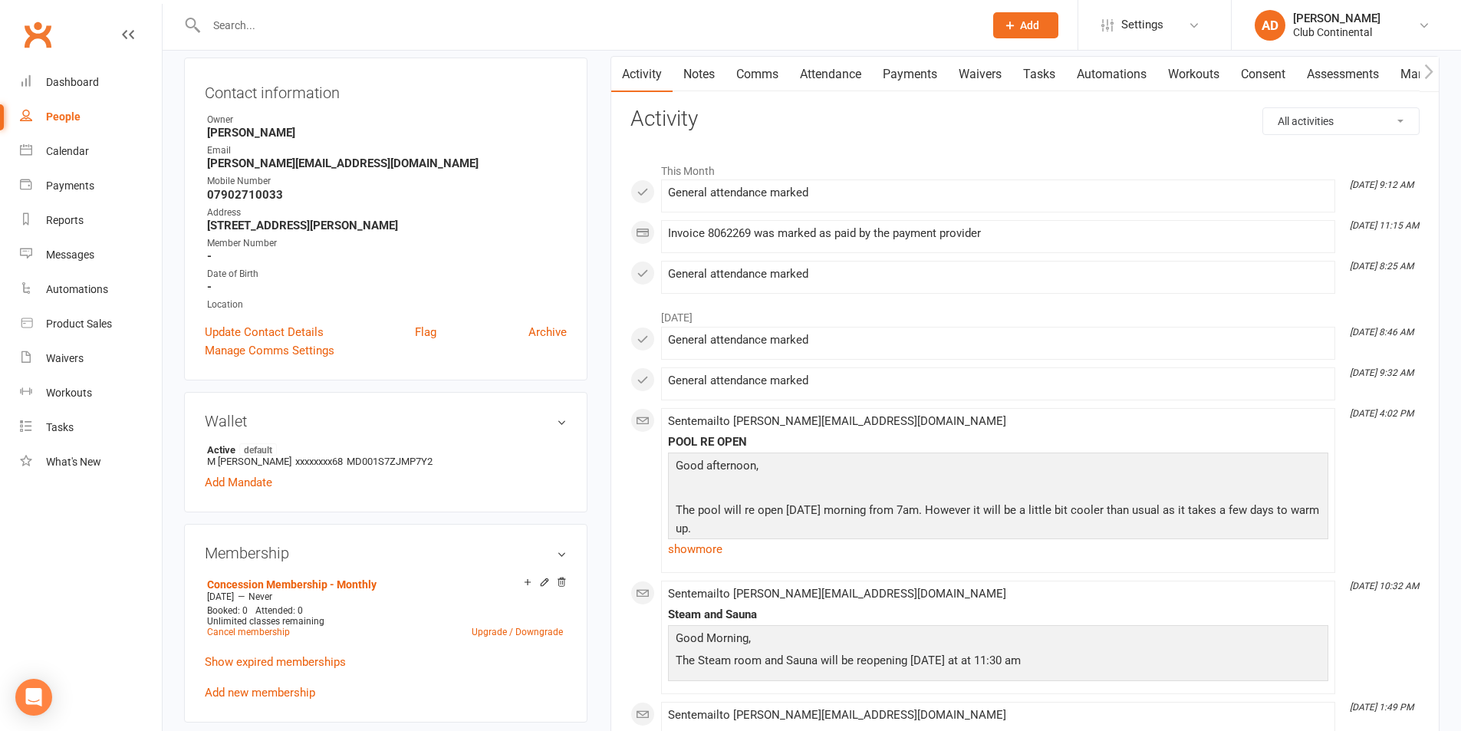
scroll to position [153, 0]
click at [900, 90] on link "Payments" at bounding box center [910, 72] width 76 height 35
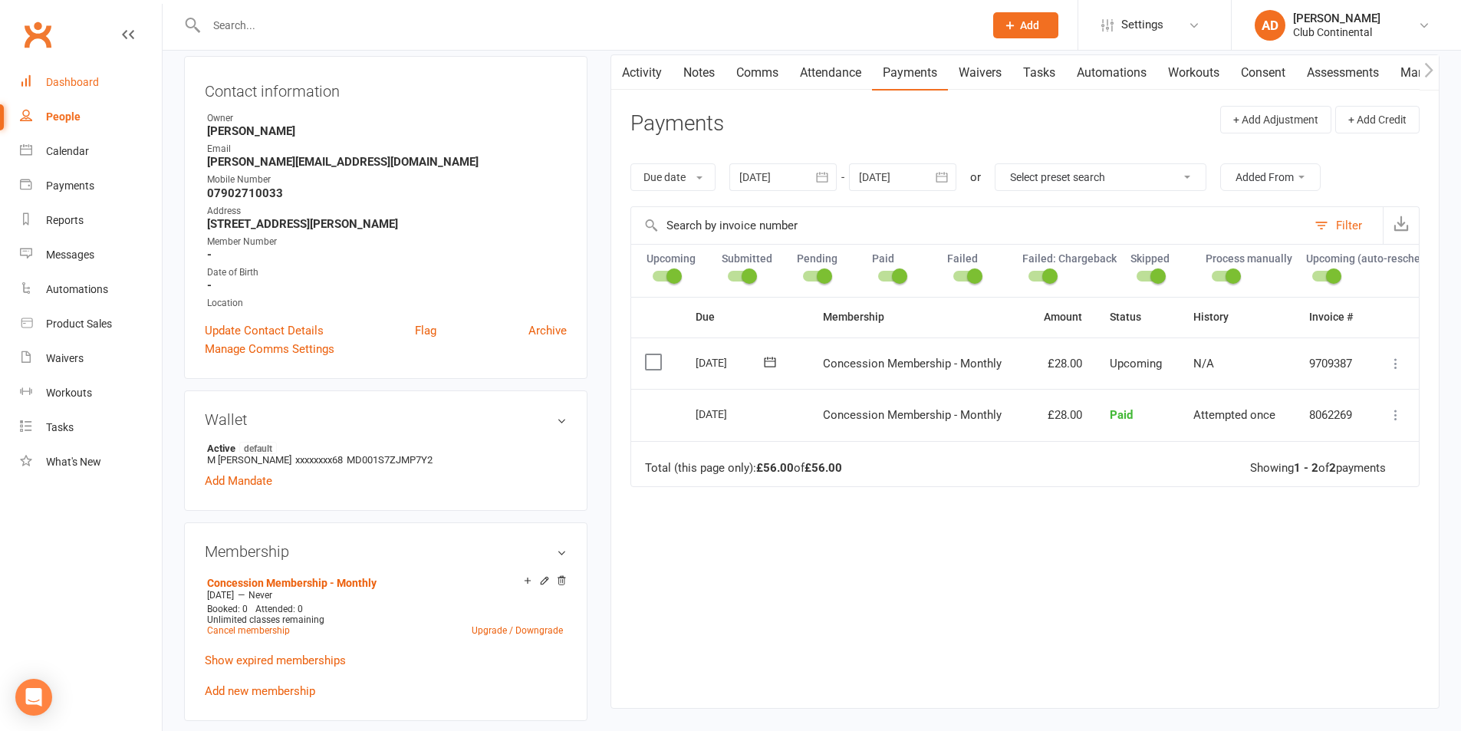
click at [101, 81] on link "Dashboard" at bounding box center [91, 82] width 142 height 35
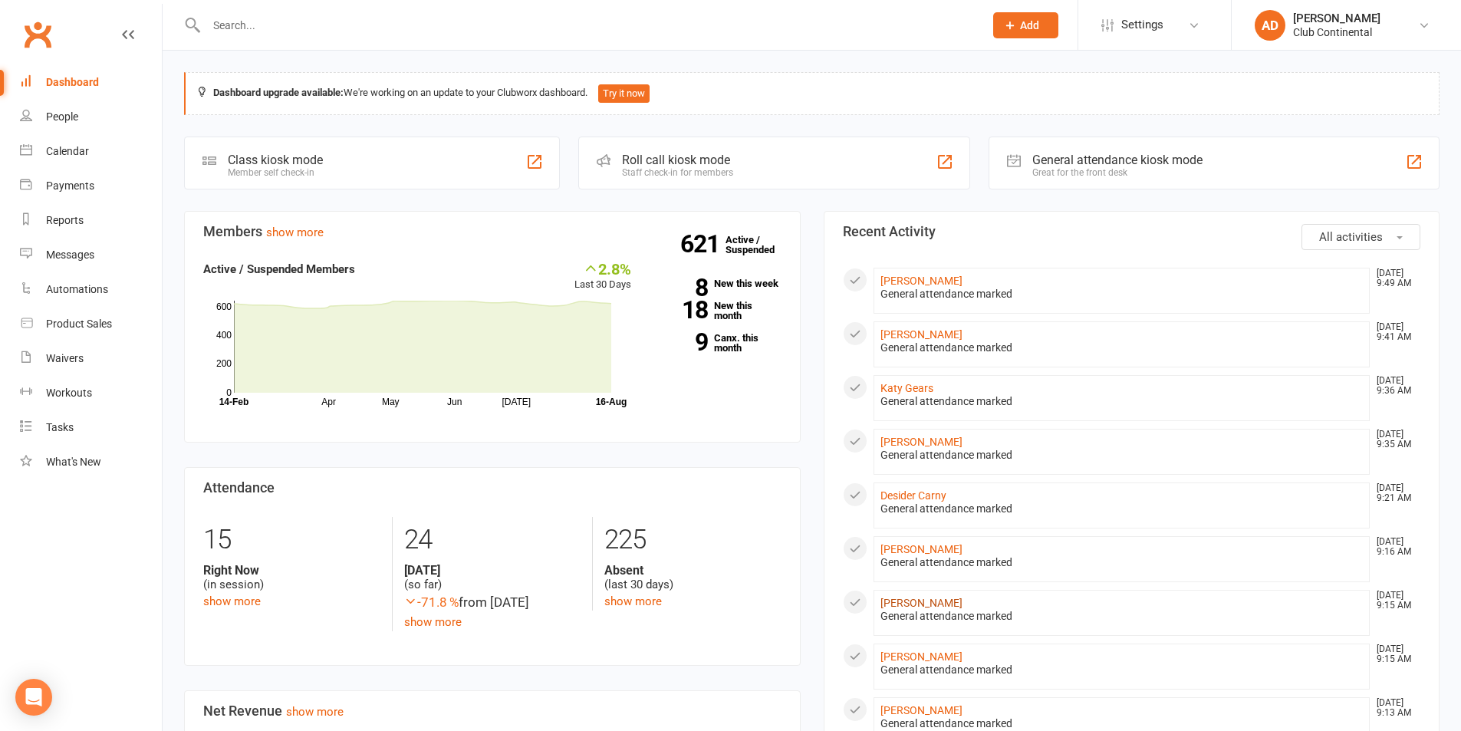
click at [899, 598] on link "[PERSON_NAME]" at bounding box center [921, 603] width 82 height 12
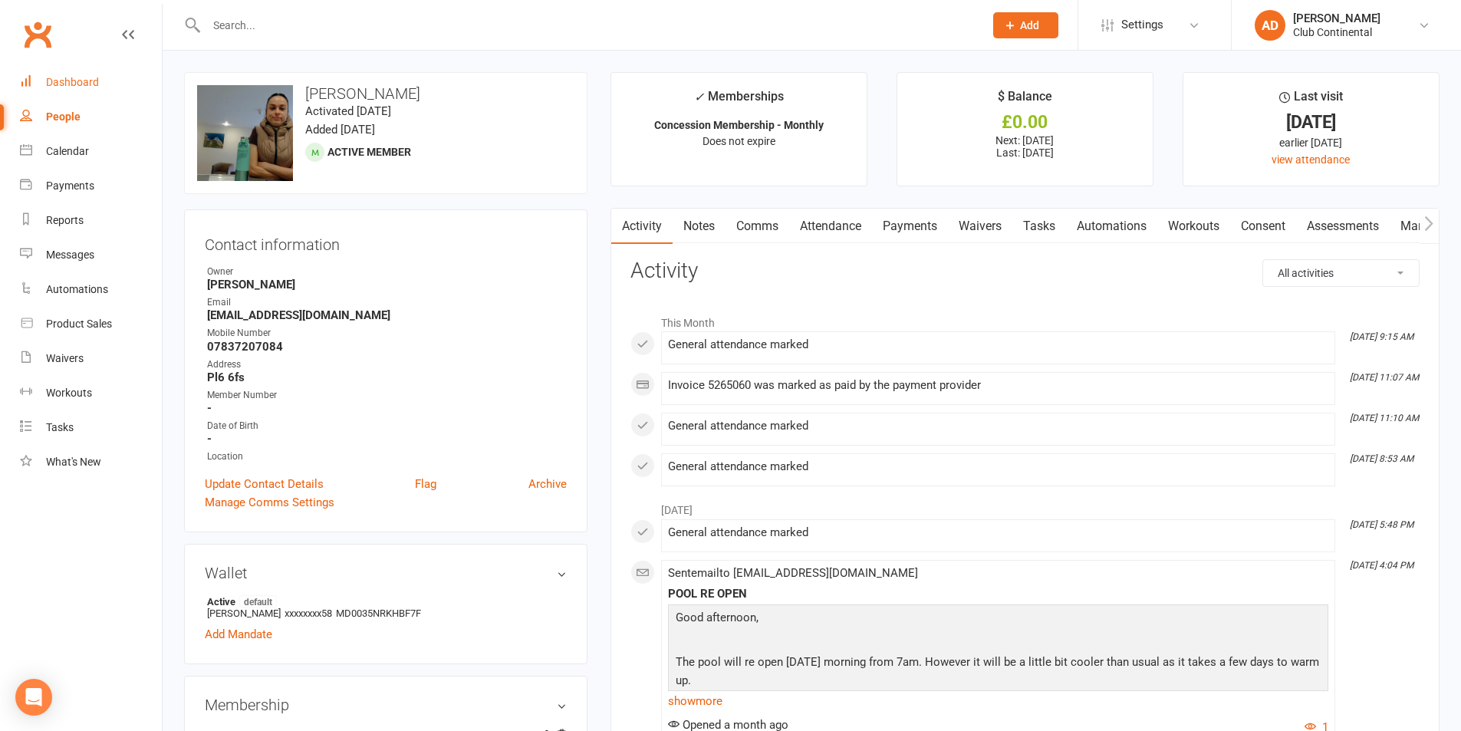
click at [131, 90] on link "Dashboard" at bounding box center [91, 82] width 142 height 35
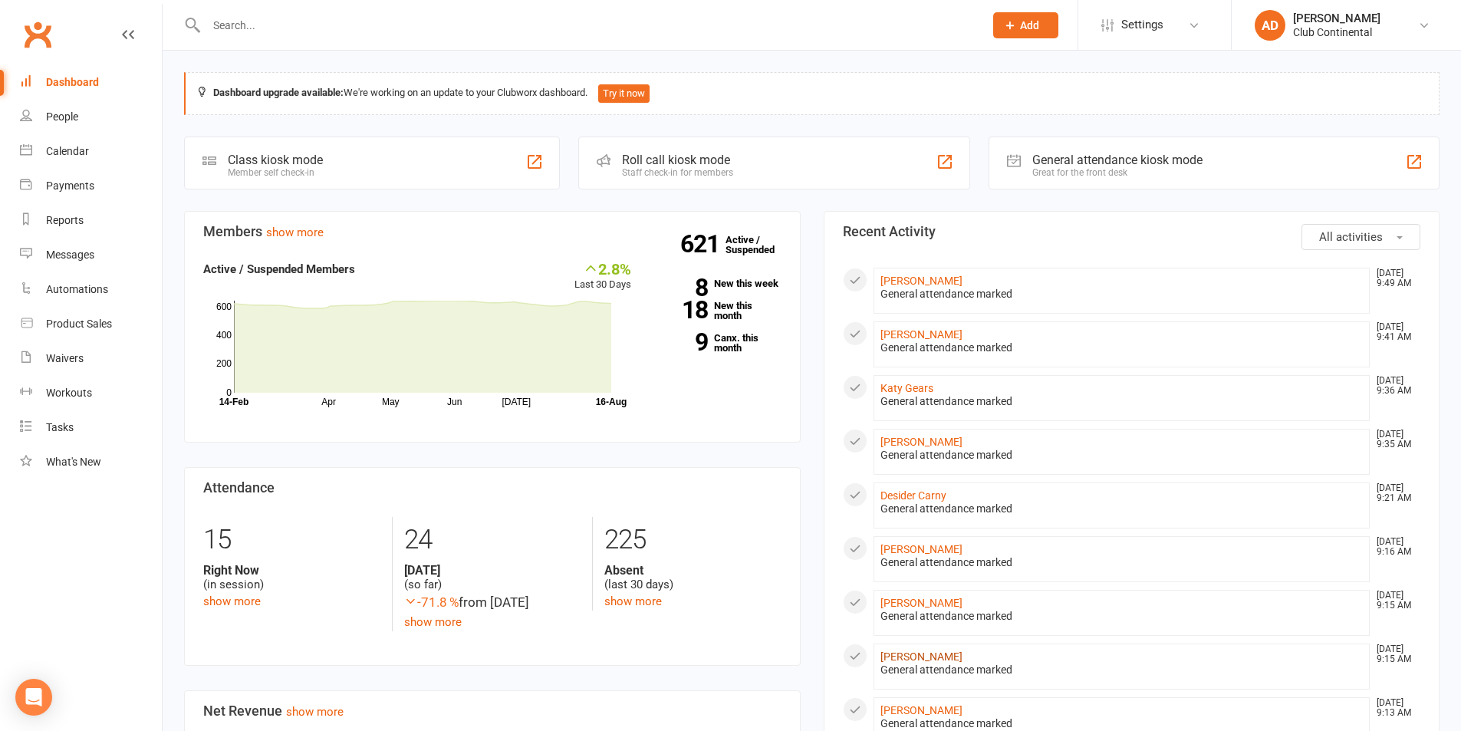
click at [930, 655] on link "[PERSON_NAME]" at bounding box center [921, 656] width 82 height 12
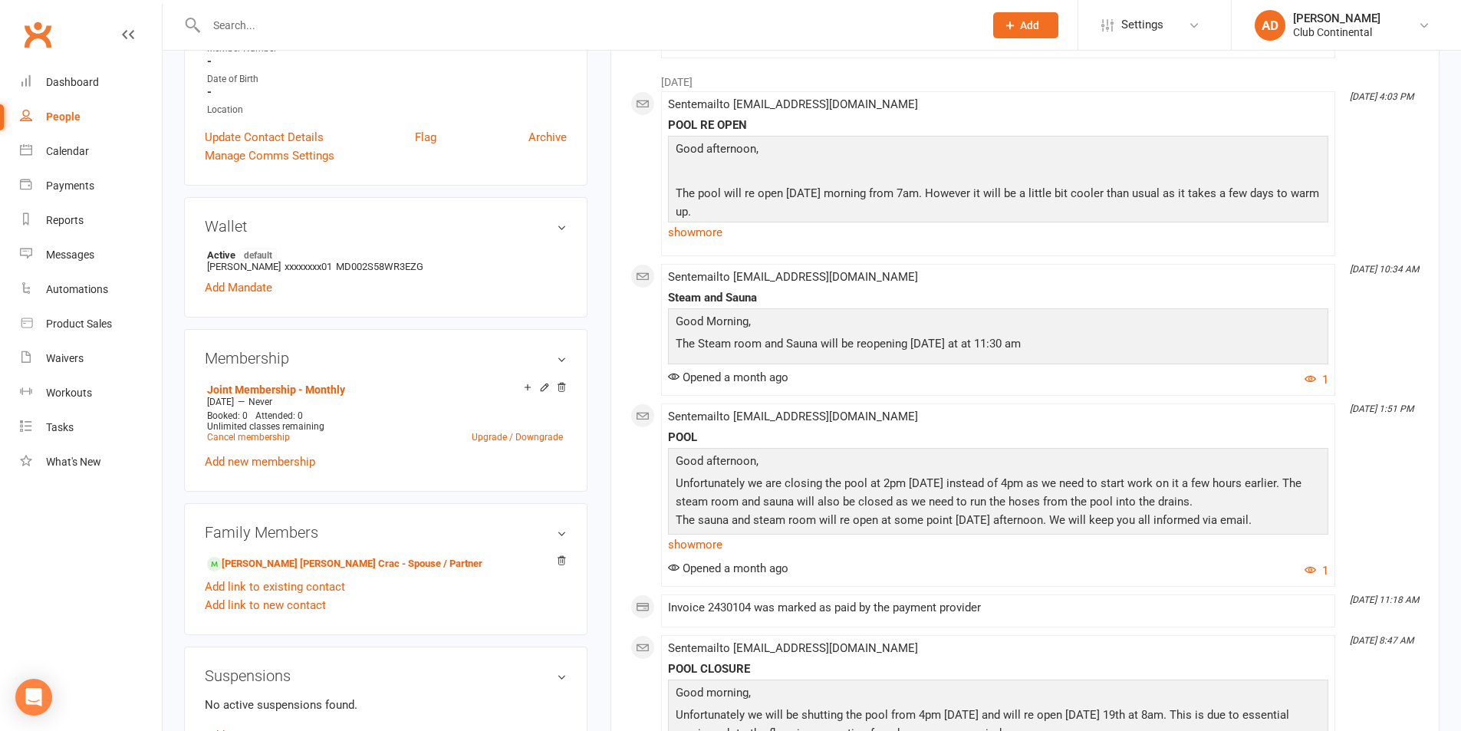
scroll to position [373, 0]
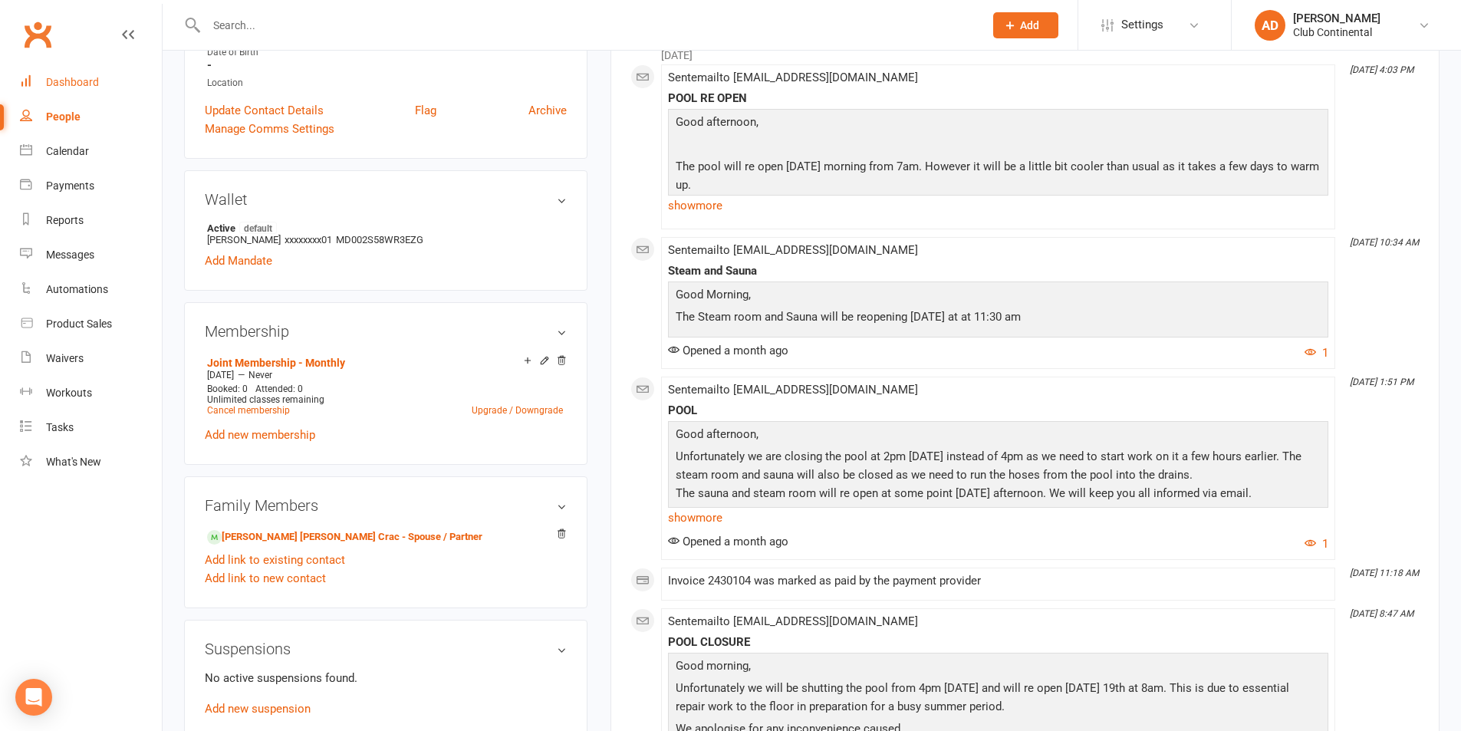
click at [74, 93] on link "Dashboard" at bounding box center [91, 82] width 142 height 35
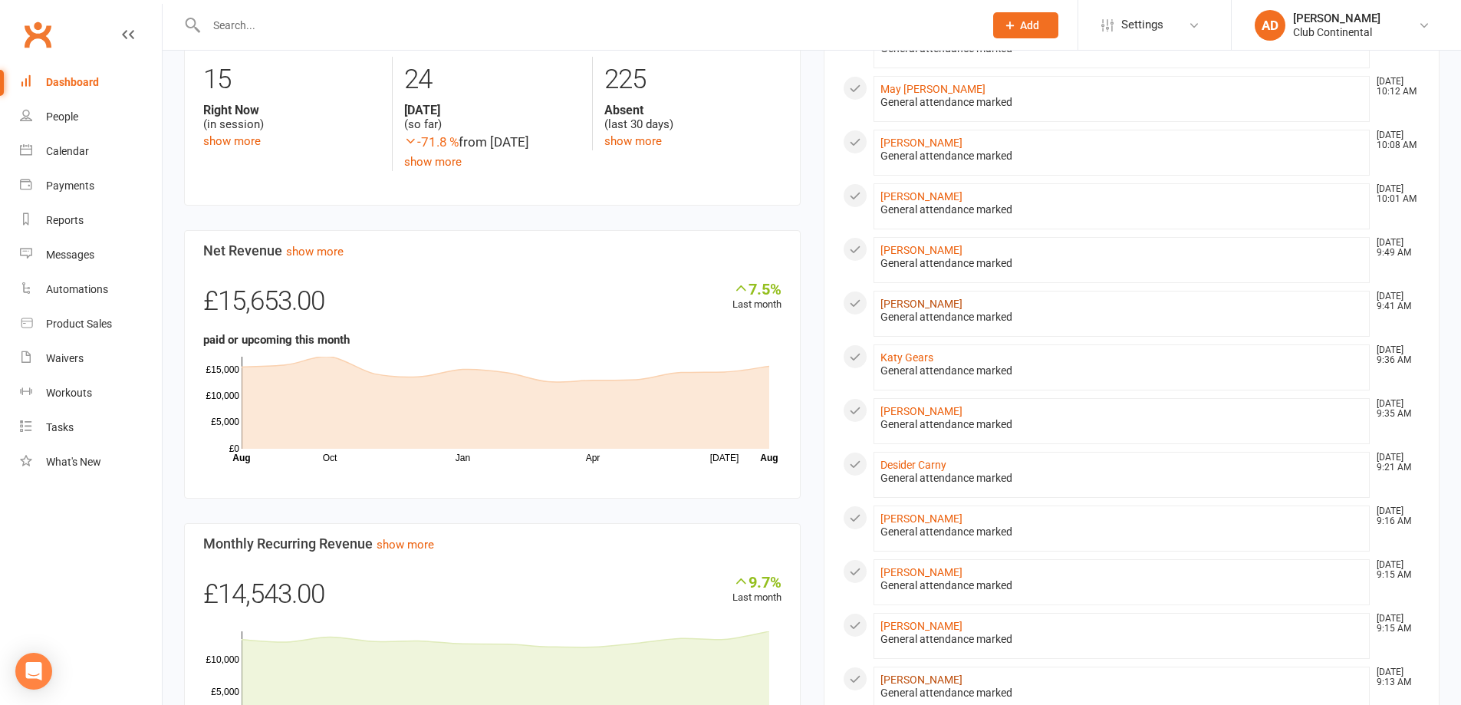
scroll to position [383, 0]
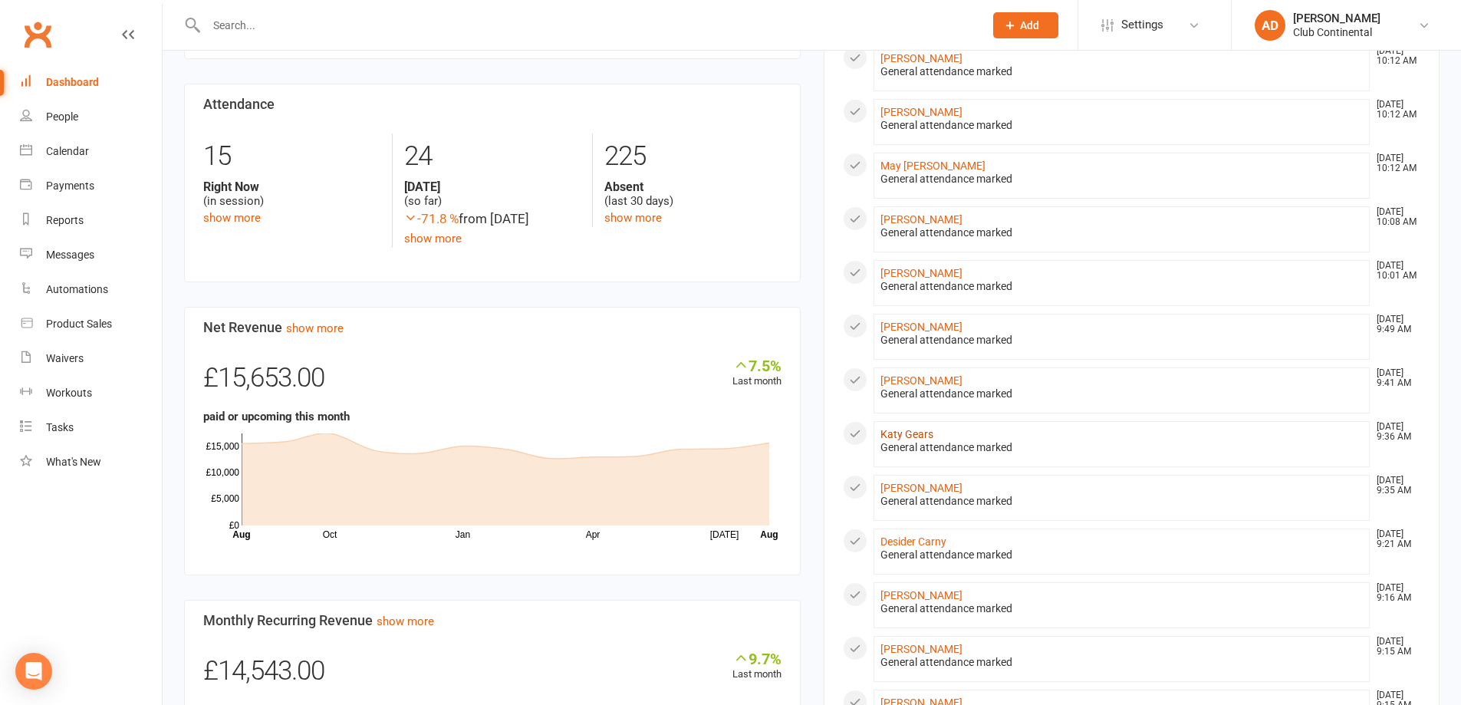
click at [904, 434] on link "Katy Gears" at bounding box center [906, 434] width 53 height 12
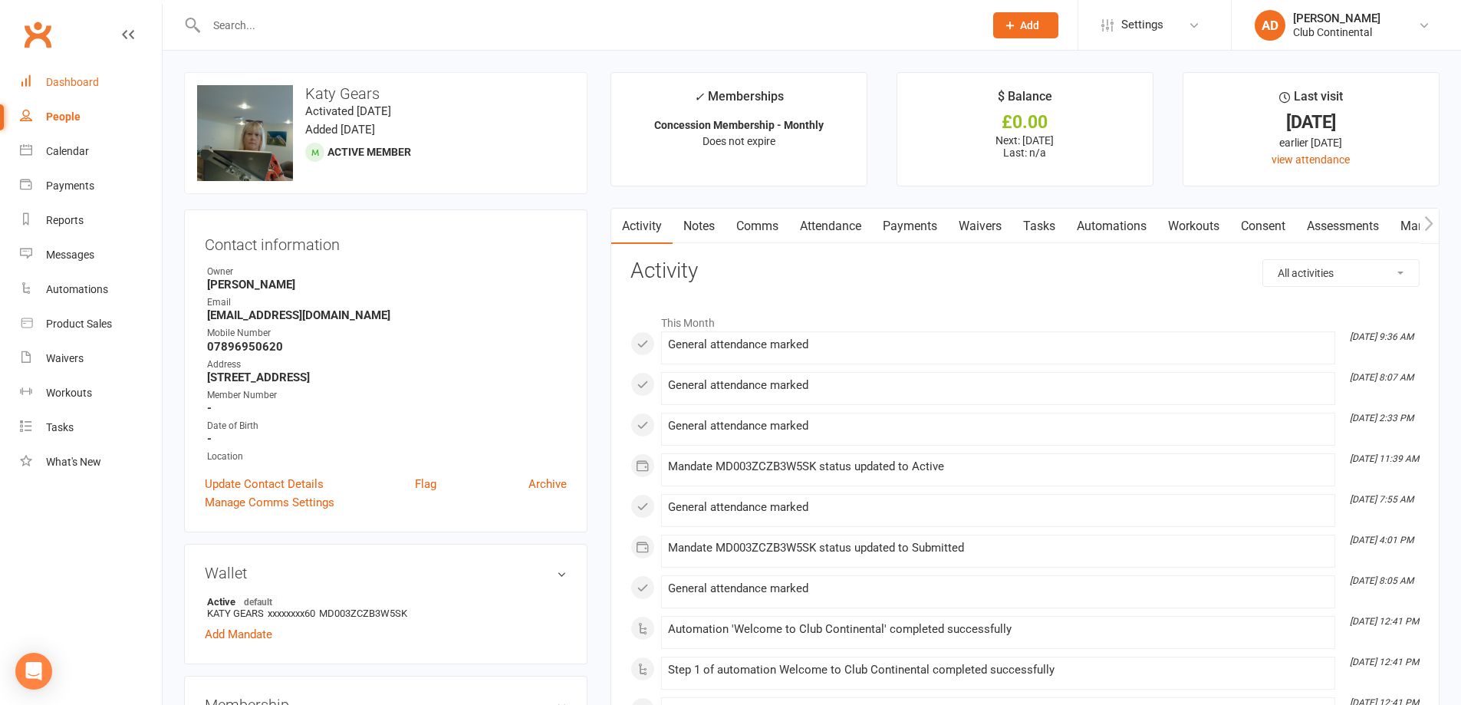
click at [80, 75] on link "Dashboard" at bounding box center [91, 82] width 142 height 35
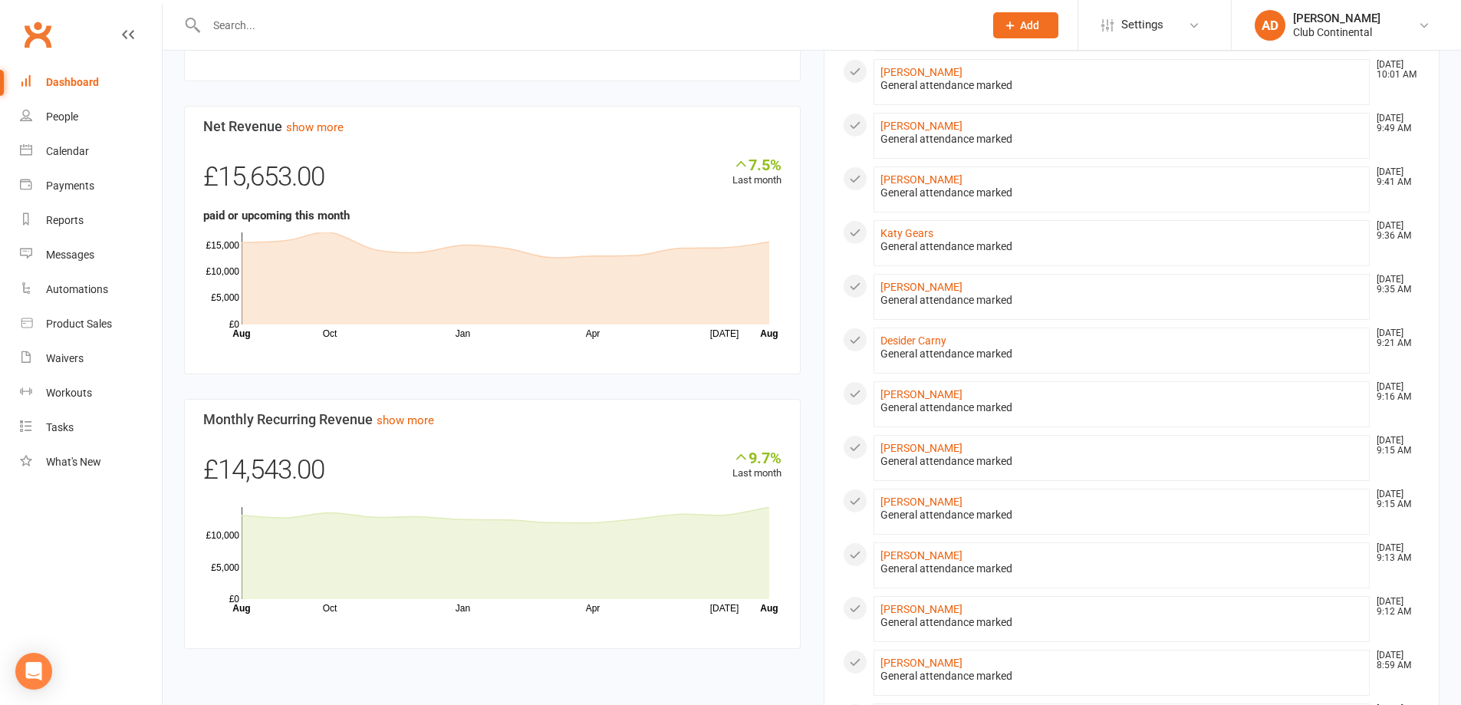
scroll to position [752, 0]
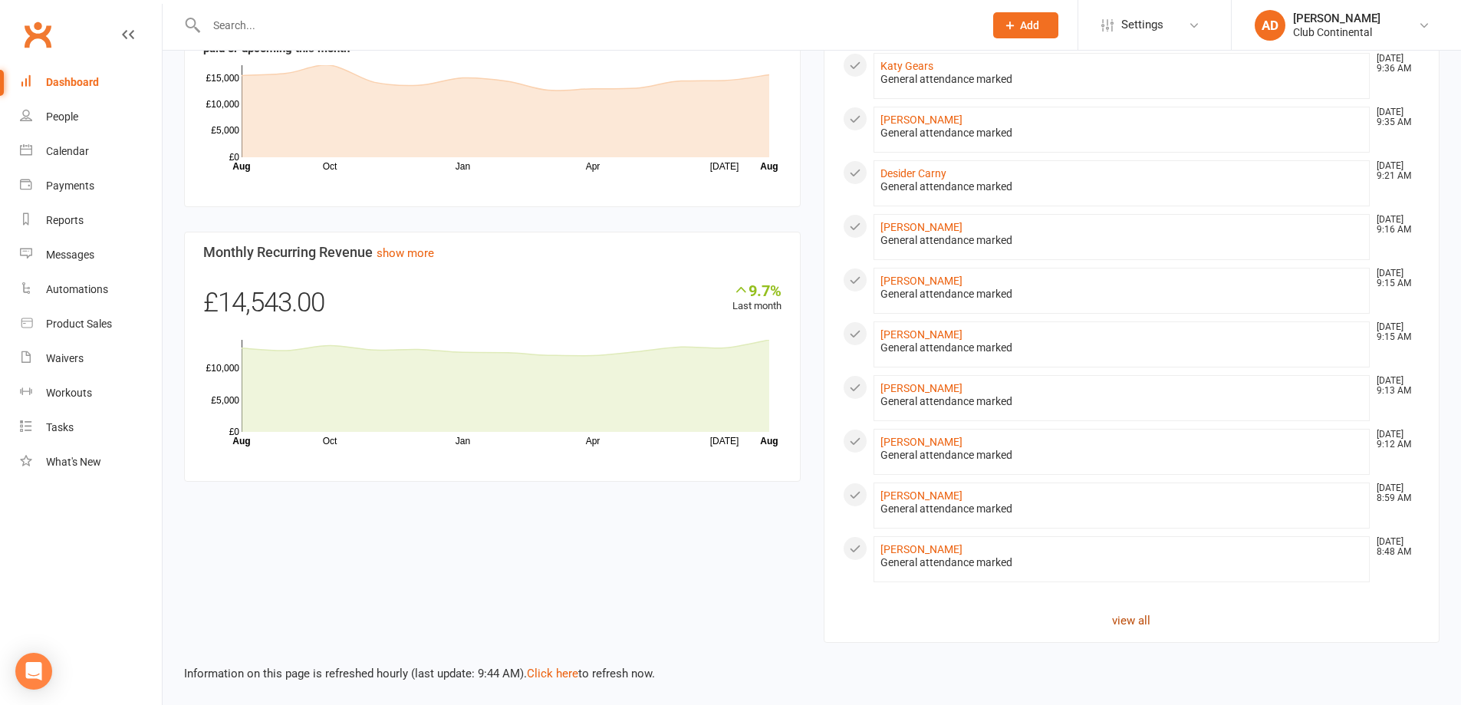
click at [1134, 627] on link "view all" at bounding box center [1132, 620] width 578 height 18
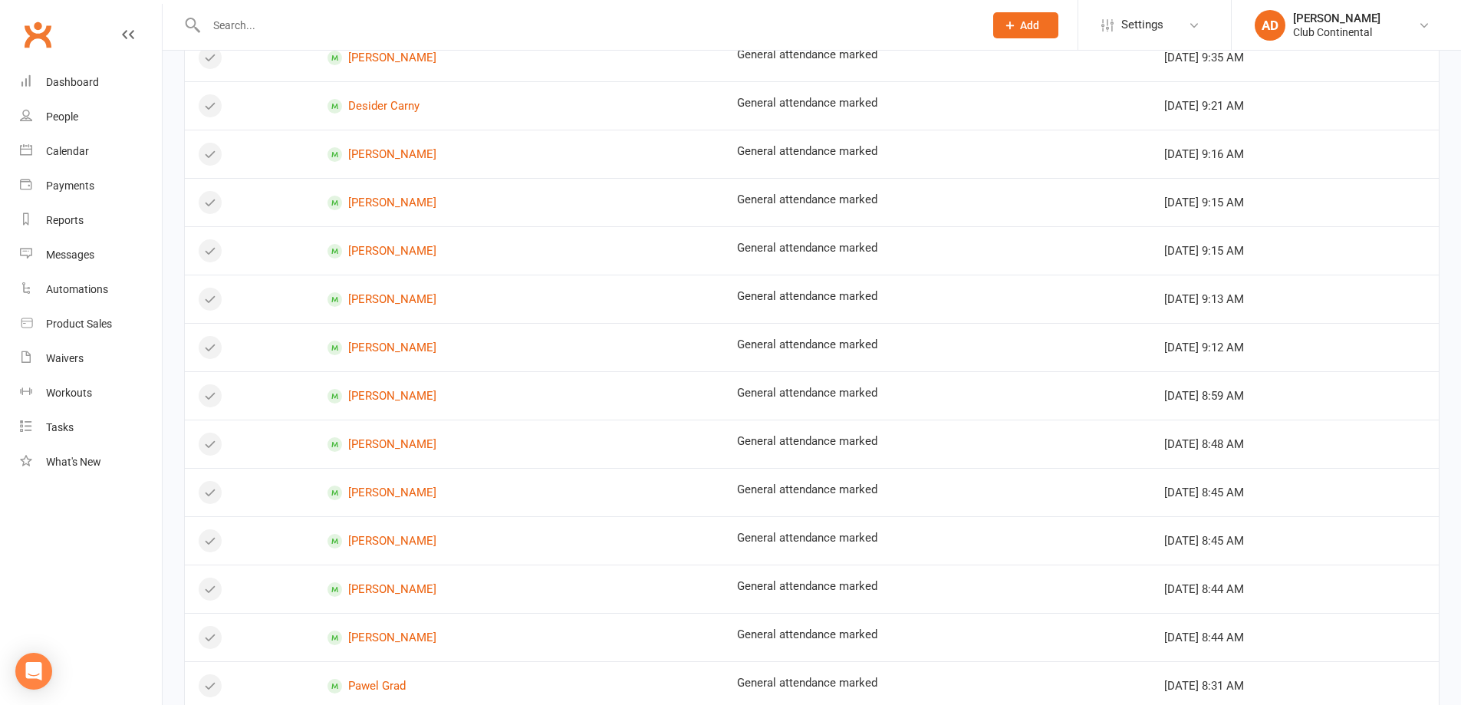
scroll to position [690, 0]
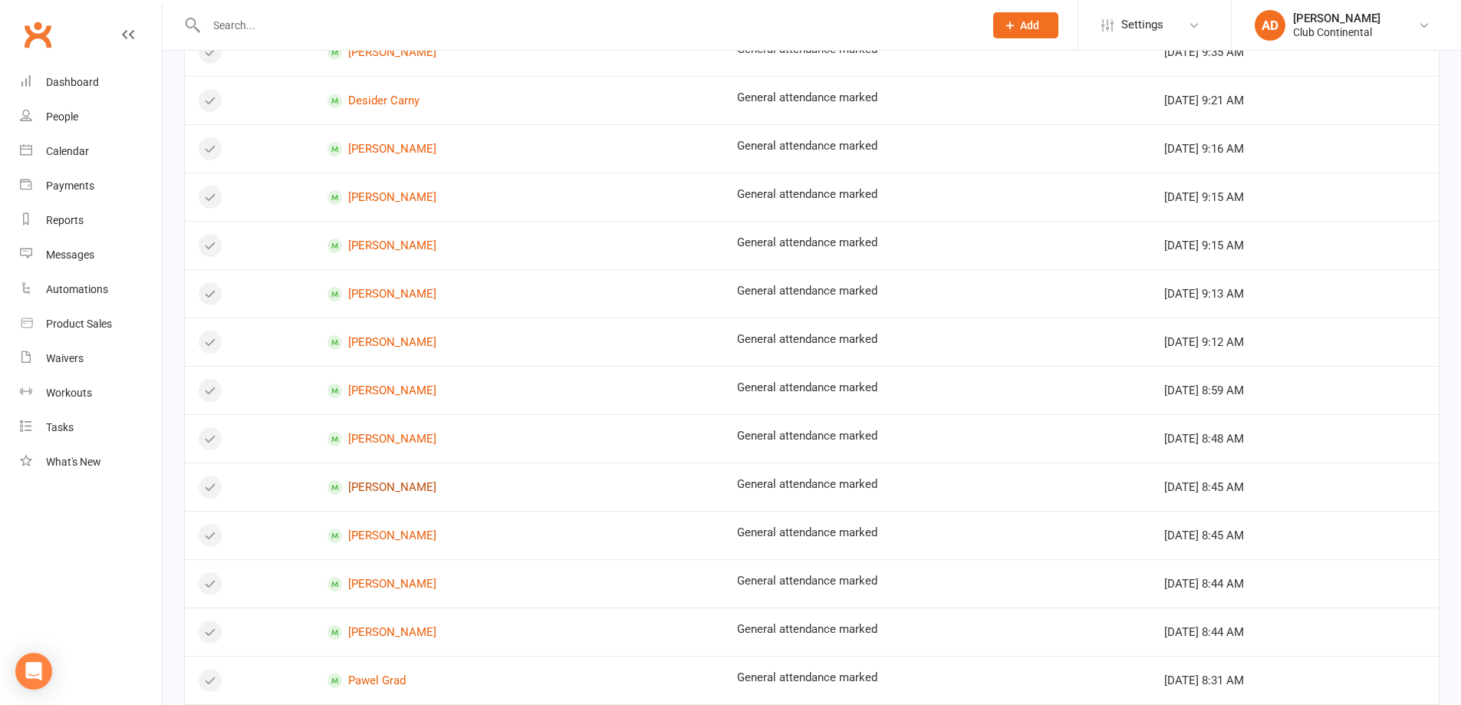
click at [383, 482] on link "[PERSON_NAME]" at bounding box center [518, 487] width 382 height 15
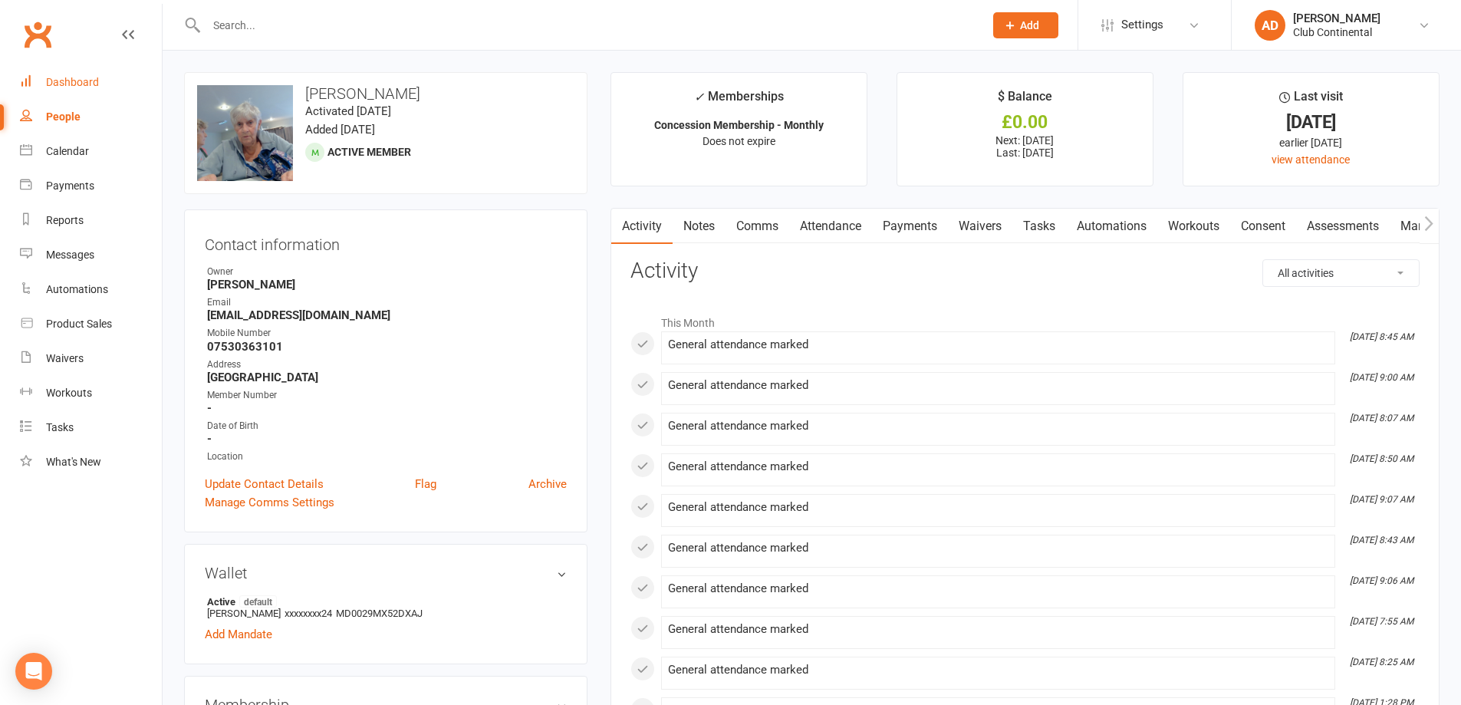
click at [127, 77] on link "Dashboard" at bounding box center [91, 82] width 142 height 35
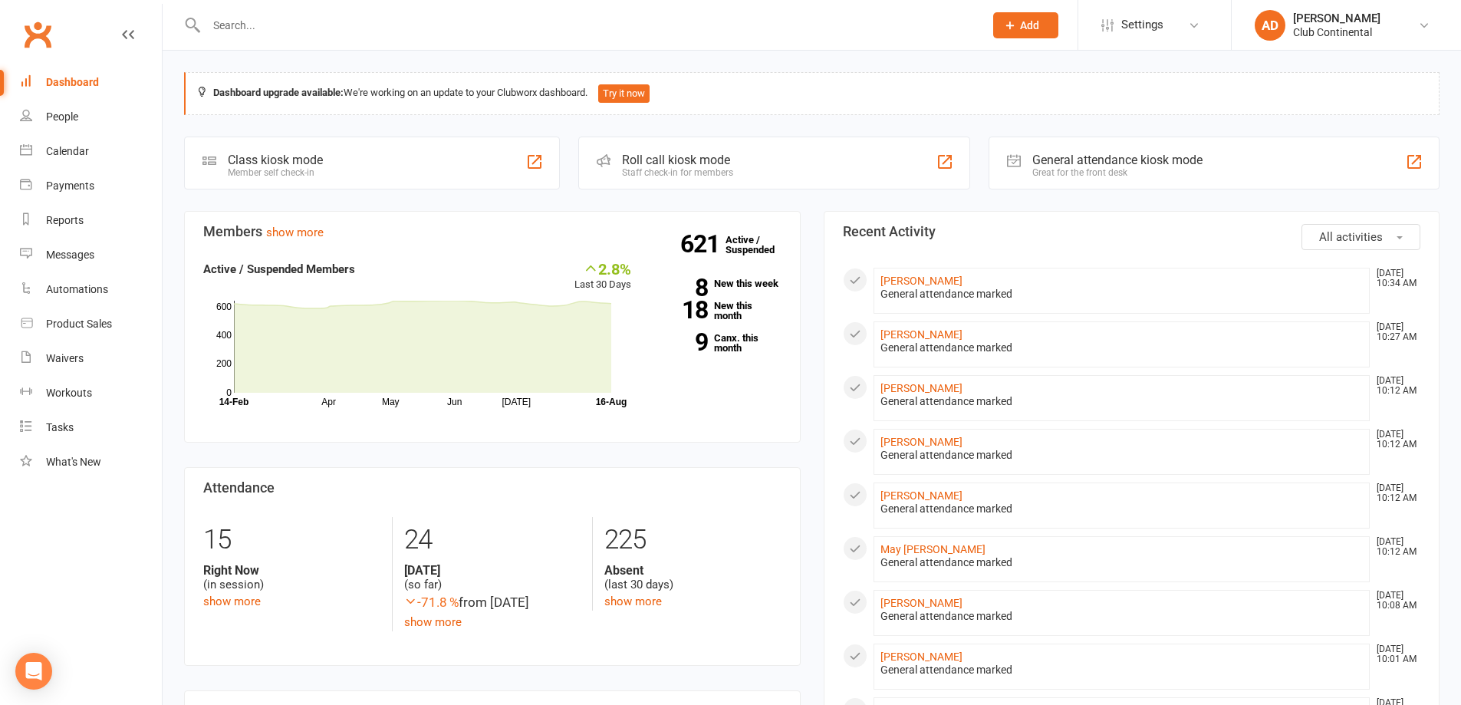
click at [562, 666] on section "Attendance 9 Right Now (in session) show more 33 Today (so far) -61.2 % from ye…" at bounding box center [492, 566] width 617 height 199
click at [1363, 234] on span "All activities" at bounding box center [1351, 237] width 64 height 14
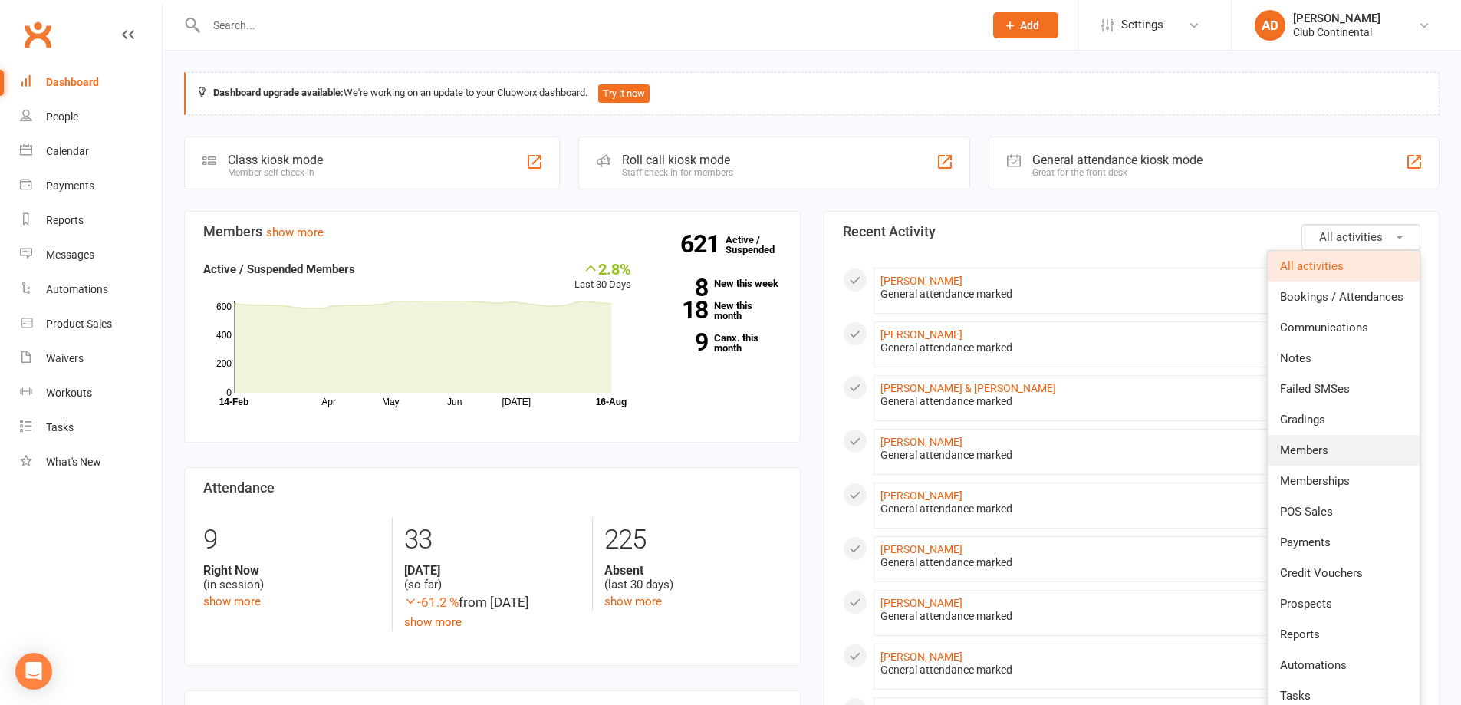
click at [1346, 462] on link "Members" at bounding box center [1344, 450] width 152 height 31
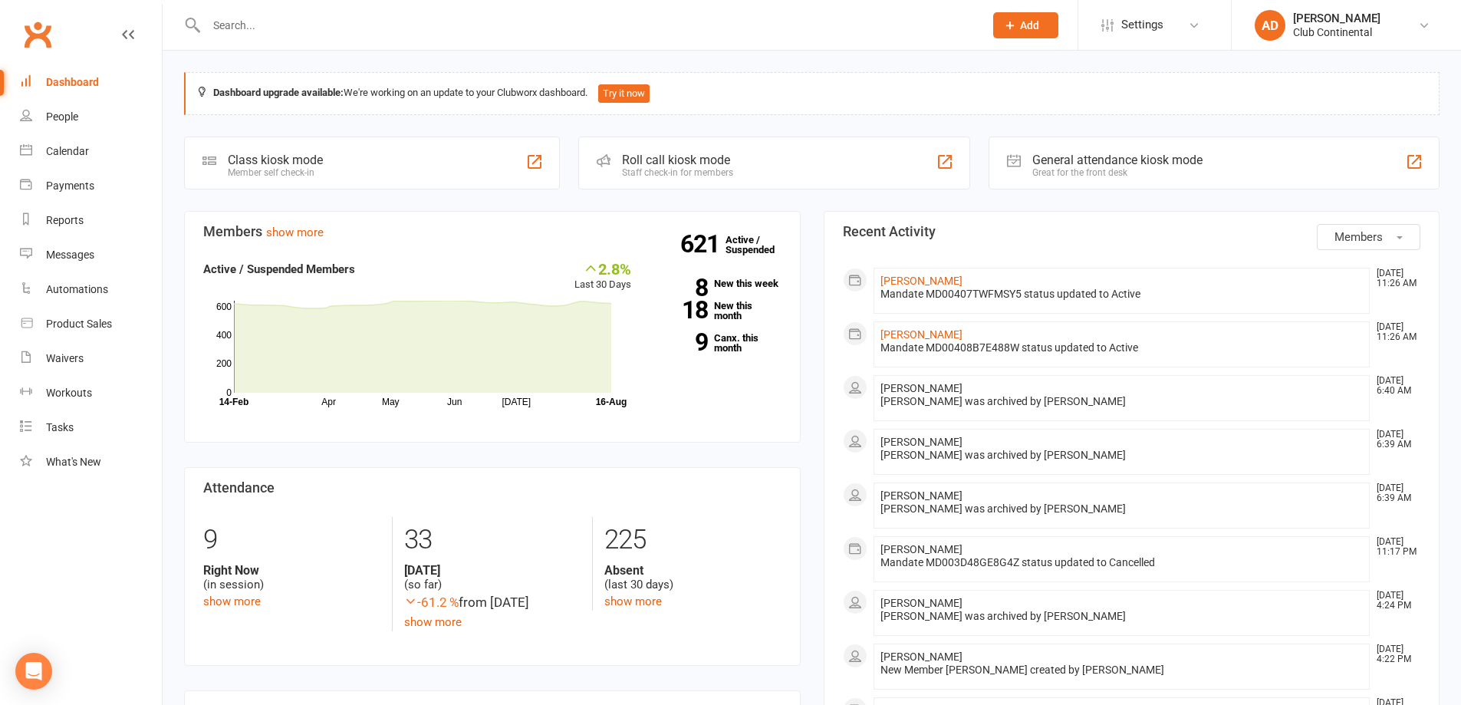
click at [1370, 246] on button "Members" at bounding box center [1369, 237] width 104 height 26
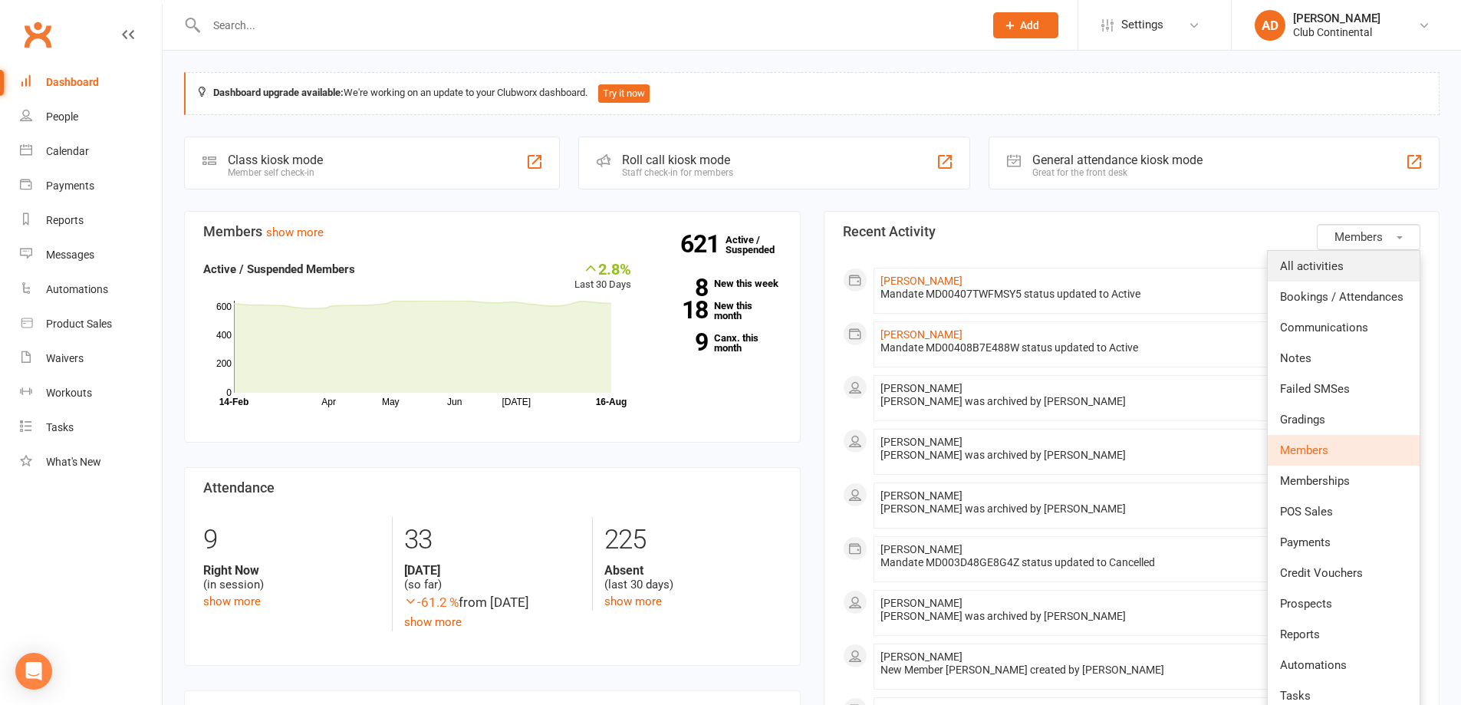
click at [1348, 275] on link "All activities" at bounding box center [1344, 266] width 152 height 31
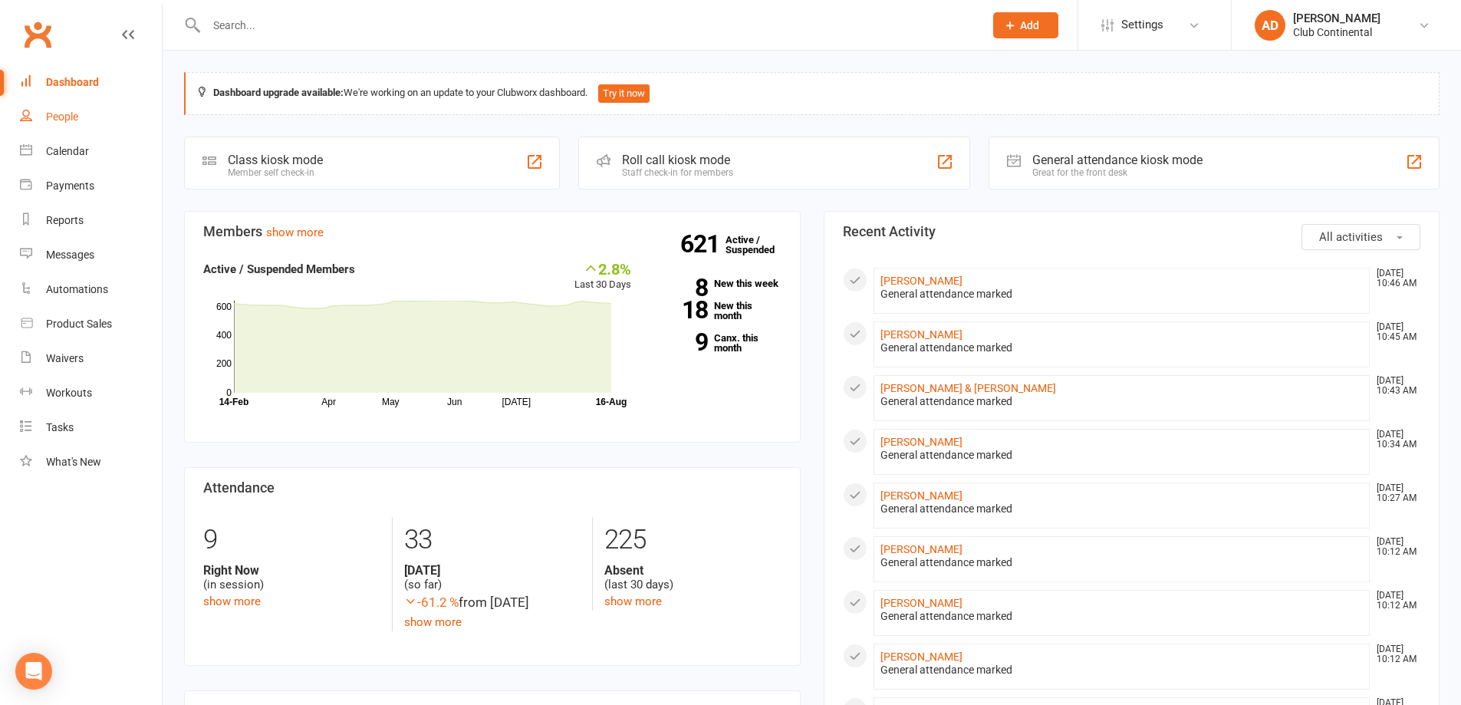
click at [112, 125] on link "People" at bounding box center [91, 117] width 142 height 35
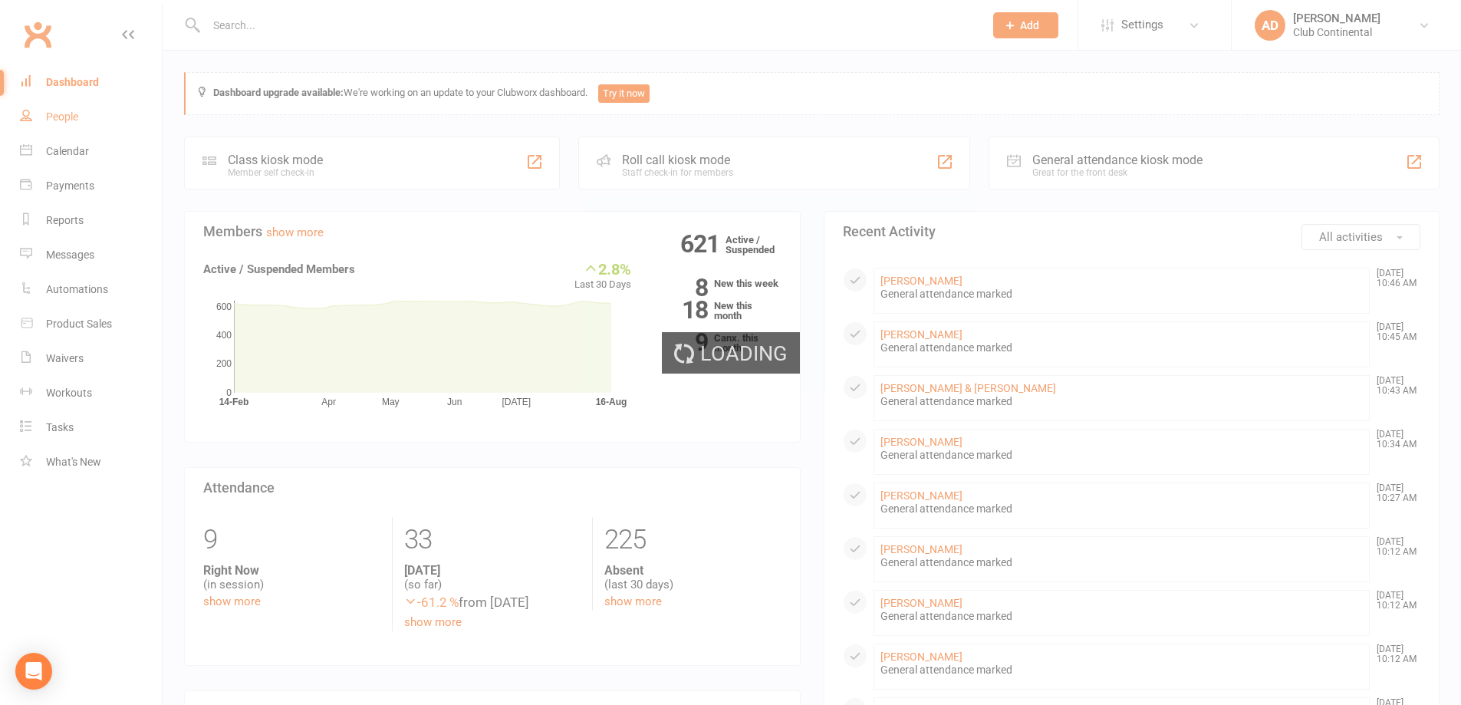
select select "100"
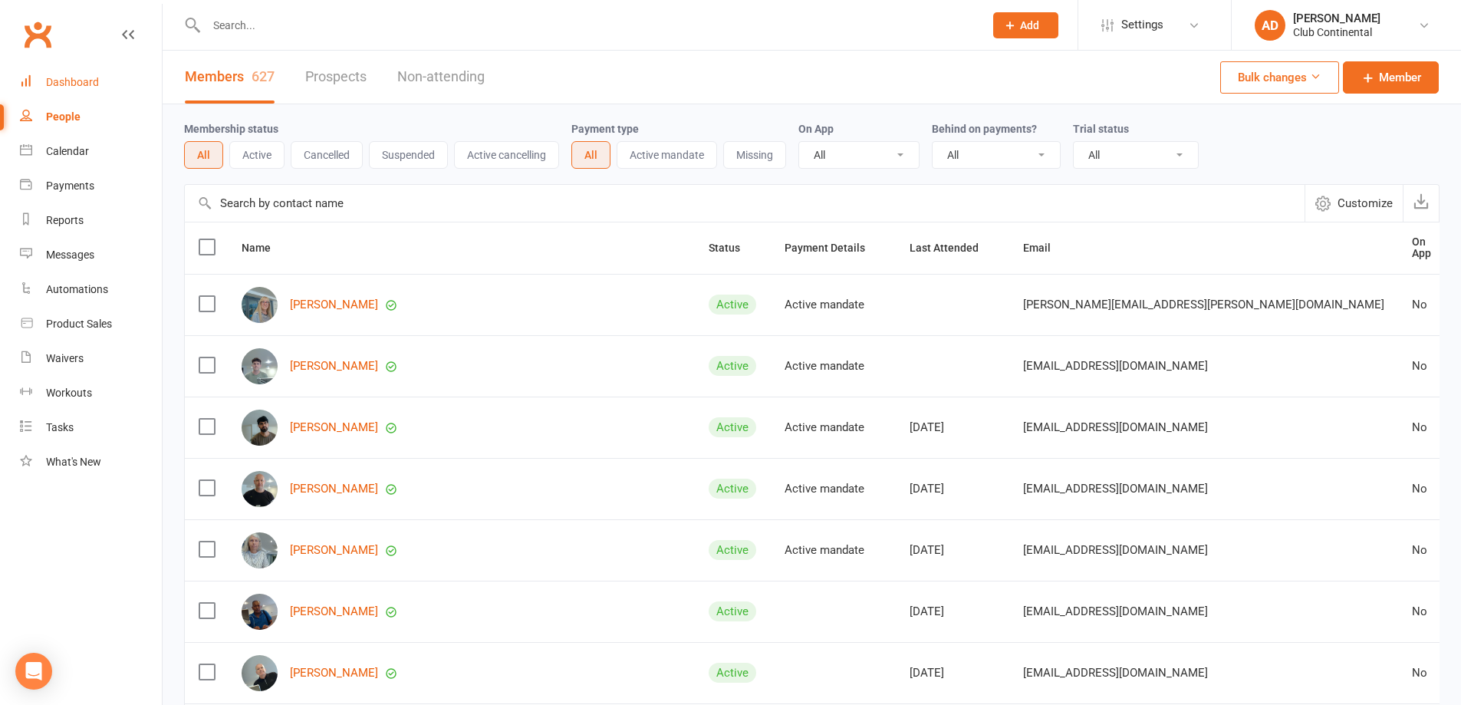
click at [107, 76] on link "Dashboard" at bounding box center [91, 82] width 142 height 35
